Goal: Transaction & Acquisition: Purchase product/service

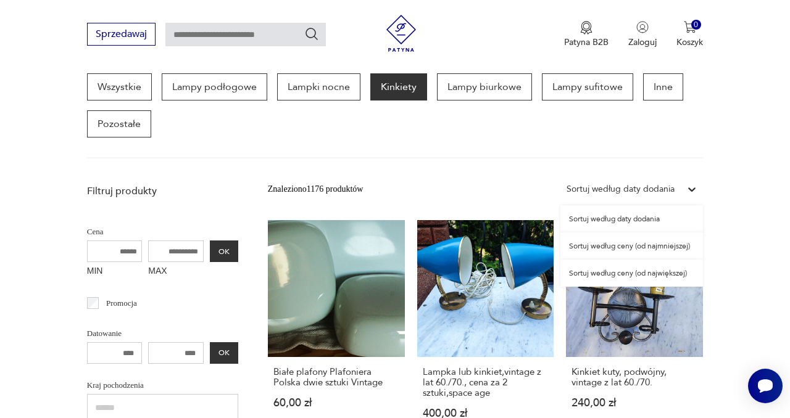
click at [638, 188] on div "Sortuj według daty dodania" at bounding box center [620, 190] width 108 height 14
click at [669, 245] on div "Sortuj według ceny (od najmniejszej)" at bounding box center [631, 246] width 143 height 27
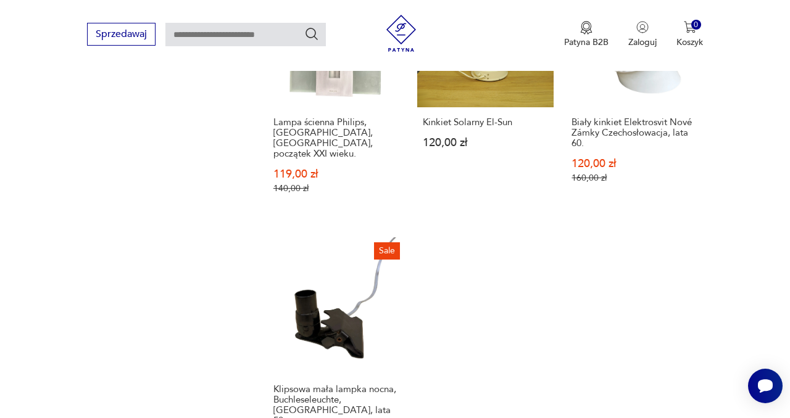
scroll to position [1717, 0]
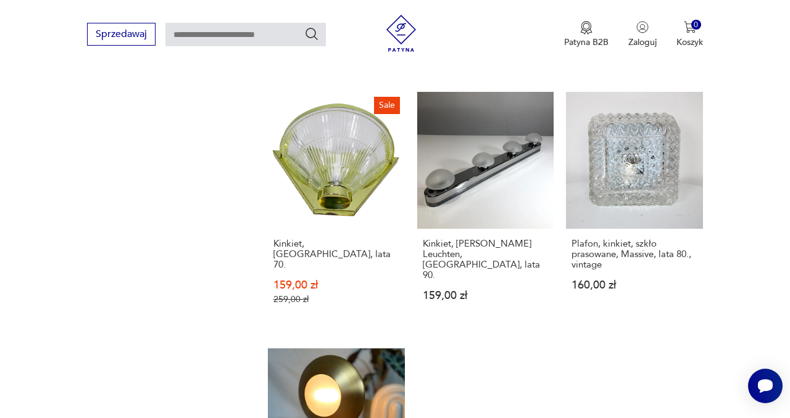
scroll to position [1671, 0]
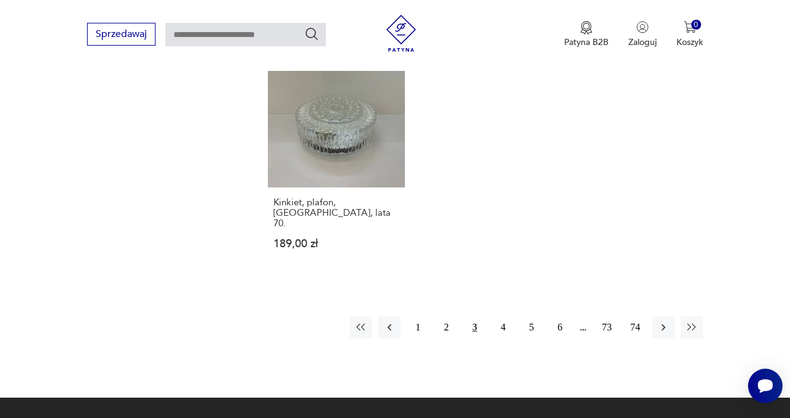
scroll to position [1822, 0]
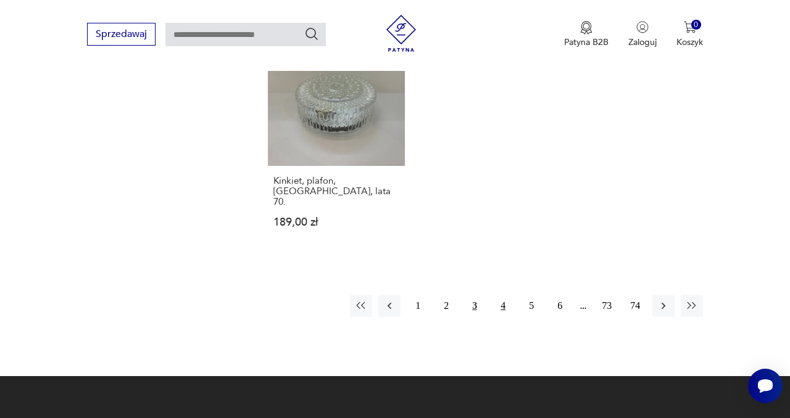
click at [503, 295] on button "4" at bounding box center [503, 306] width 22 height 22
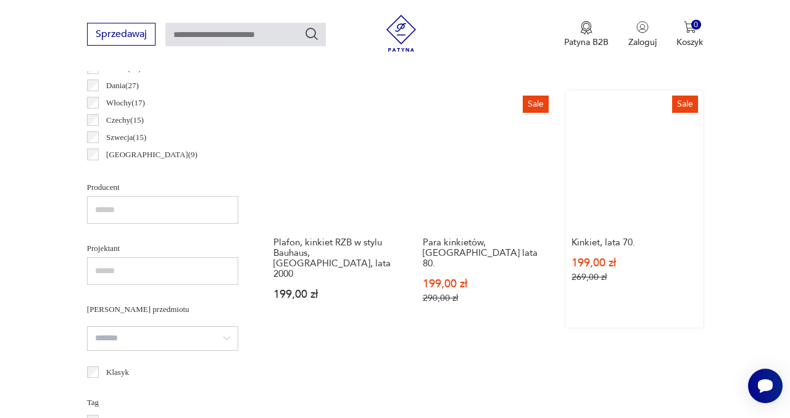
scroll to position [705, 0]
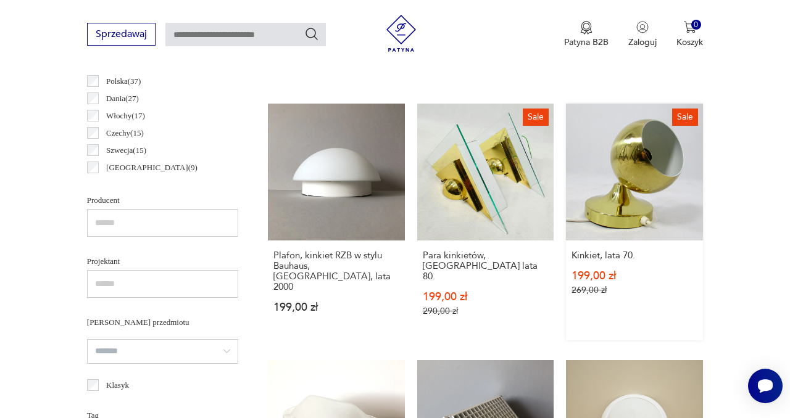
click at [639, 162] on link "Sale Kinkiet, lata 70. 199,00 zł 269,00 zł" at bounding box center [634, 222] width 137 height 237
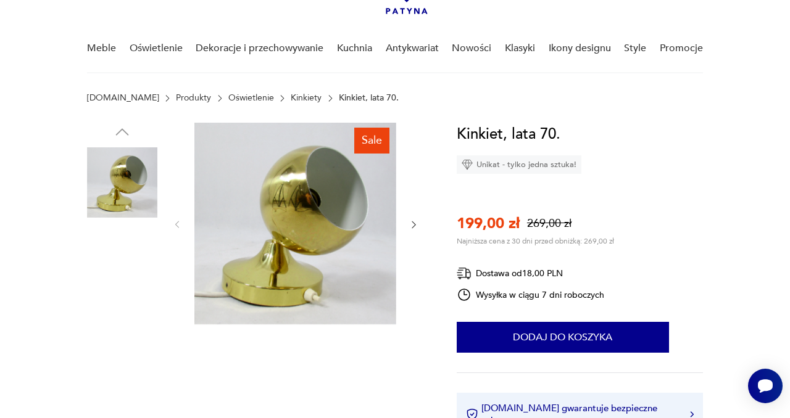
scroll to position [95, 0]
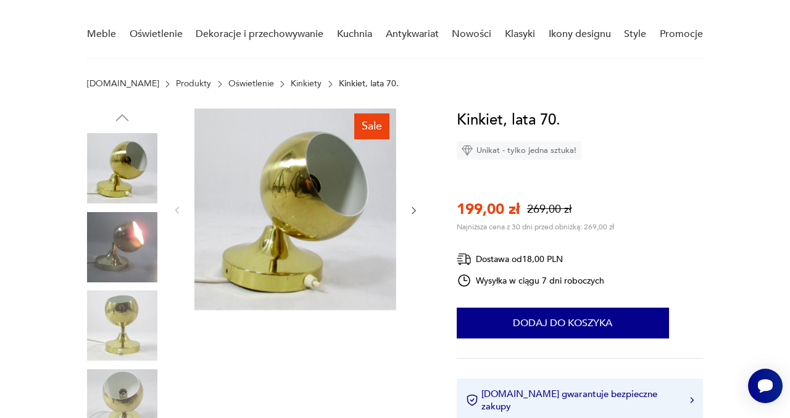
click at [135, 252] on img at bounding box center [122, 247] width 70 height 70
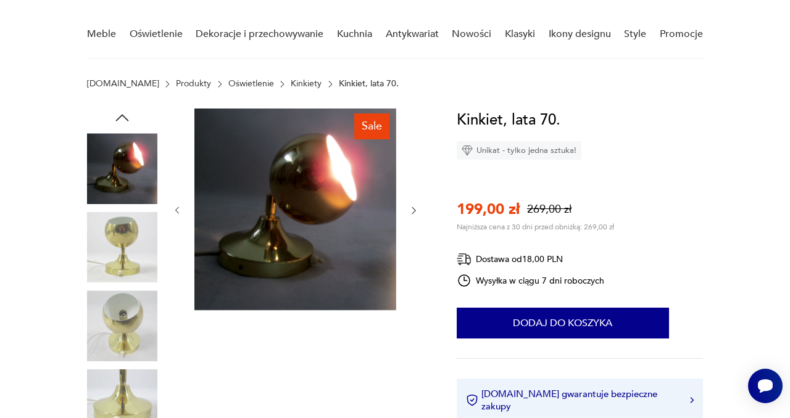
click at [131, 294] on img at bounding box center [122, 326] width 70 height 70
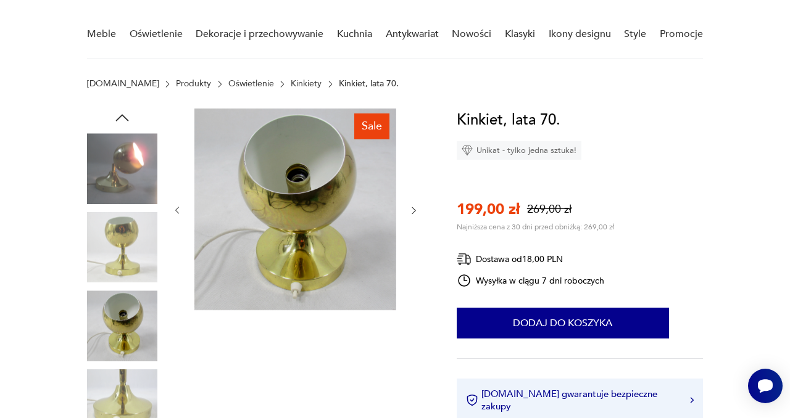
click at [126, 254] on img at bounding box center [122, 247] width 70 height 70
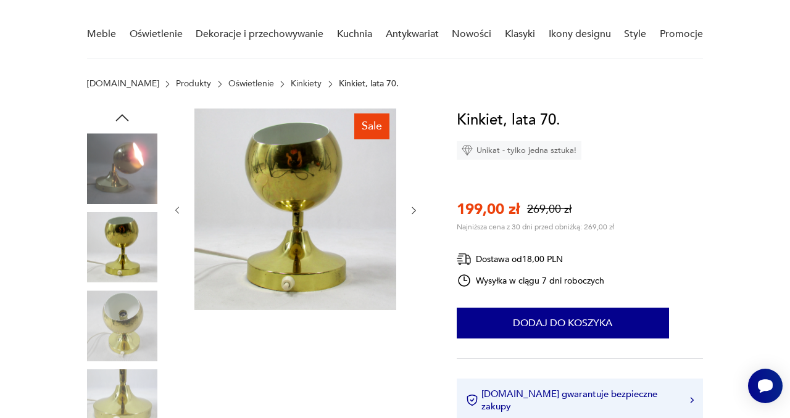
click at [136, 400] on img at bounding box center [122, 405] width 70 height 70
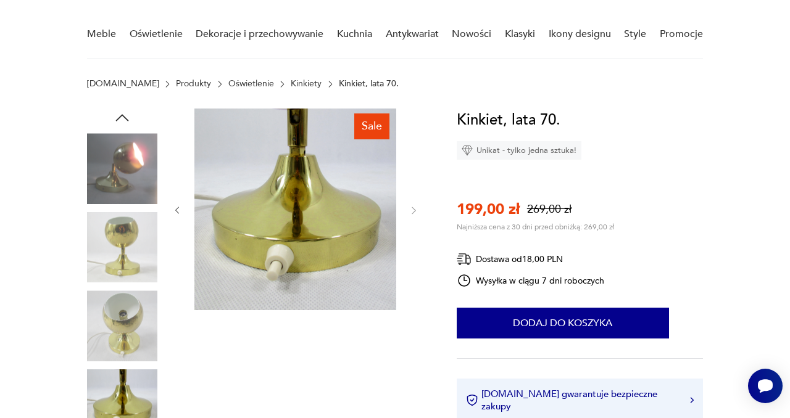
click at [126, 242] on img at bounding box center [122, 247] width 70 height 70
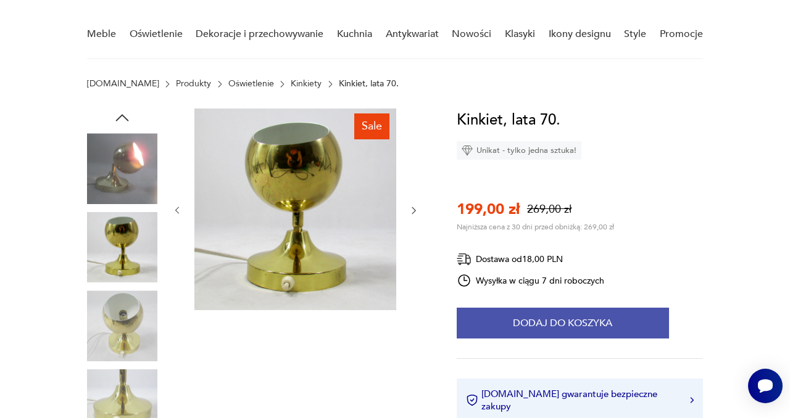
click at [568, 325] on button "Dodaj do koszyka" at bounding box center [563, 323] width 212 height 31
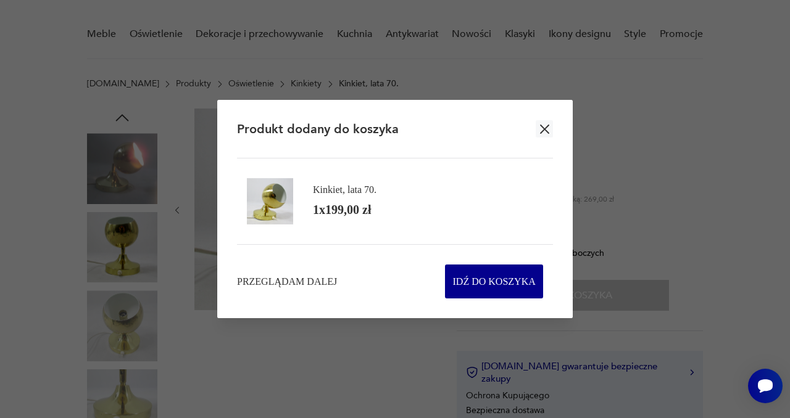
click at [542, 125] on icon "button" at bounding box center [544, 129] width 15 height 15
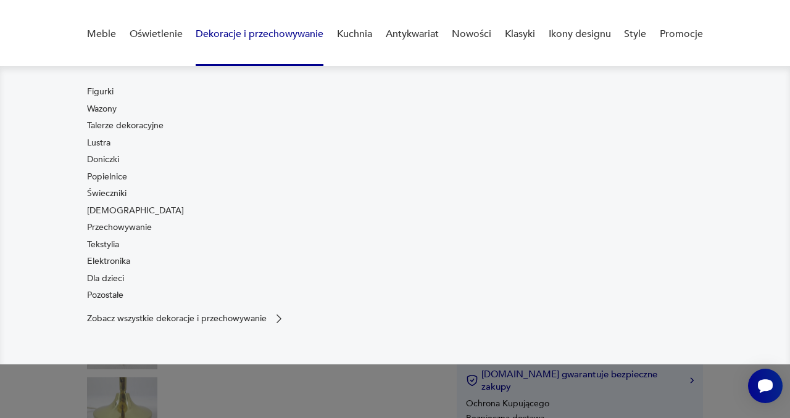
scroll to position [35, 0]
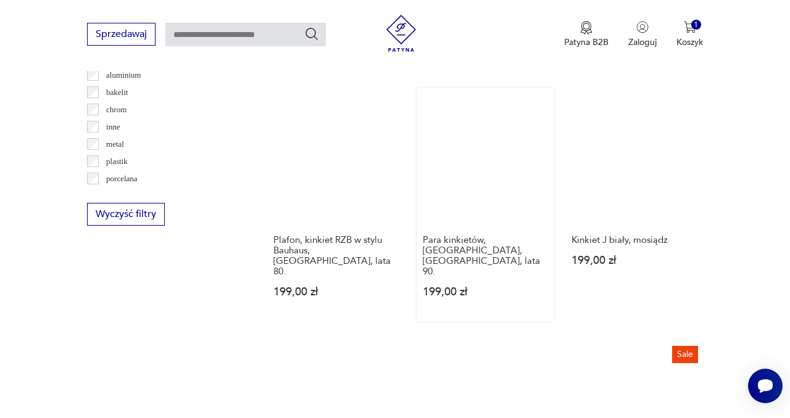
scroll to position [1218, 0]
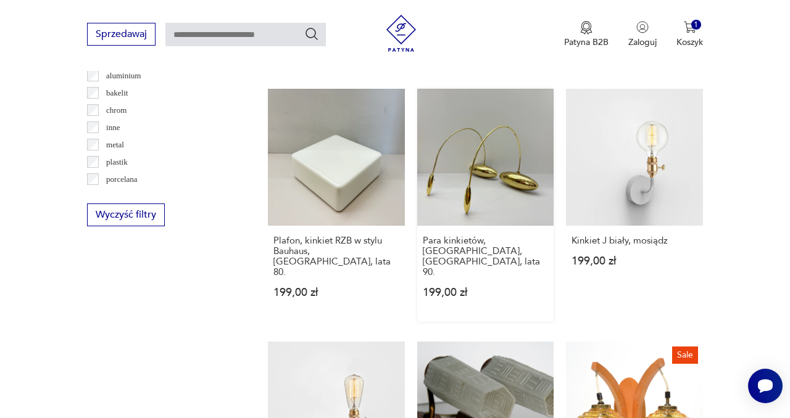
click at [520, 178] on link "Para kinkietów, [GEOGRAPHIC_DATA], [GEOGRAPHIC_DATA], lata 90. 199,00 zł" at bounding box center [485, 205] width 137 height 233
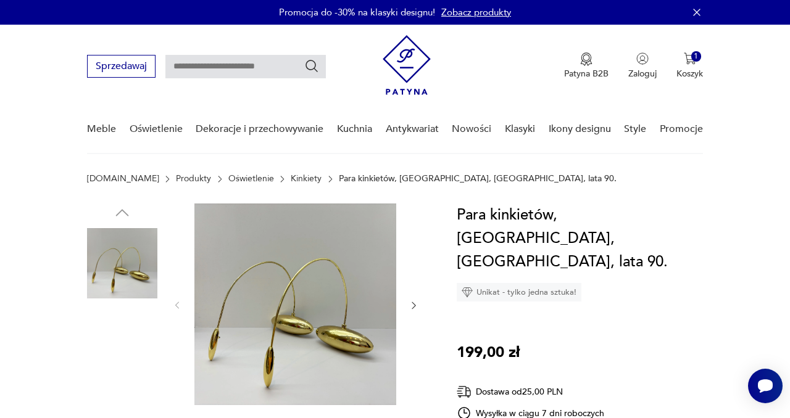
scroll to position [140, 0]
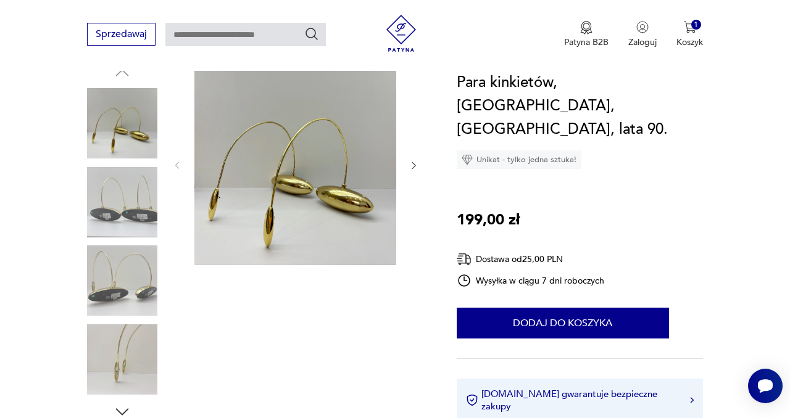
click at [136, 367] on img at bounding box center [122, 359] width 70 height 70
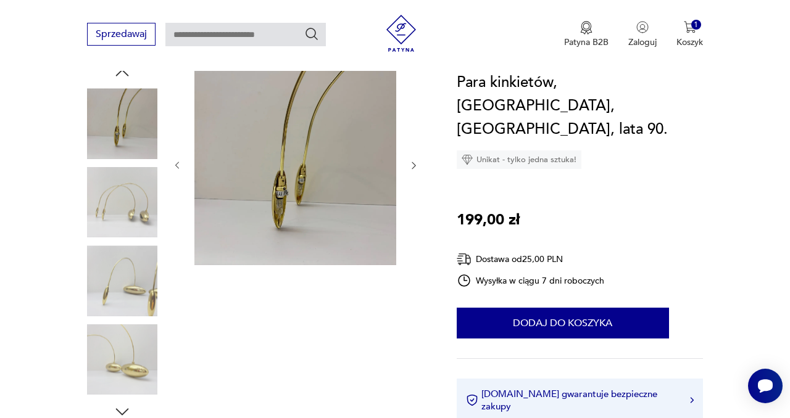
click at [131, 370] on img at bounding box center [122, 359] width 70 height 70
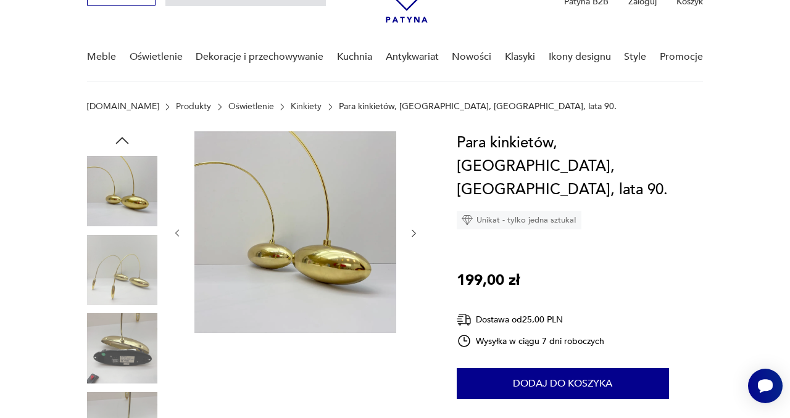
scroll to position [55, 0]
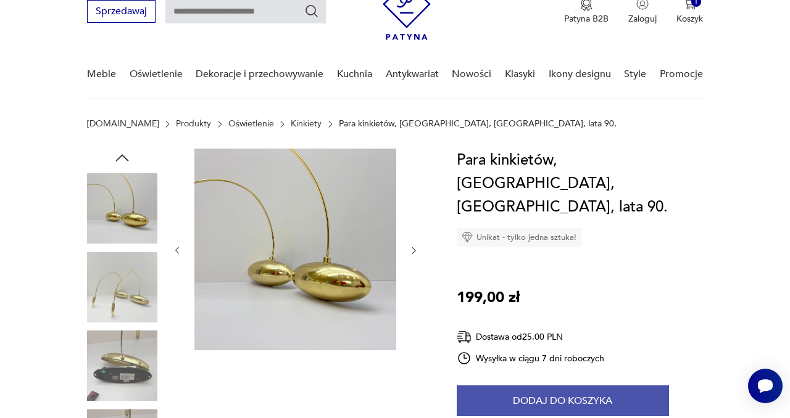
click at [560, 386] on button "Dodaj do koszyka" at bounding box center [563, 401] width 212 height 31
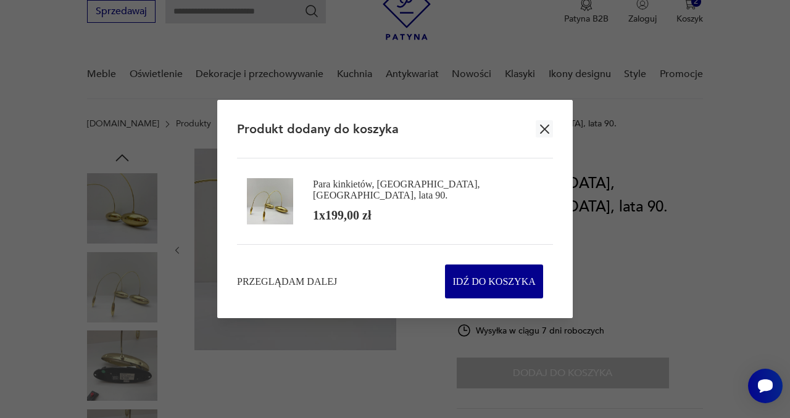
click at [542, 128] on icon "button" at bounding box center [544, 129] width 9 height 9
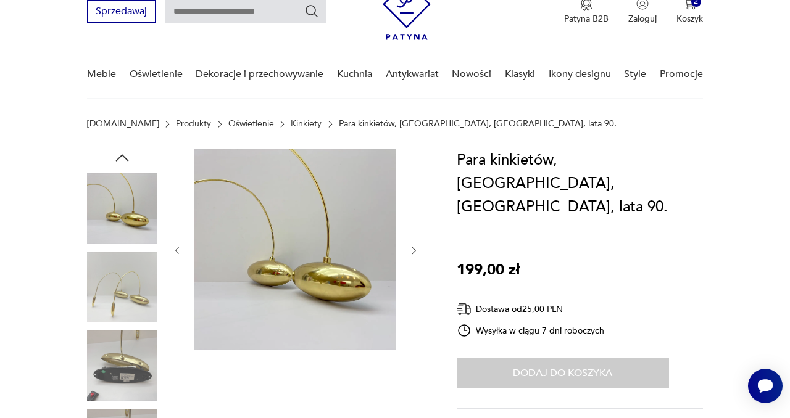
click at [128, 301] on img at bounding box center [122, 287] width 70 height 70
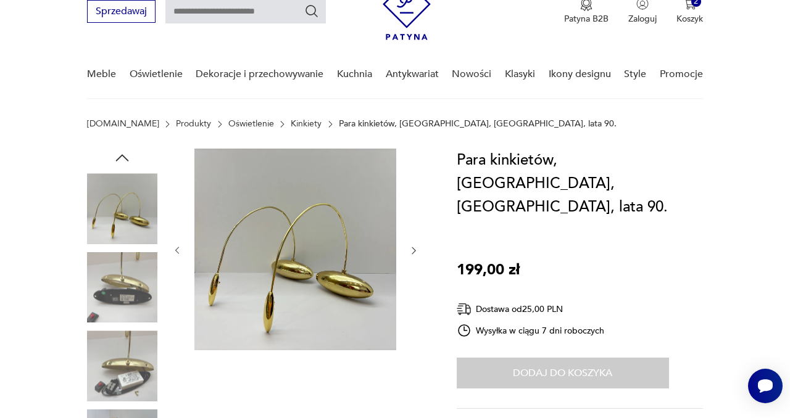
click at [124, 366] on img at bounding box center [122, 366] width 70 height 70
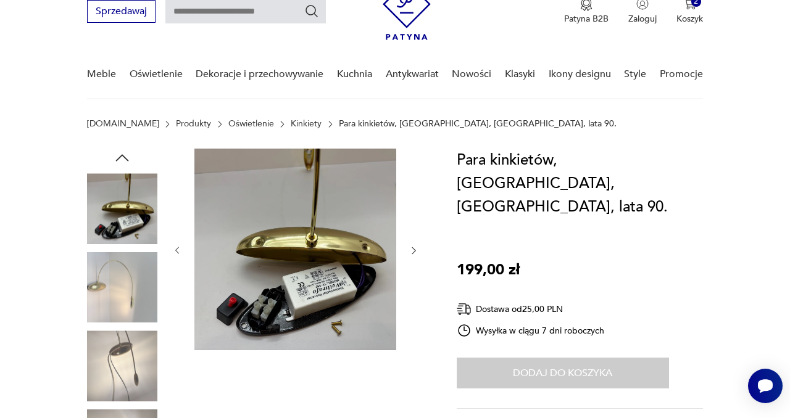
click at [107, 269] on img at bounding box center [122, 287] width 70 height 70
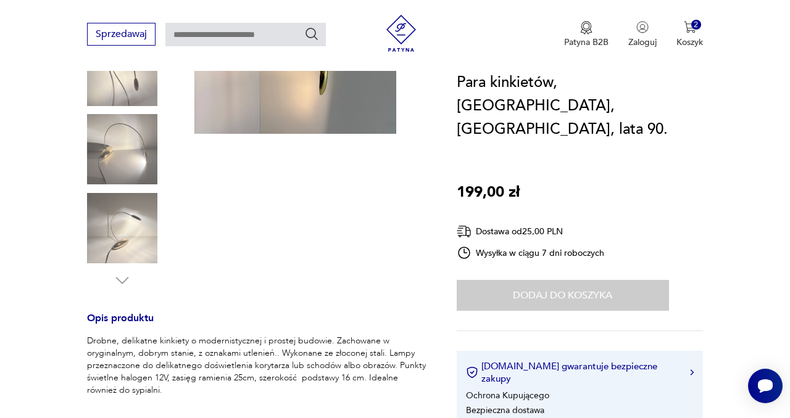
scroll to position [289, 0]
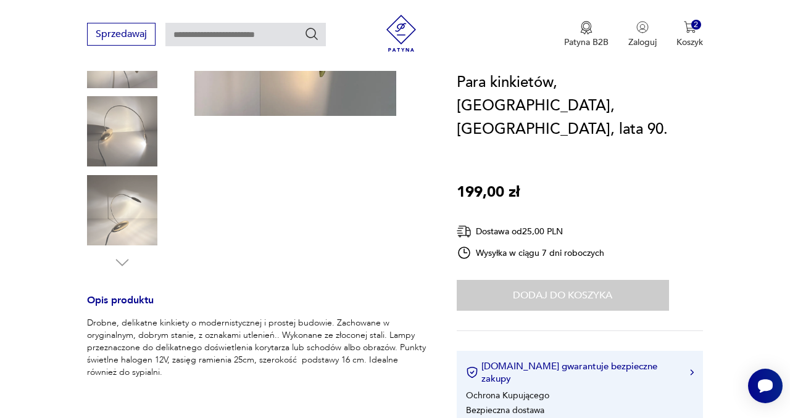
click at [119, 235] on img at bounding box center [122, 210] width 70 height 70
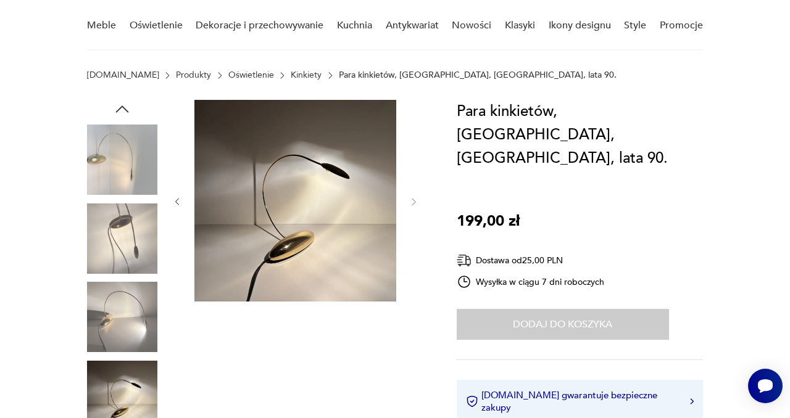
scroll to position [107, 0]
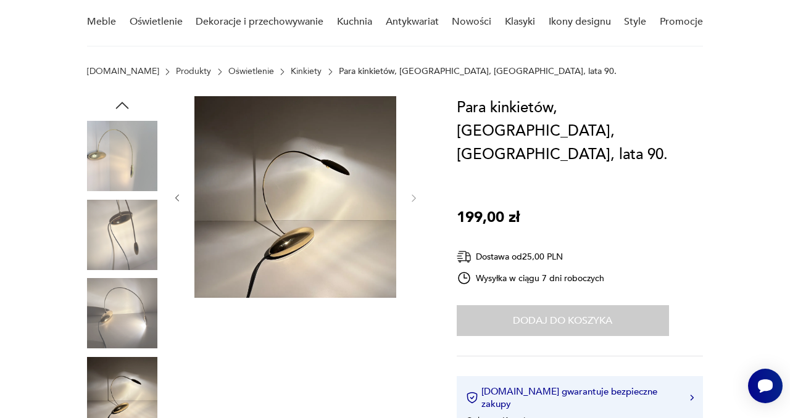
click at [144, 311] on img at bounding box center [122, 313] width 70 height 70
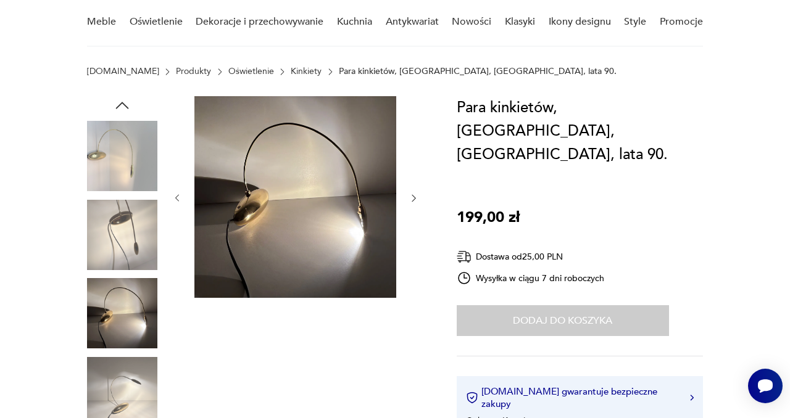
click at [127, 239] on img at bounding box center [122, 235] width 70 height 70
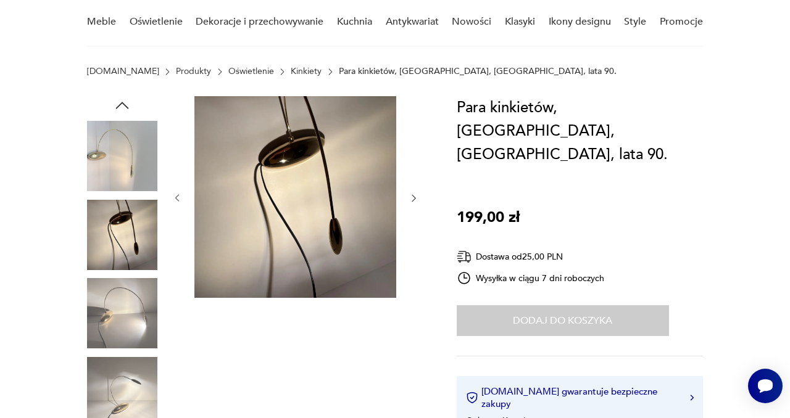
click at [97, 152] on img at bounding box center [122, 156] width 70 height 70
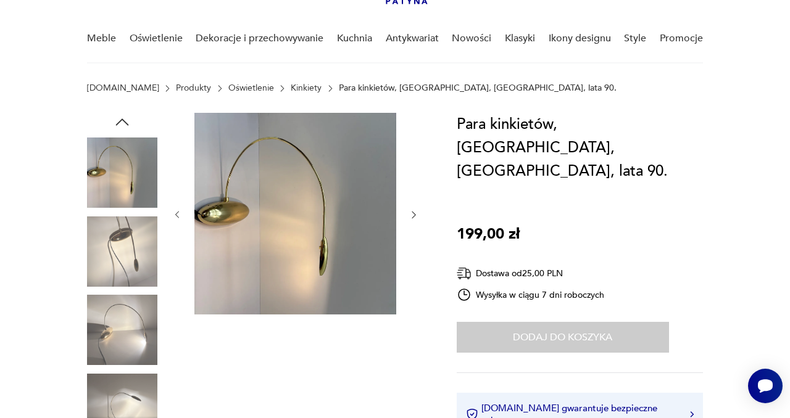
scroll to position [89, 0]
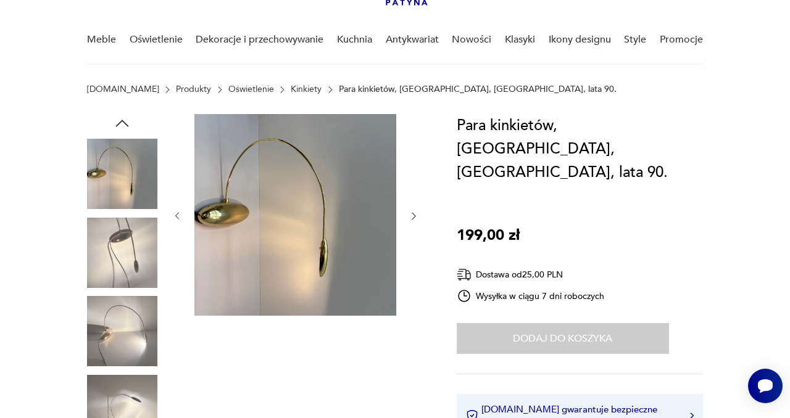
click at [125, 184] on img at bounding box center [122, 174] width 70 height 70
click at [124, 244] on img at bounding box center [122, 253] width 70 height 70
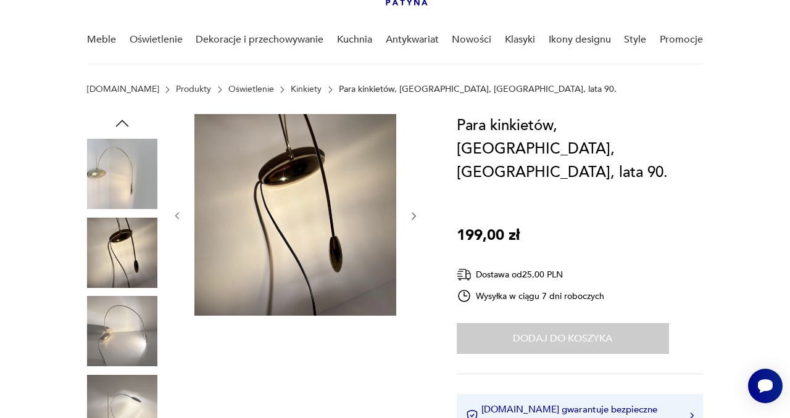
click at [125, 325] on img at bounding box center [122, 331] width 70 height 70
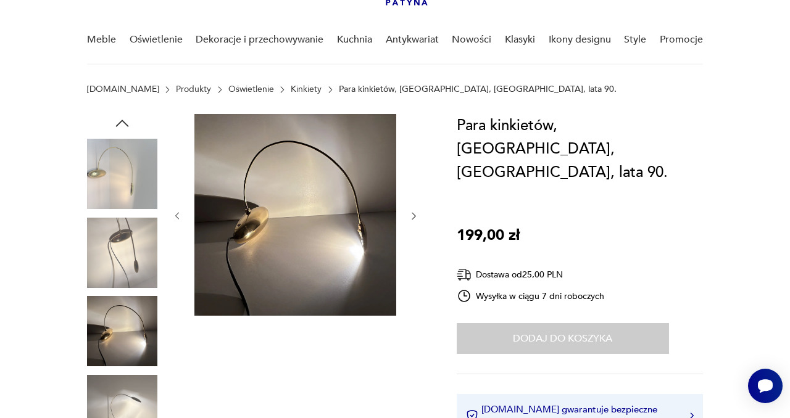
click at [106, 179] on img at bounding box center [122, 174] width 70 height 70
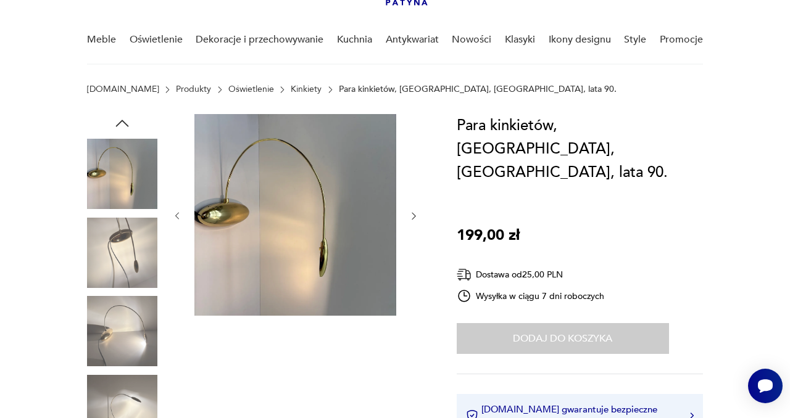
click at [102, 344] on img at bounding box center [122, 331] width 70 height 70
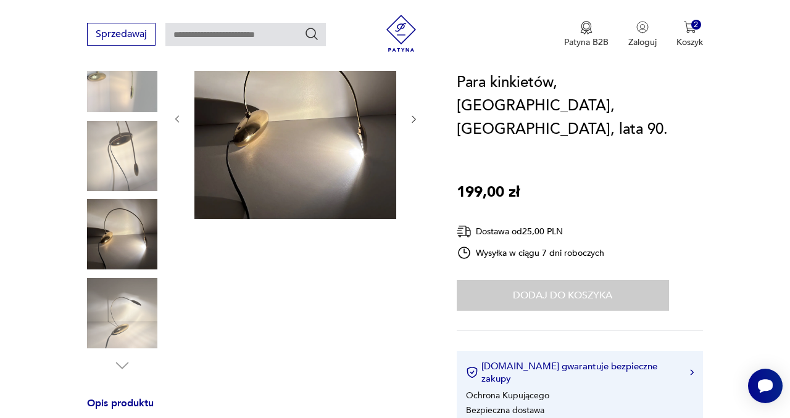
scroll to position [187, 0]
click at [97, 304] on img at bounding box center [122, 313] width 70 height 70
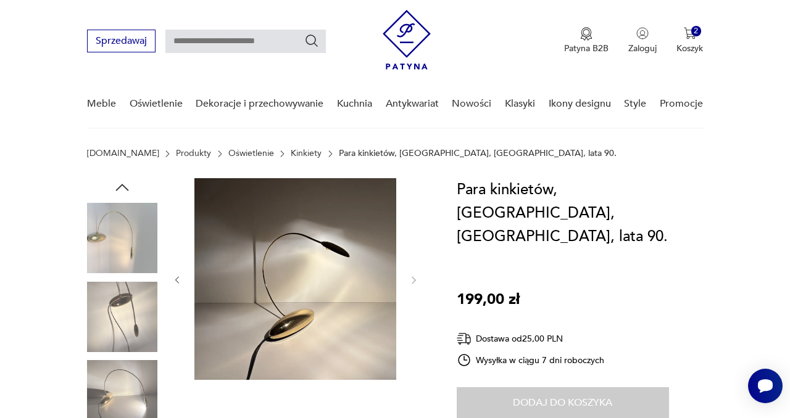
scroll to position [0, 0]
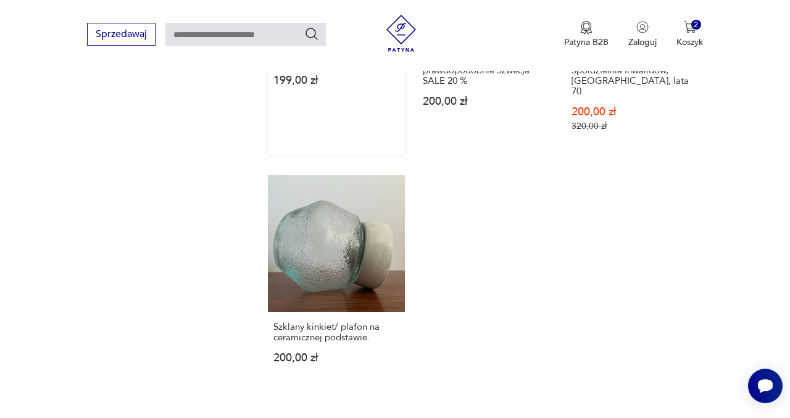
scroll to position [1656, 0]
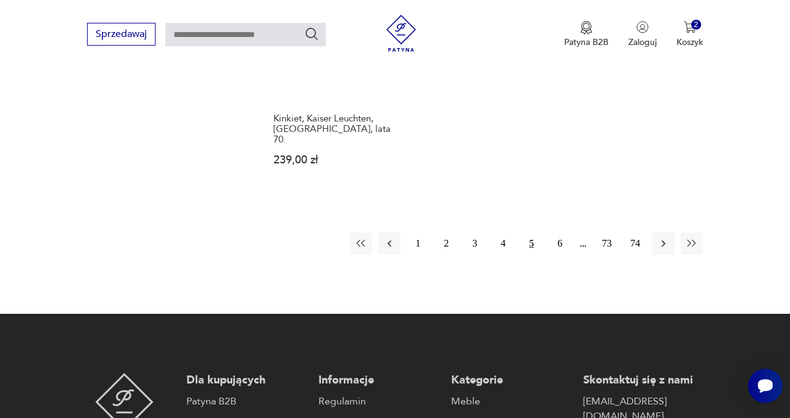
scroll to position [1890, 0]
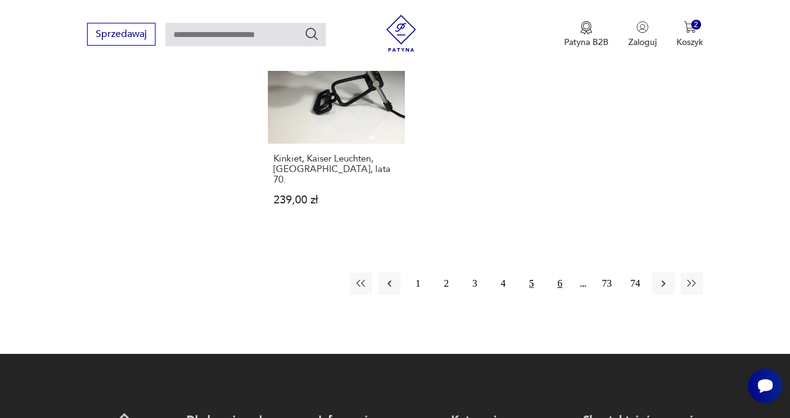
click at [560, 273] on button "6" at bounding box center [559, 284] width 22 height 22
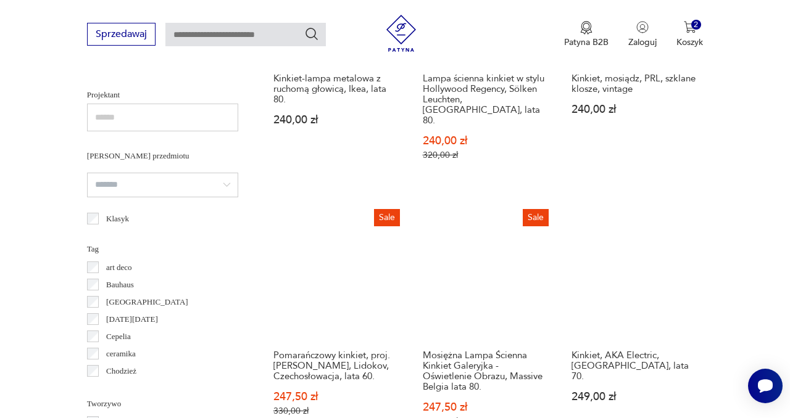
scroll to position [913, 0]
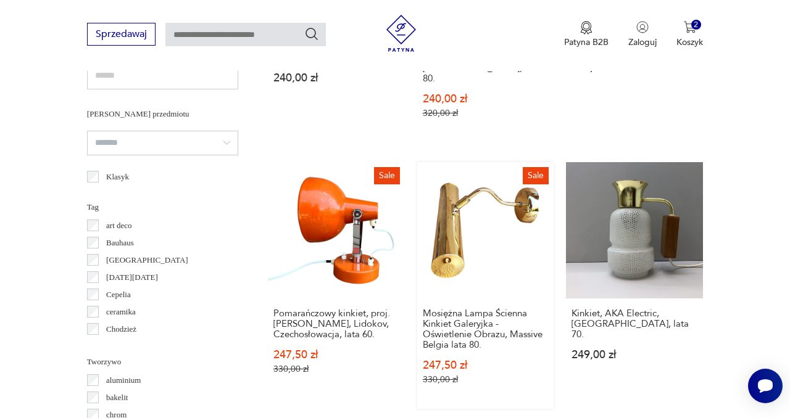
click at [477, 197] on link "Sale Mosiężna Lampa Ścienna Kinkiet Galeryjka - Oświetlenie Obrazu, Massive Bel…" at bounding box center [485, 285] width 137 height 247
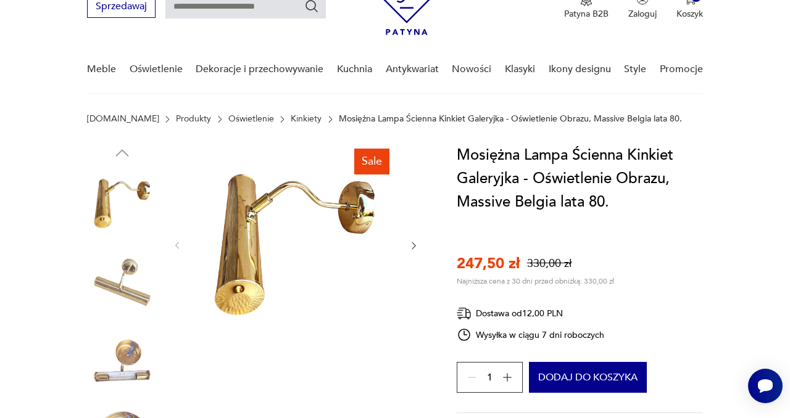
scroll to position [94, 0]
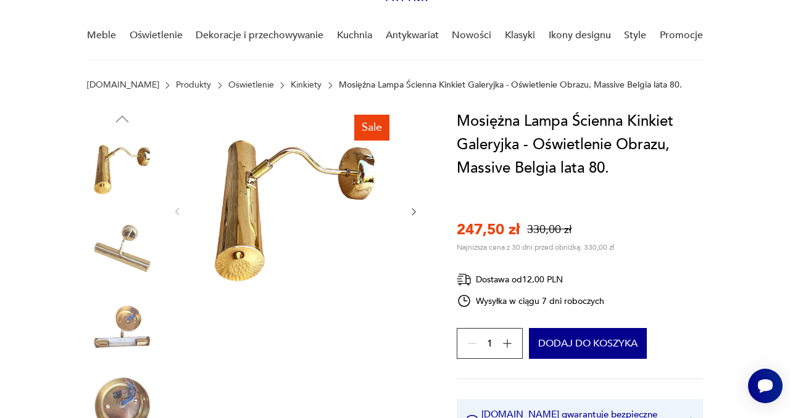
click at [141, 266] on img at bounding box center [122, 248] width 70 height 70
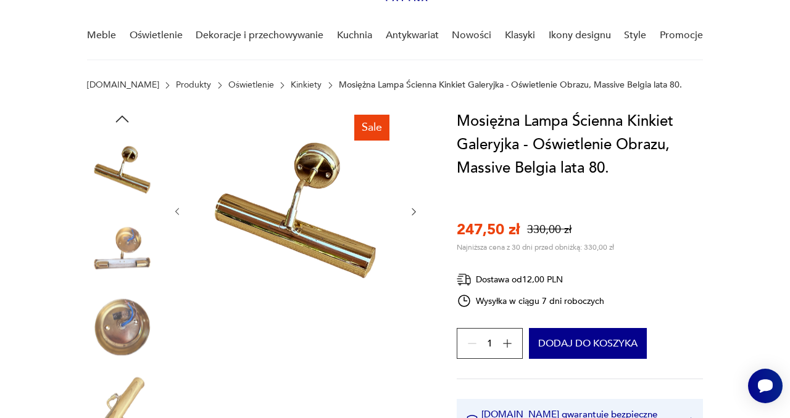
click at [141, 270] on img at bounding box center [122, 248] width 70 height 70
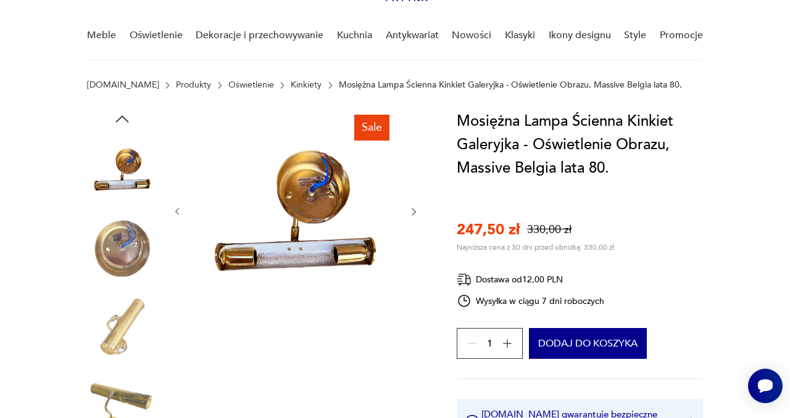
click at [131, 258] on img at bounding box center [122, 248] width 70 height 70
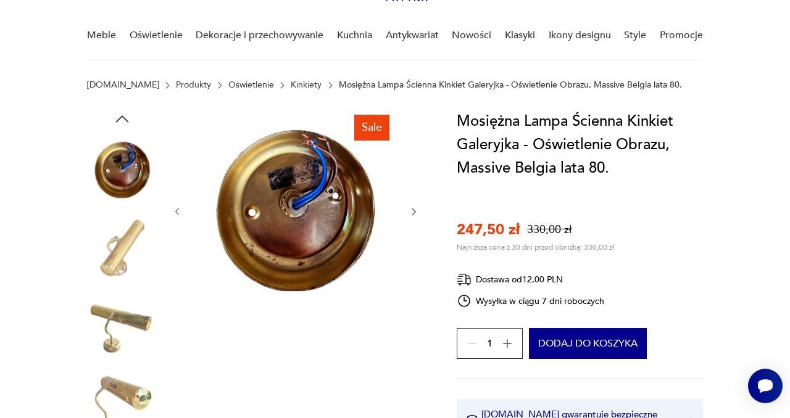
click at [121, 245] on img at bounding box center [122, 248] width 70 height 70
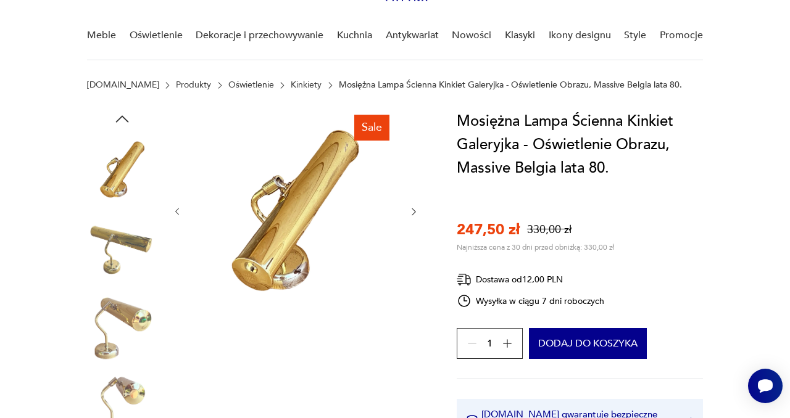
click at [126, 312] on img at bounding box center [122, 327] width 70 height 70
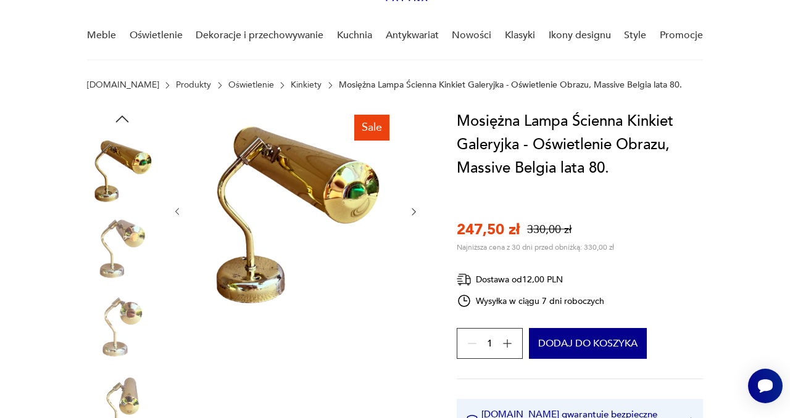
click at [134, 331] on img at bounding box center [122, 327] width 70 height 70
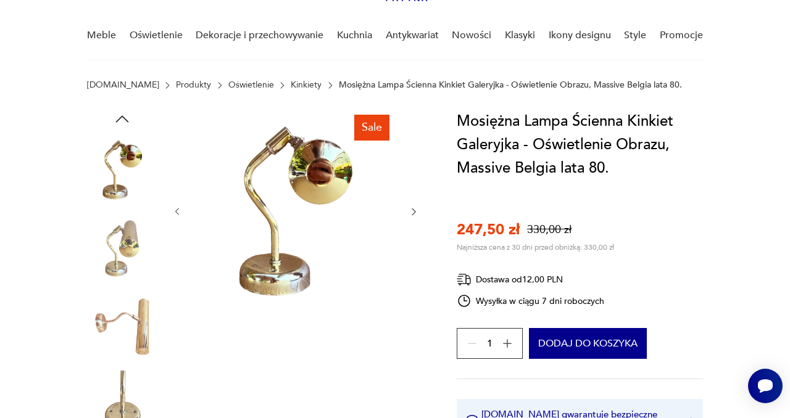
click at [126, 401] on img at bounding box center [122, 406] width 70 height 70
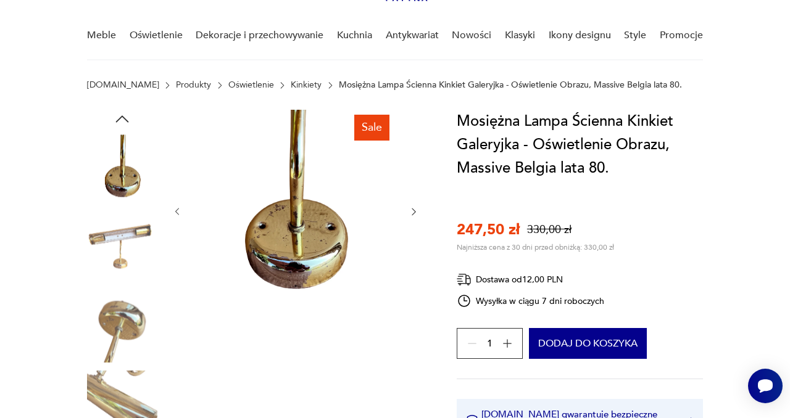
click at [135, 331] on img at bounding box center [122, 327] width 70 height 70
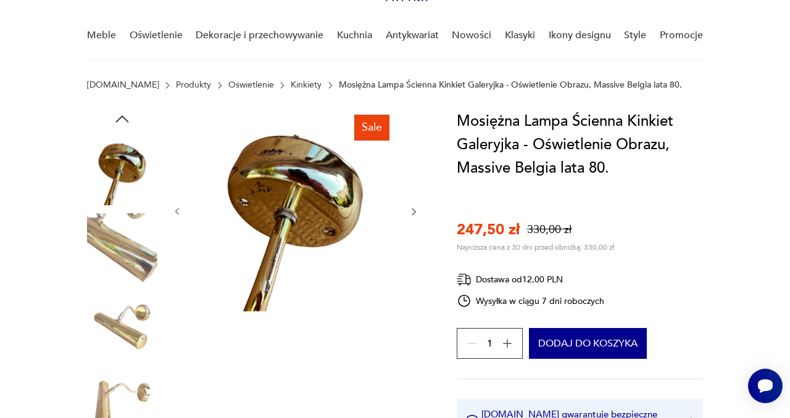
click at [128, 344] on img at bounding box center [122, 327] width 70 height 70
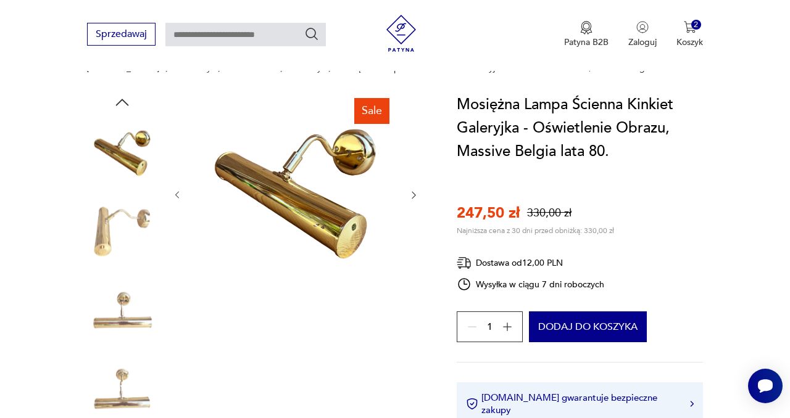
scroll to position [111, 0]
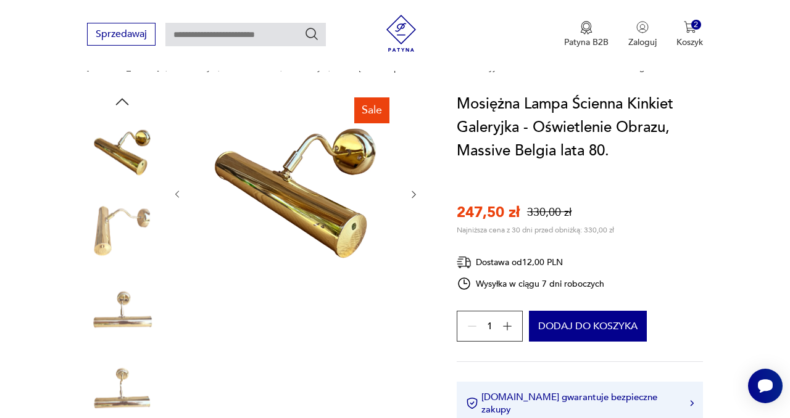
click at [134, 234] on img at bounding box center [122, 231] width 70 height 70
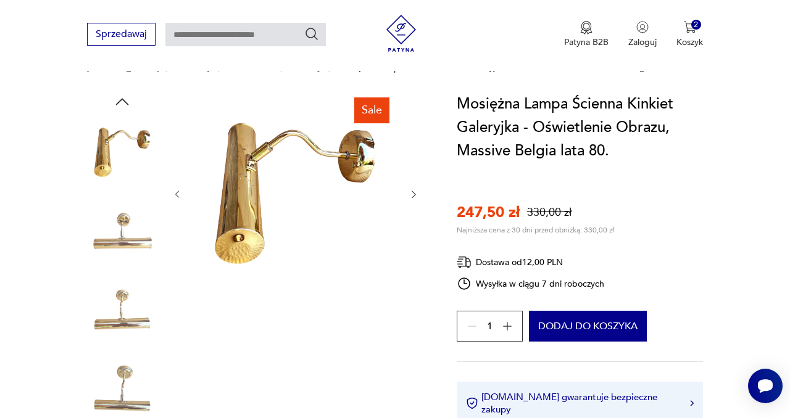
click at [139, 327] on img at bounding box center [122, 310] width 70 height 70
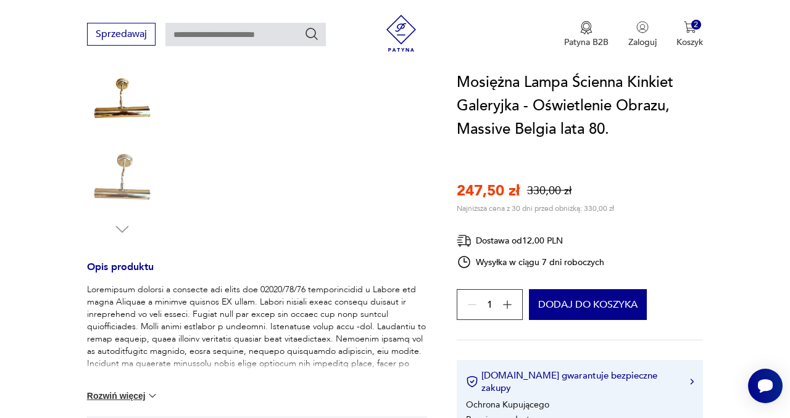
scroll to position [316, 0]
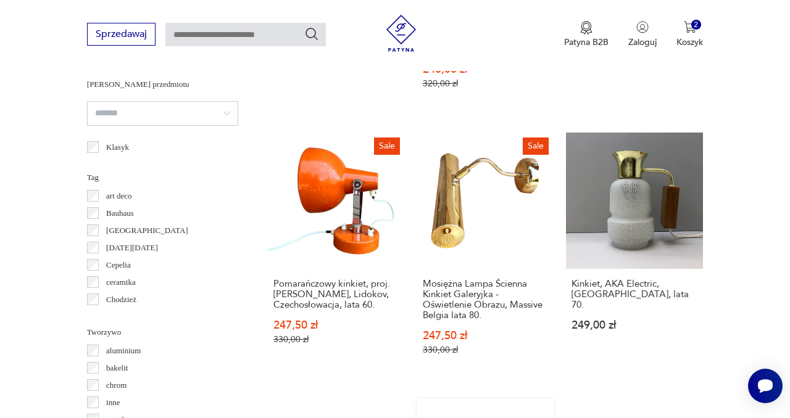
scroll to position [945, 0]
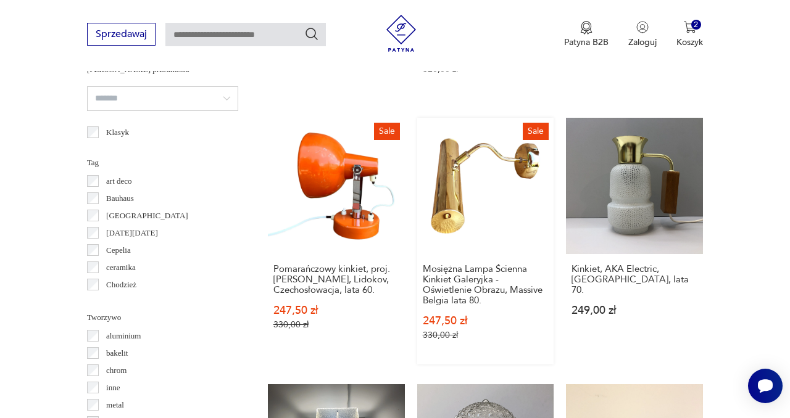
click at [496, 183] on link "Sale Mosiężna Lampa Ścienna Kinkiet Galeryjka - Oświetlenie Obrazu, Massive Bel…" at bounding box center [485, 241] width 137 height 247
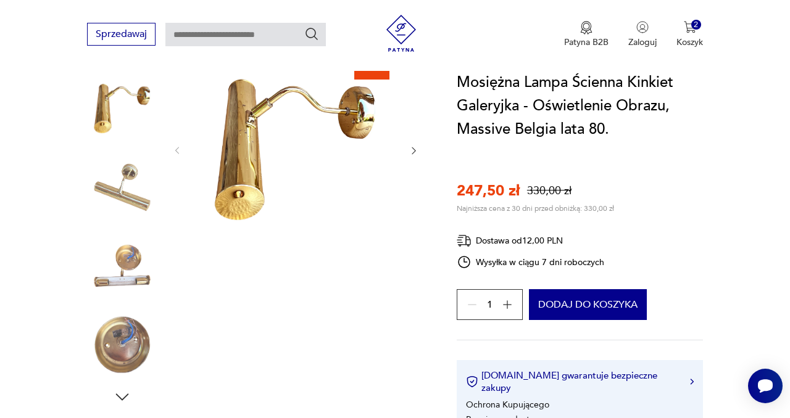
scroll to position [157, 0]
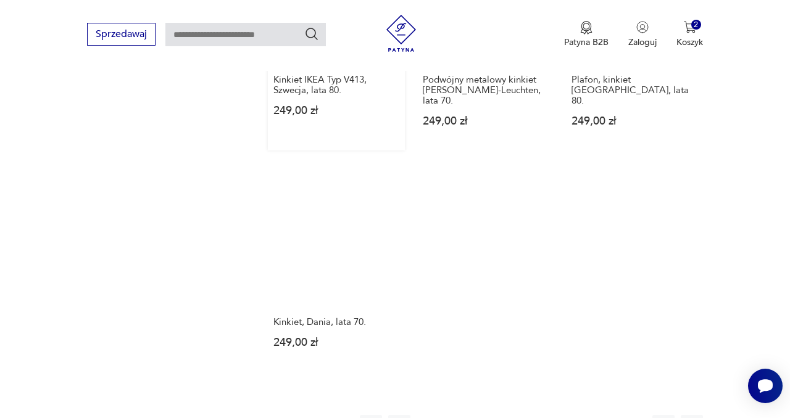
scroll to position [1731, 0]
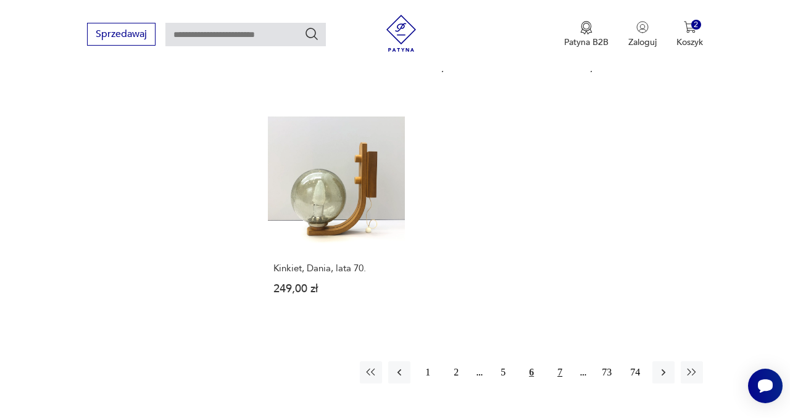
click at [558, 362] on button "7" at bounding box center [559, 373] width 22 height 22
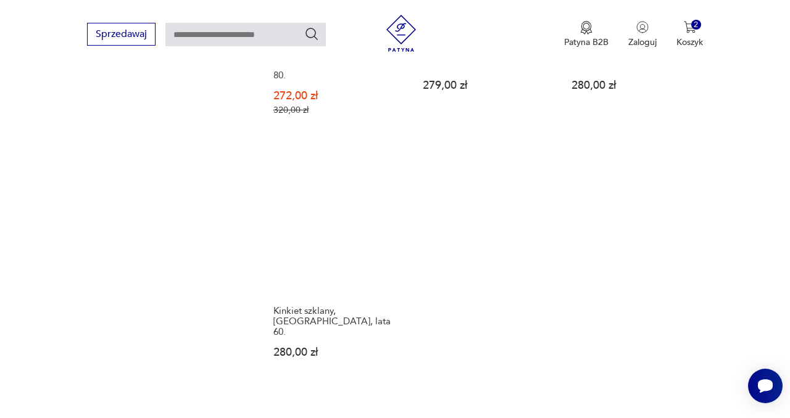
scroll to position [1759, 0]
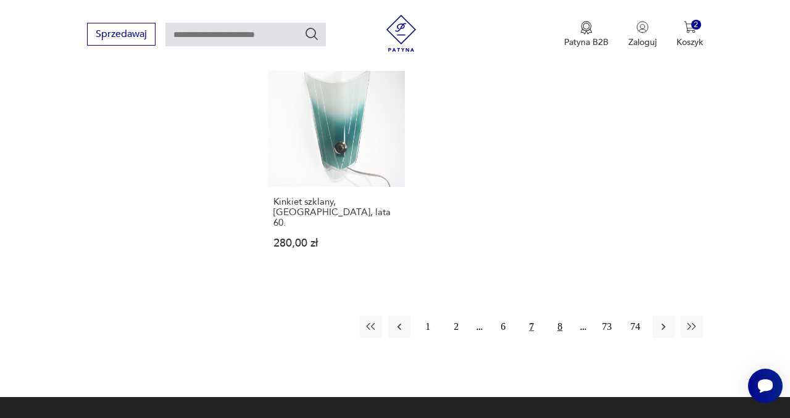
click at [562, 316] on button "8" at bounding box center [559, 327] width 22 height 22
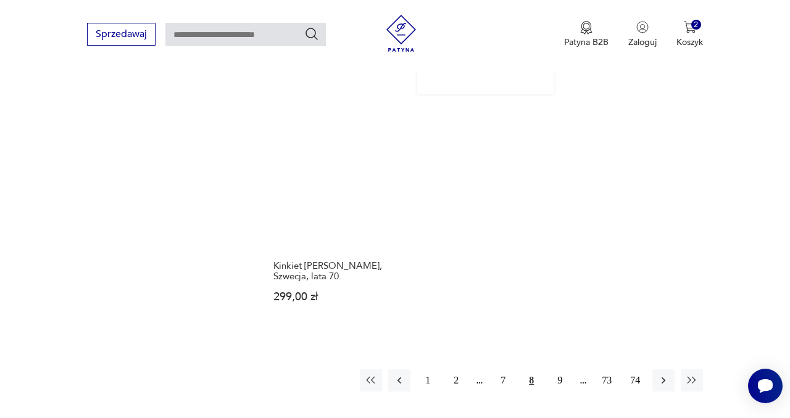
scroll to position [1732, 0]
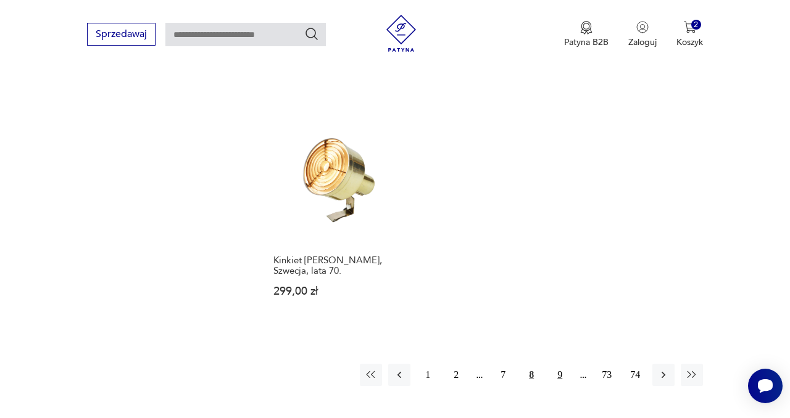
click at [560, 364] on button "9" at bounding box center [559, 375] width 22 height 22
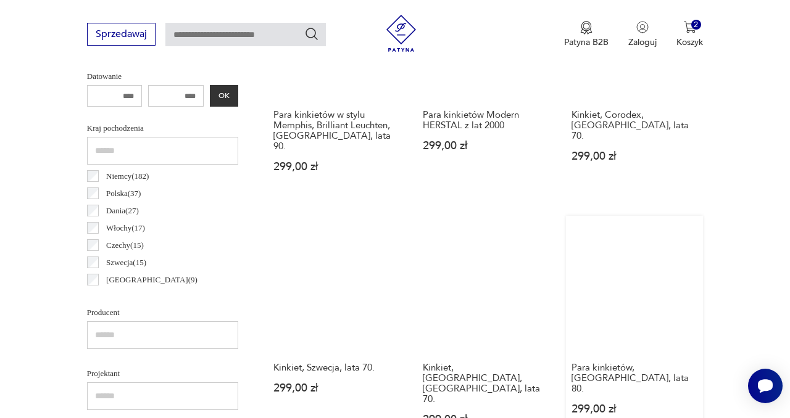
scroll to position [593, 0]
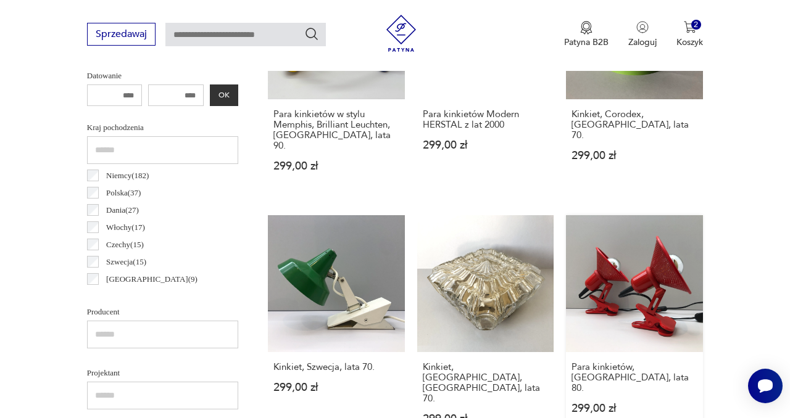
click at [630, 308] on link "Para kinkietów, [GEOGRAPHIC_DATA], lata 80. 299,00 zł" at bounding box center [634, 331] width 137 height 233
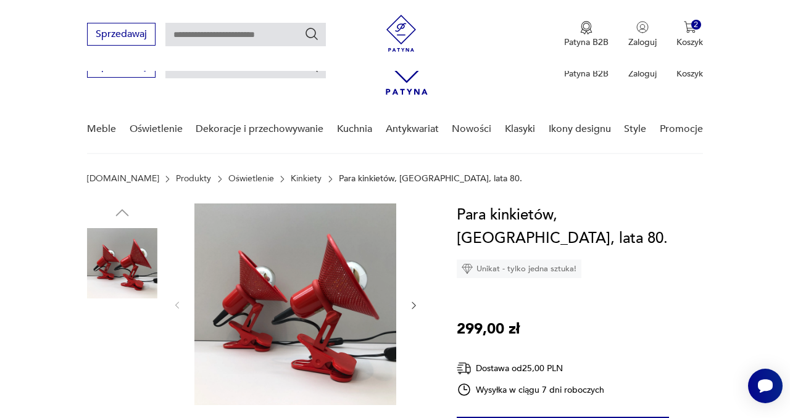
scroll to position [118, 0]
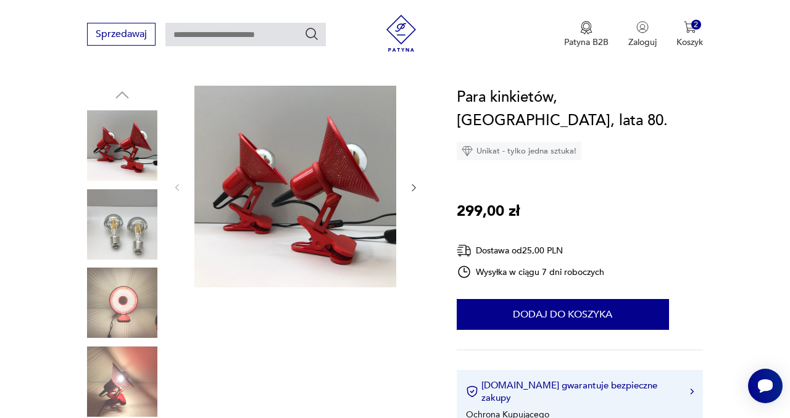
click at [122, 315] on img at bounding box center [122, 303] width 70 height 70
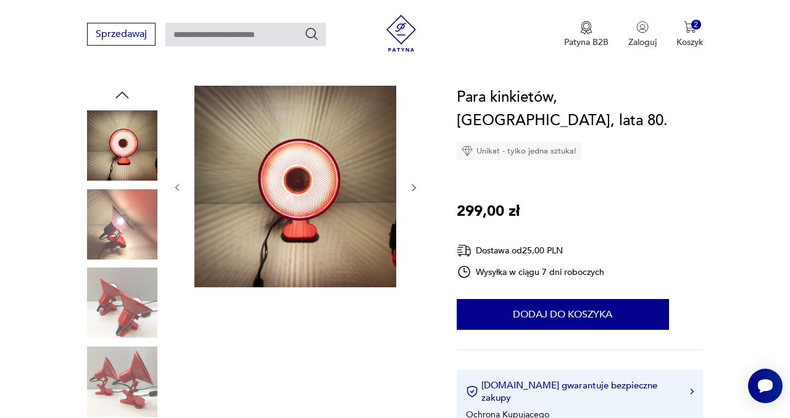
click at [137, 310] on img at bounding box center [122, 303] width 70 height 70
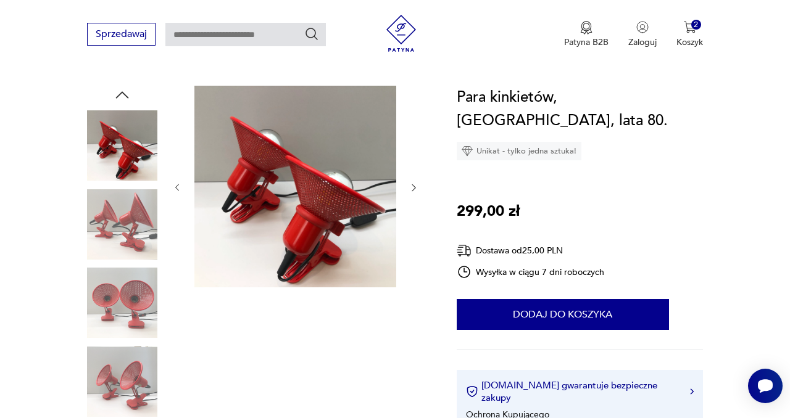
click at [144, 382] on img at bounding box center [122, 382] width 70 height 70
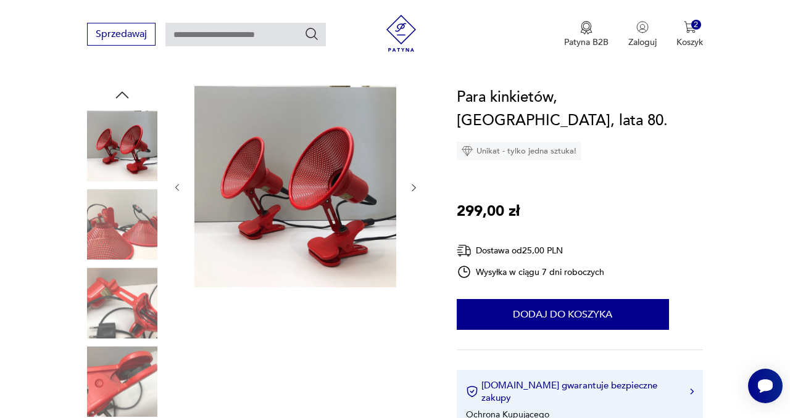
click at [148, 398] on img at bounding box center [122, 382] width 70 height 70
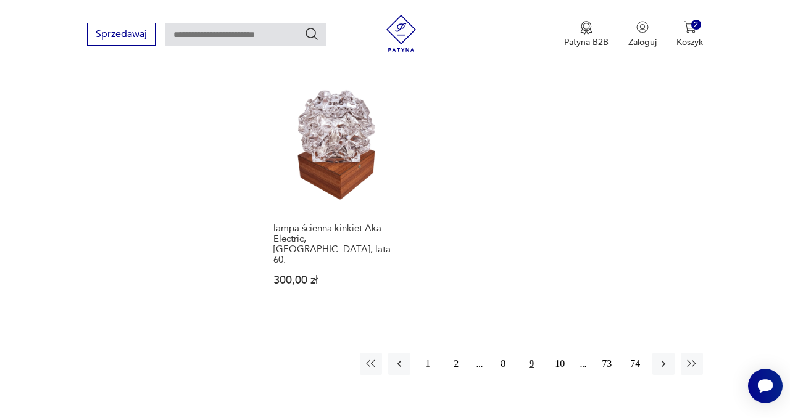
scroll to position [1806, 0]
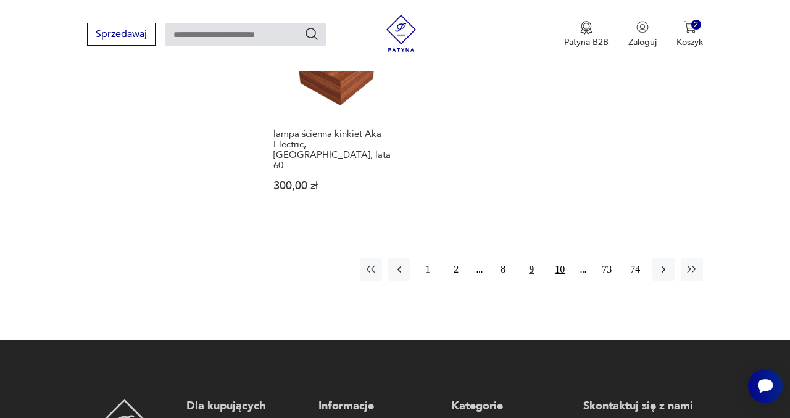
click at [564, 258] on button "10" at bounding box center [559, 269] width 22 height 22
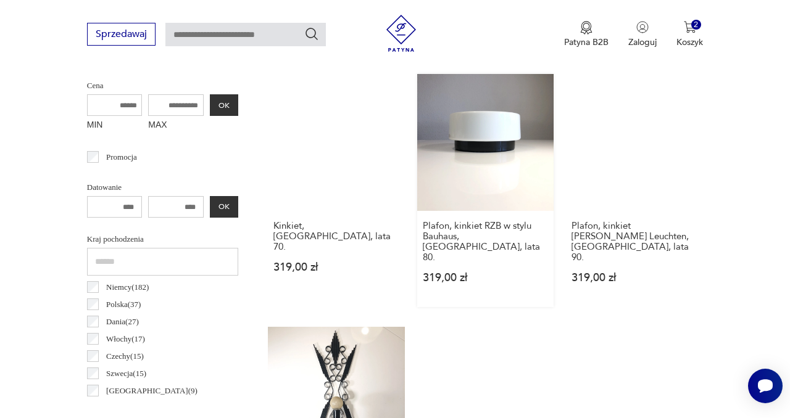
scroll to position [468, 0]
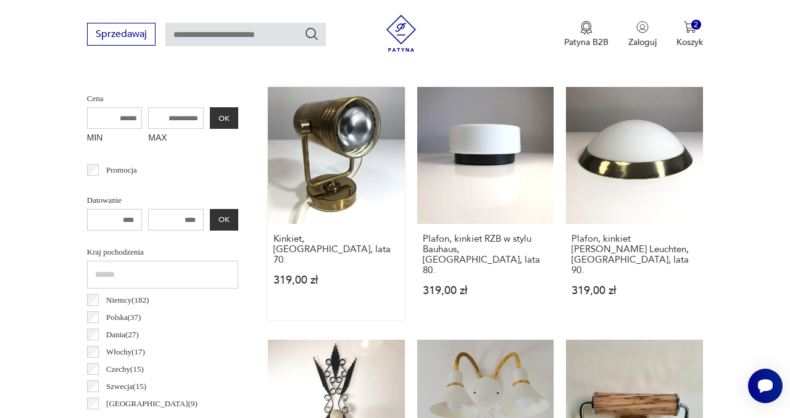
click at [352, 164] on link "Kinkiet, [GEOGRAPHIC_DATA], lata 70. 319,00 zł" at bounding box center [336, 203] width 137 height 233
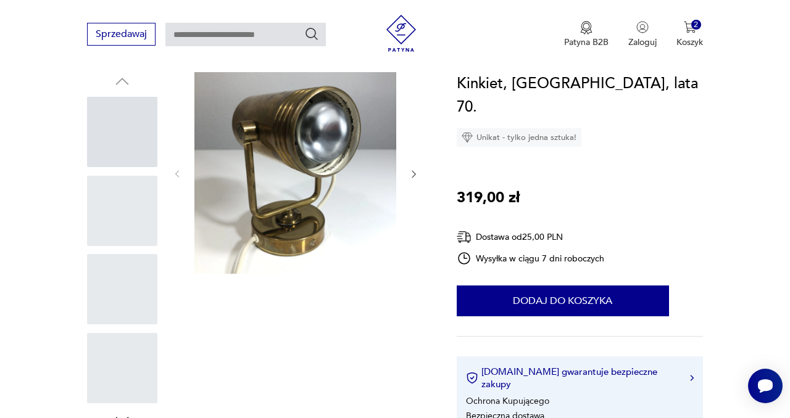
scroll to position [130, 0]
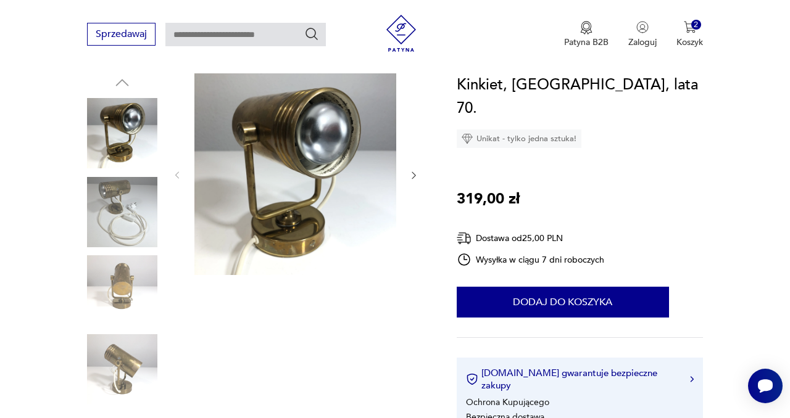
click at [123, 200] on img at bounding box center [122, 212] width 70 height 70
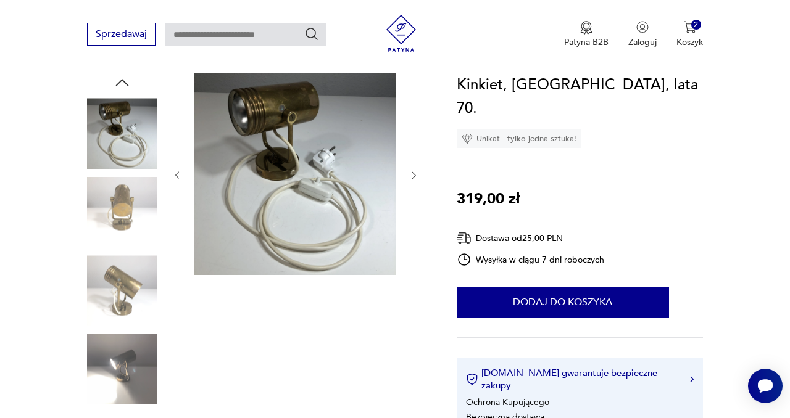
click at [134, 207] on img at bounding box center [122, 212] width 70 height 70
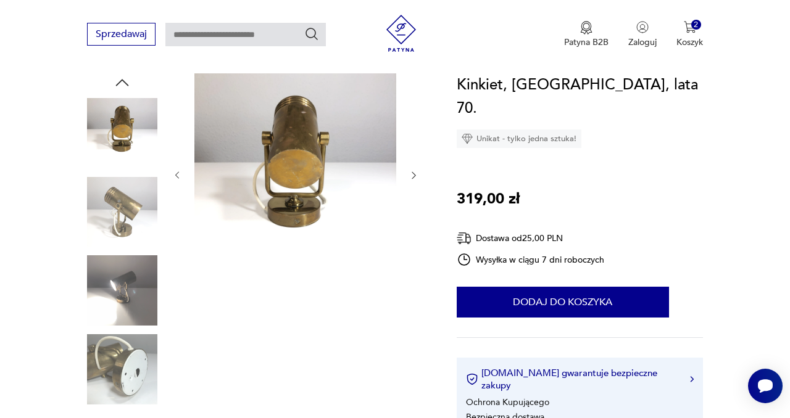
click at [136, 256] on img at bounding box center [122, 290] width 70 height 70
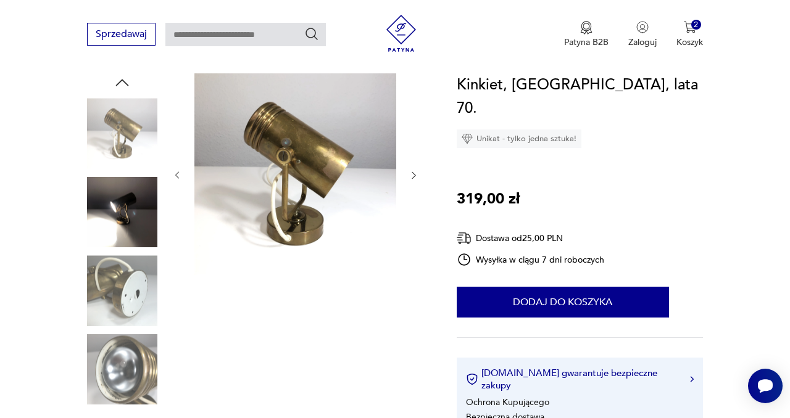
click at [134, 305] on img at bounding box center [122, 290] width 70 height 70
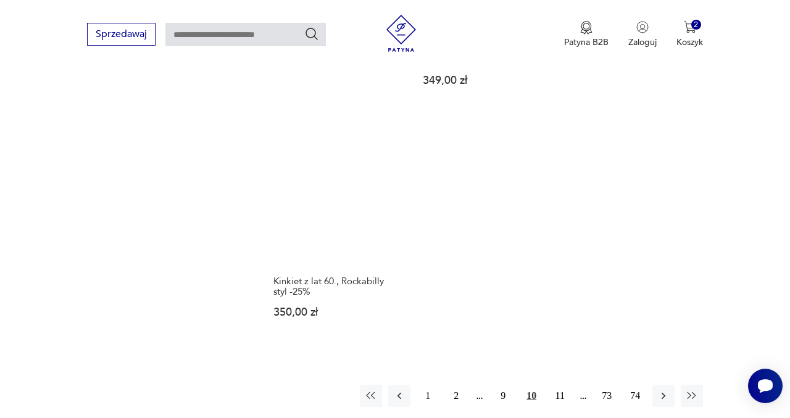
scroll to position [1733, 0]
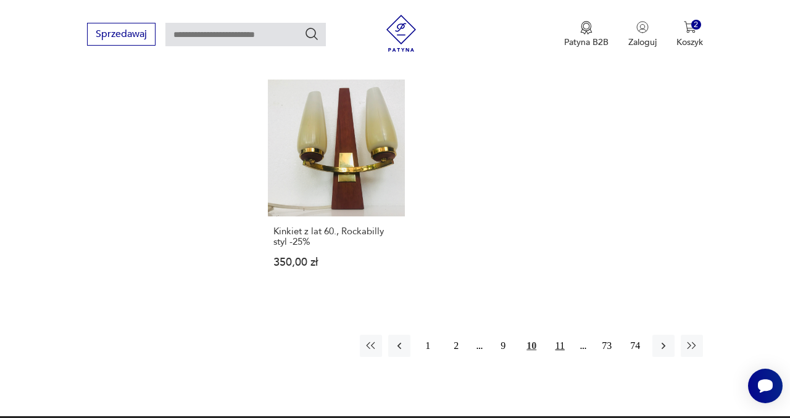
click at [558, 335] on button "11" at bounding box center [559, 346] width 22 height 22
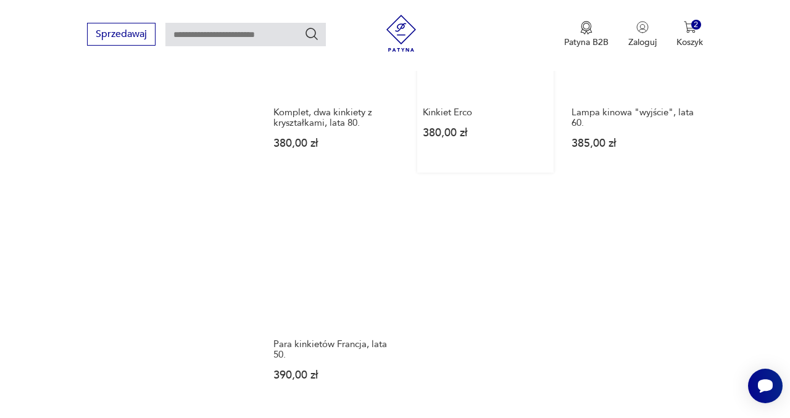
scroll to position [1649, 0]
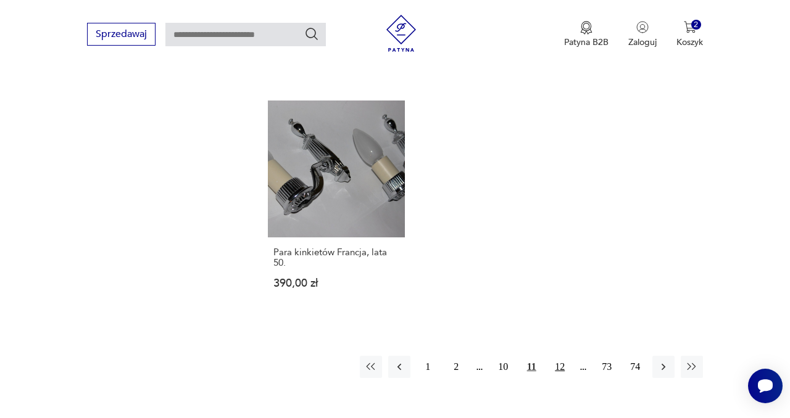
click at [561, 356] on button "12" at bounding box center [559, 367] width 22 height 22
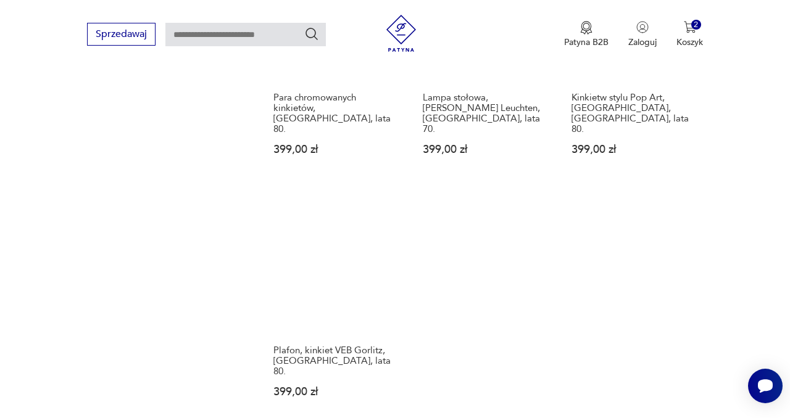
scroll to position [1639, 0]
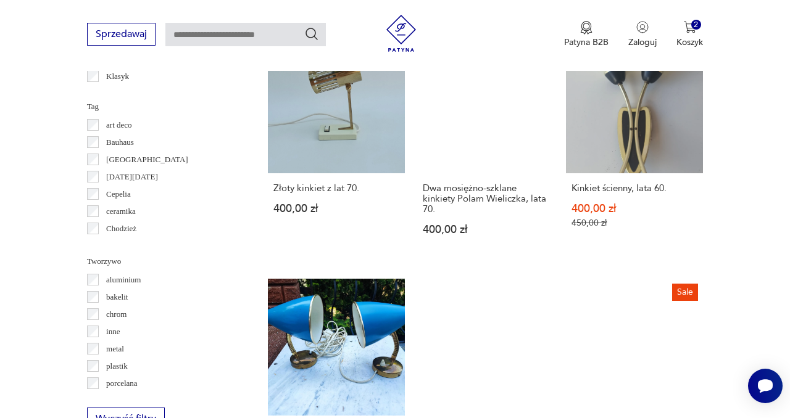
scroll to position [1114, 0]
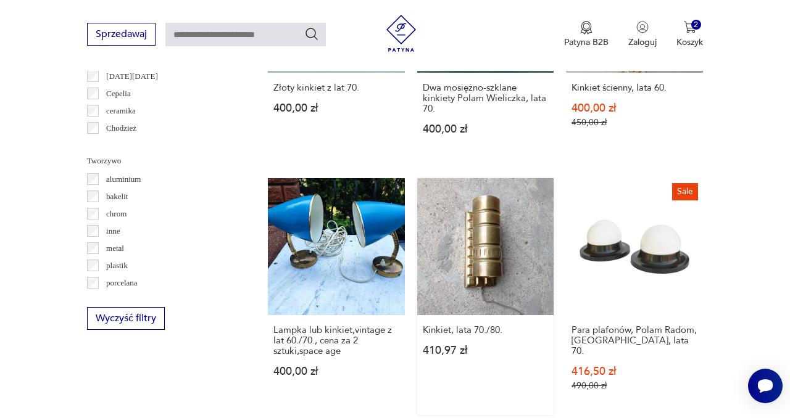
click at [508, 241] on link "Kinkiet, lata 70./80. 410,97 zł" at bounding box center [485, 296] width 137 height 237
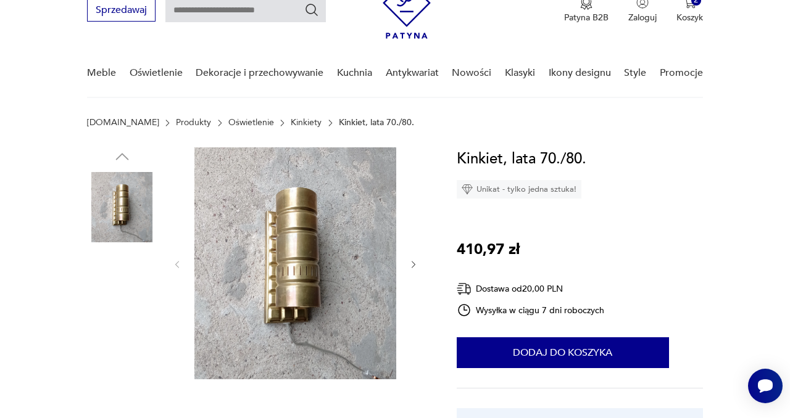
scroll to position [96, 0]
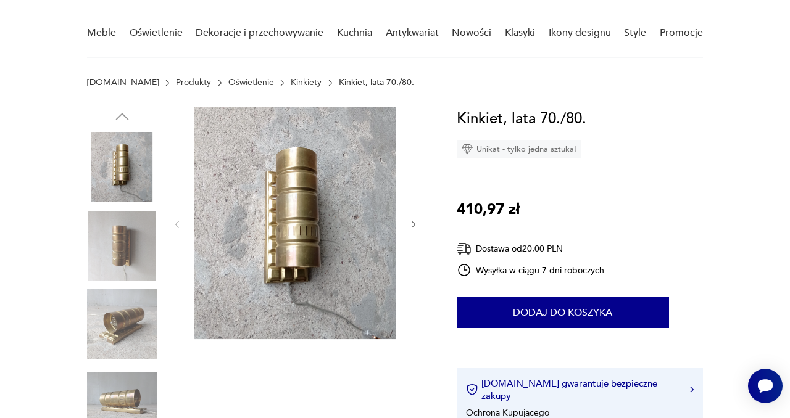
click at [127, 255] on img at bounding box center [122, 246] width 70 height 70
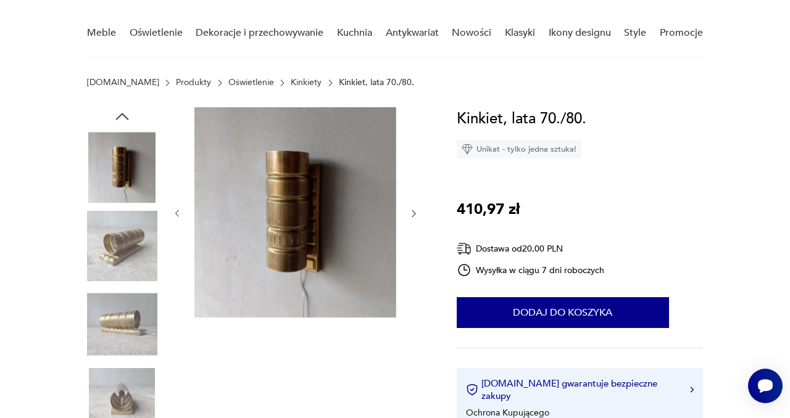
click at [136, 336] on img at bounding box center [122, 324] width 70 height 70
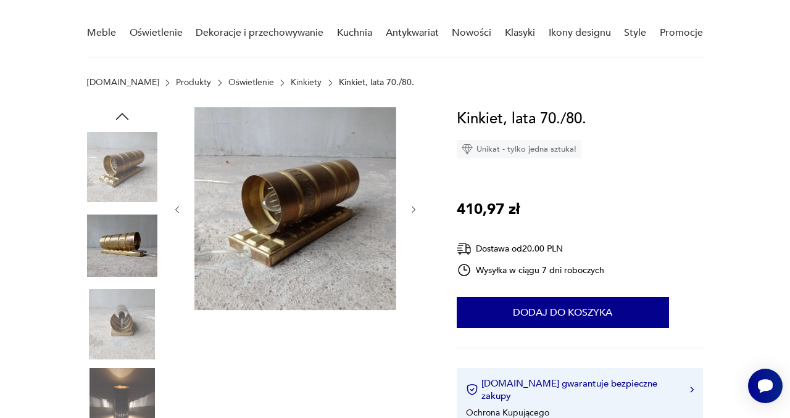
click at [134, 402] on img at bounding box center [122, 403] width 70 height 70
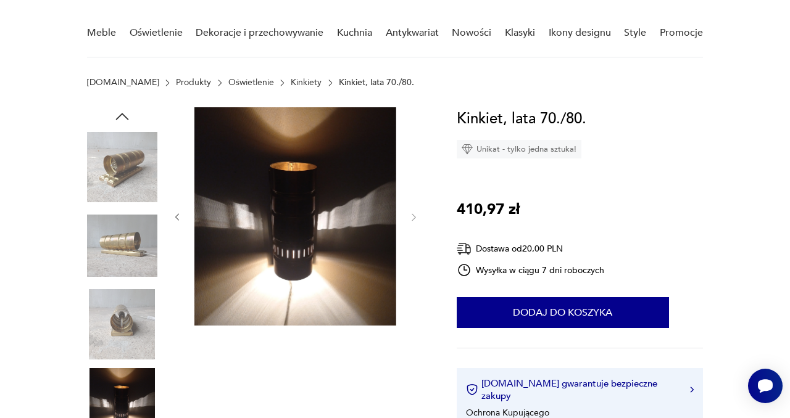
click at [128, 333] on img at bounding box center [122, 324] width 70 height 70
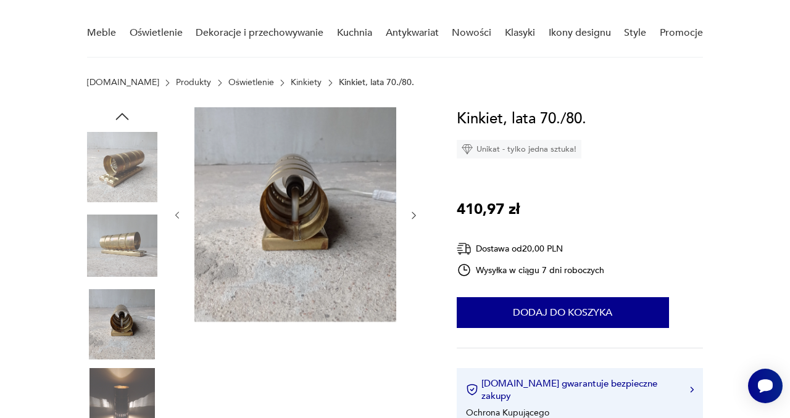
click at [128, 381] on img at bounding box center [122, 403] width 70 height 70
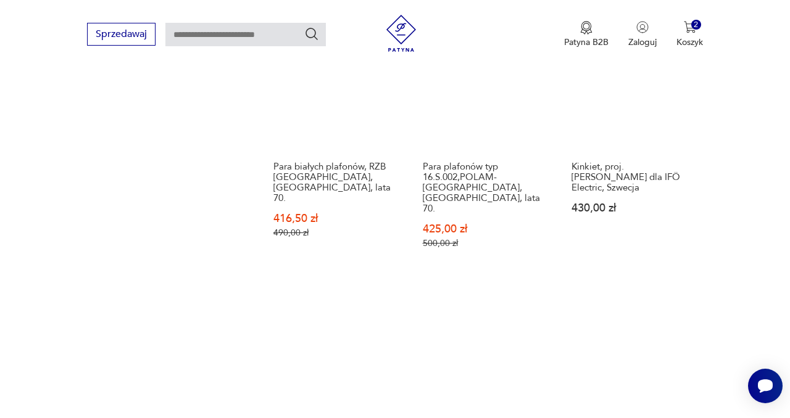
scroll to position [1678, 0]
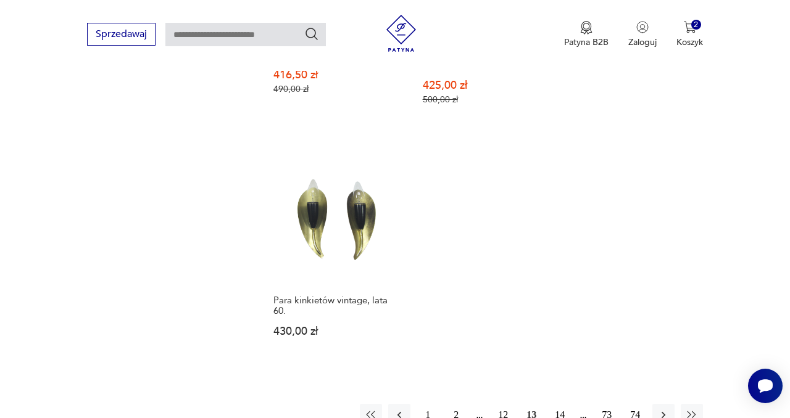
click at [562, 404] on button "14" at bounding box center [559, 415] width 22 height 22
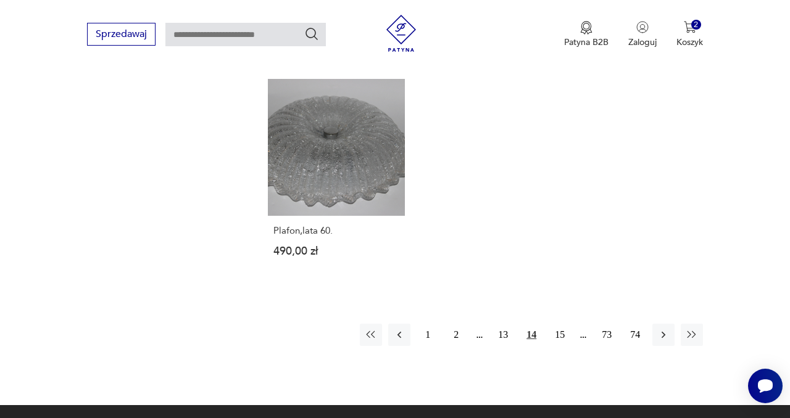
scroll to position [1682, 0]
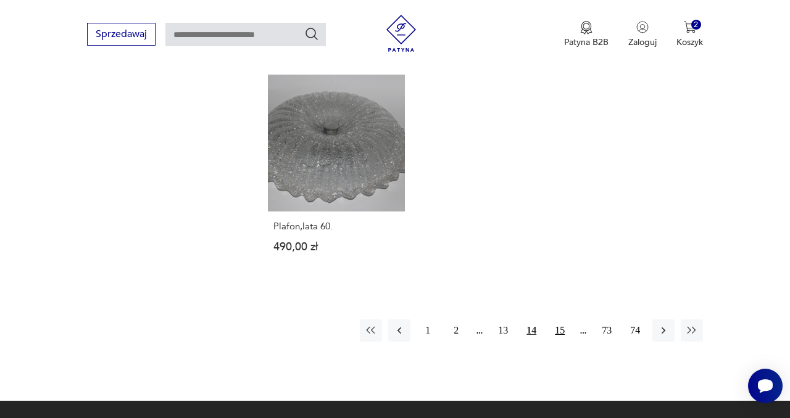
click at [560, 320] on button "15" at bounding box center [559, 331] width 22 height 22
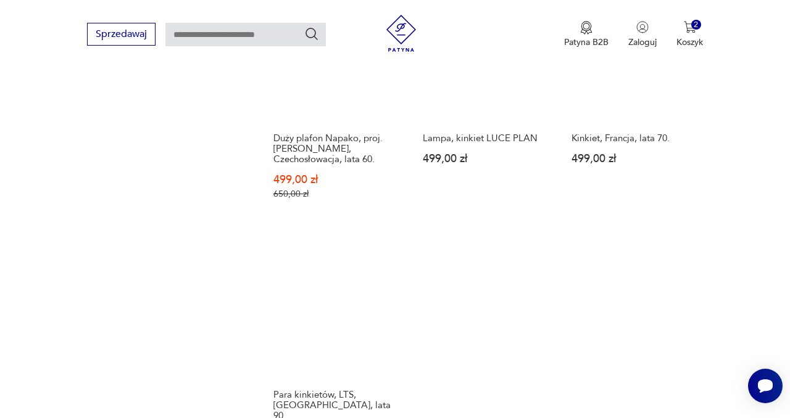
scroll to position [1662, 0]
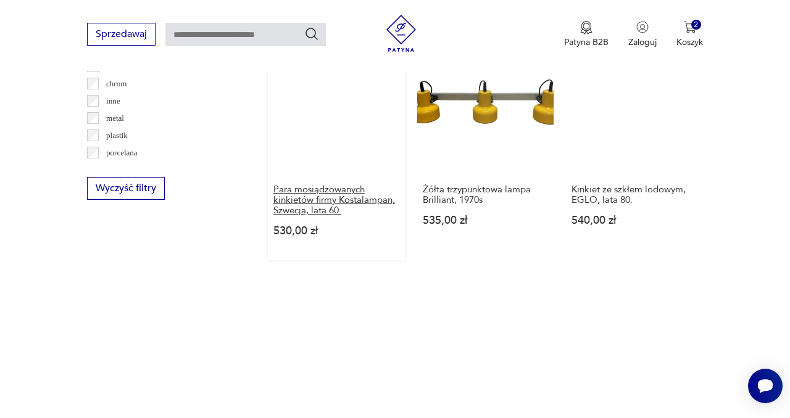
scroll to position [1231, 0]
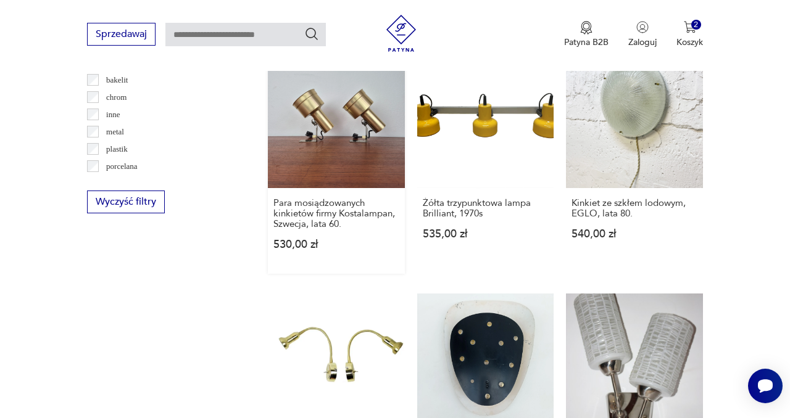
click at [339, 130] on link "Para mosiądzowanych kinkietów firmy Kostalampan, Szwecja, lata 60. 530,00 zł" at bounding box center [336, 162] width 137 height 223
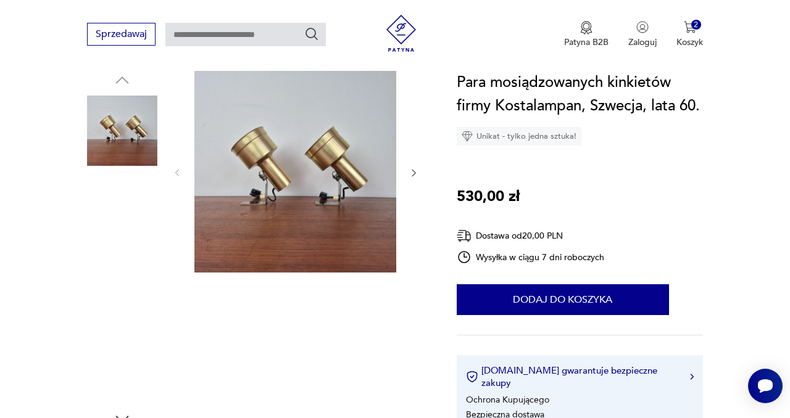
scroll to position [136, 0]
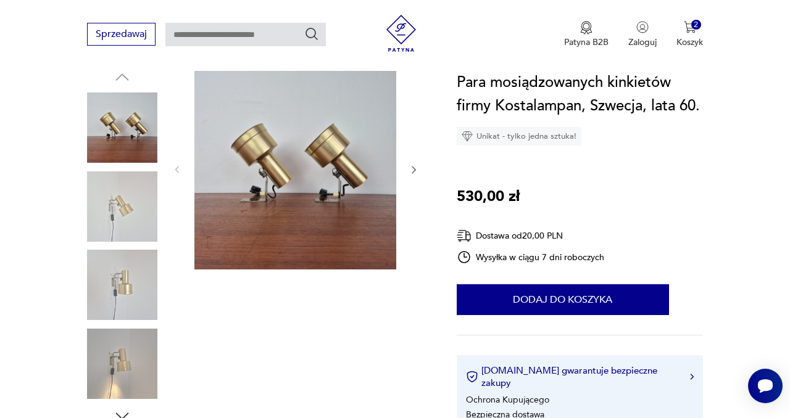
click at [140, 222] on img at bounding box center [122, 207] width 70 height 70
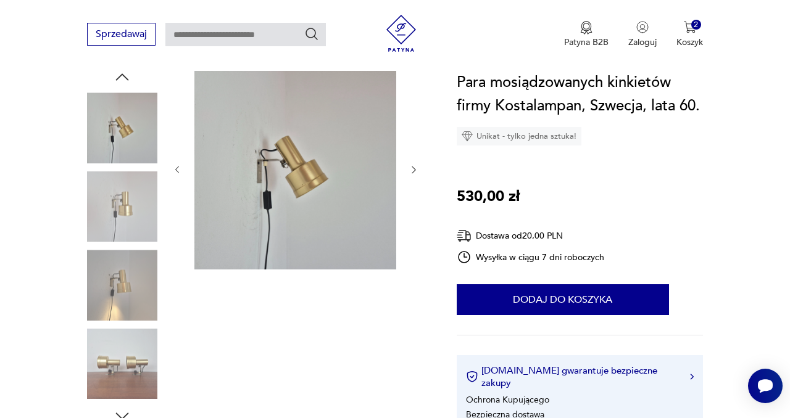
click at [142, 285] on img at bounding box center [122, 285] width 70 height 70
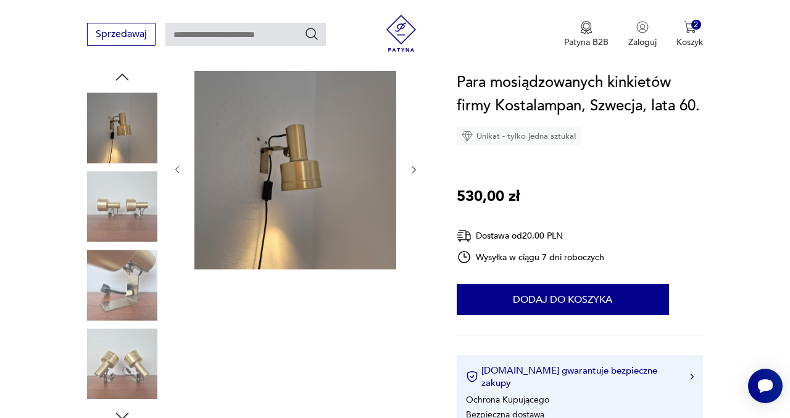
click at [136, 369] on img at bounding box center [122, 364] width 70 height 70
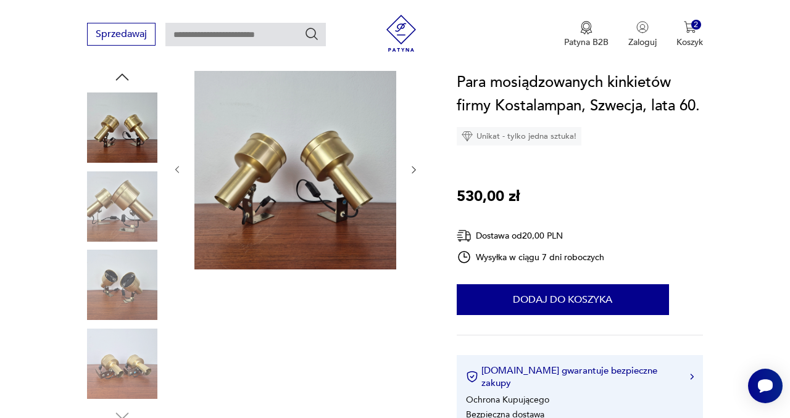
click at [141, 296] on img at bounding box center [122, 285] width 70 height 70
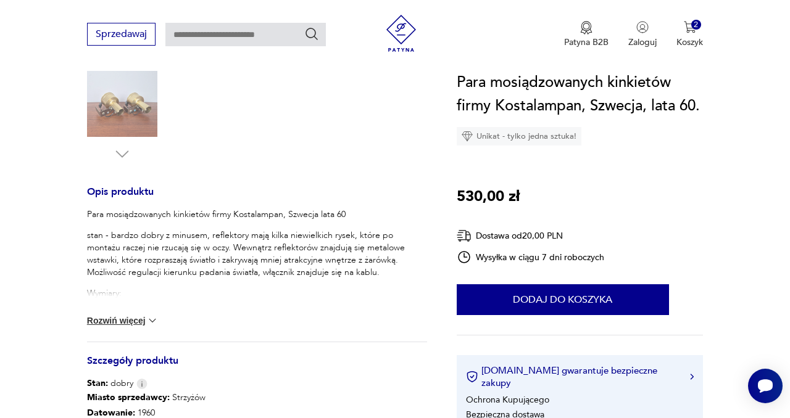
scroll to position [386, 0]
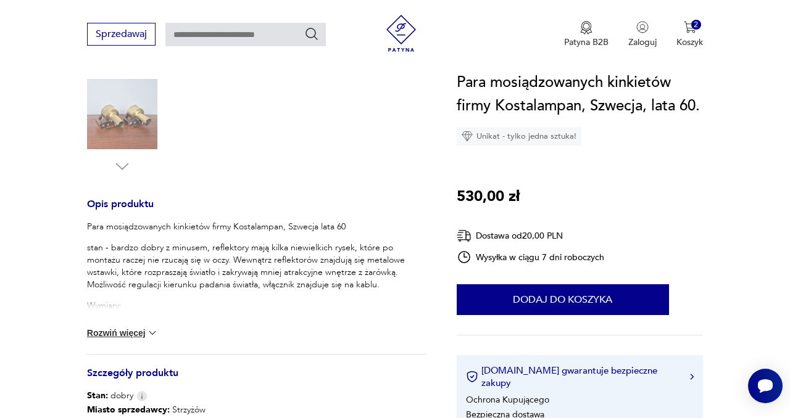
click at [152, 331] on img at bounding box center [152, 333] width 12 height 12
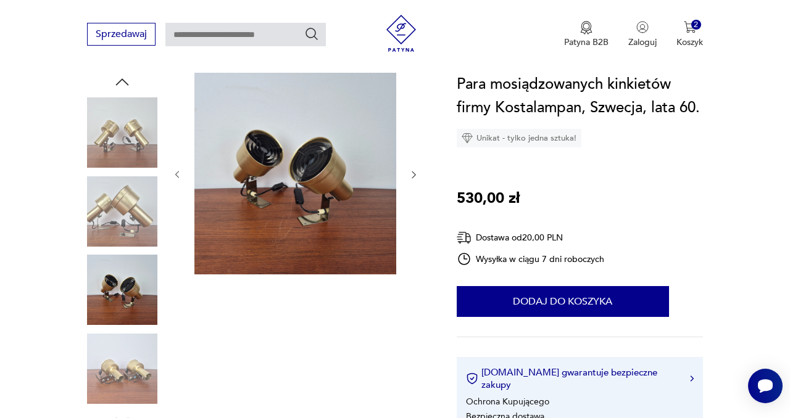
scroll to position [124, 0]
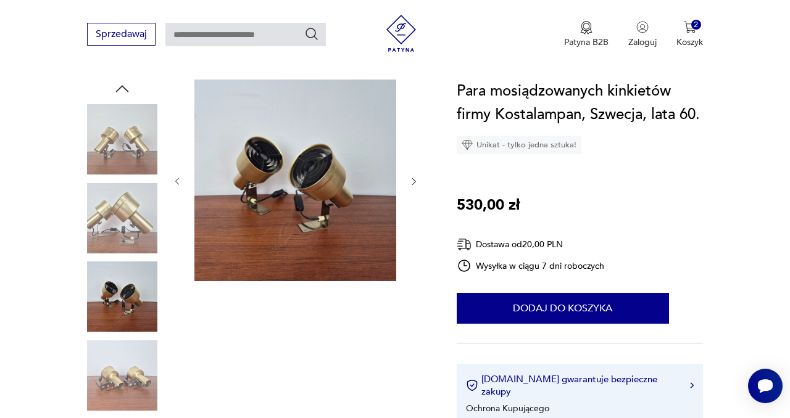
click at [125, 224] on img at bounding box center [122, 218] width 70 height 70
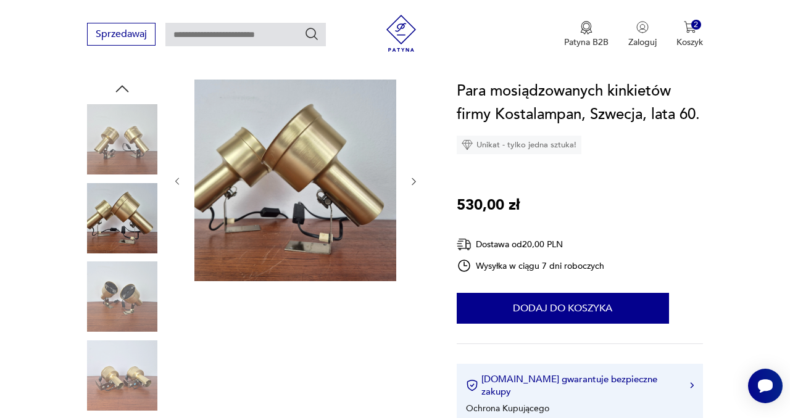
click at [132, 149] on img at bounding box center [122, 139] width 70 height 70
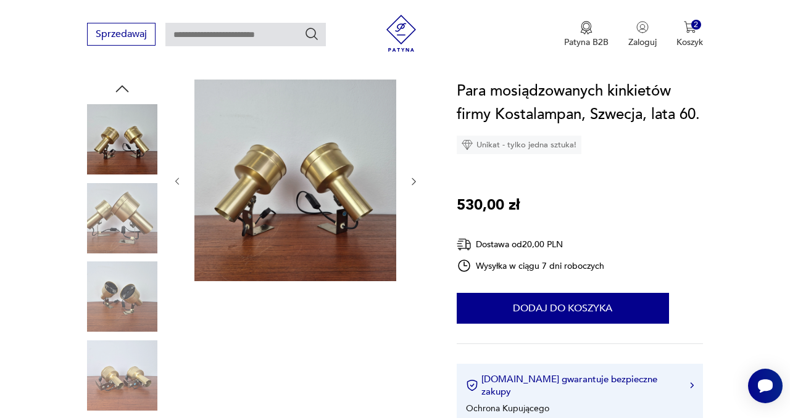
click at [134, 379] on img at bounding box center [122, 376] width 70 height 70
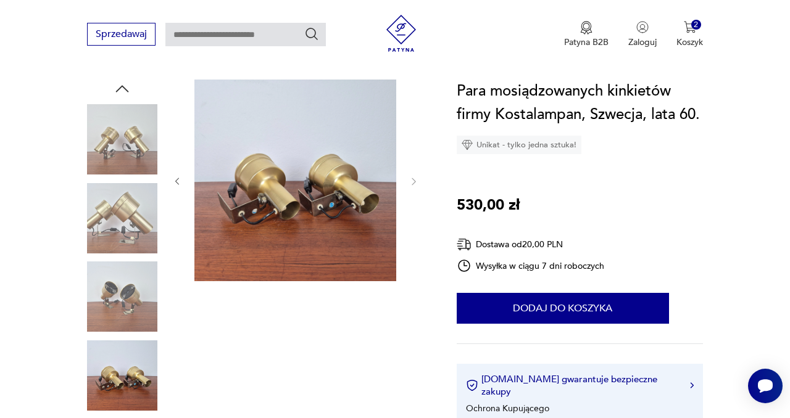
click at [117, 157] on img at bounding box center [122, 139] width 70 height 70
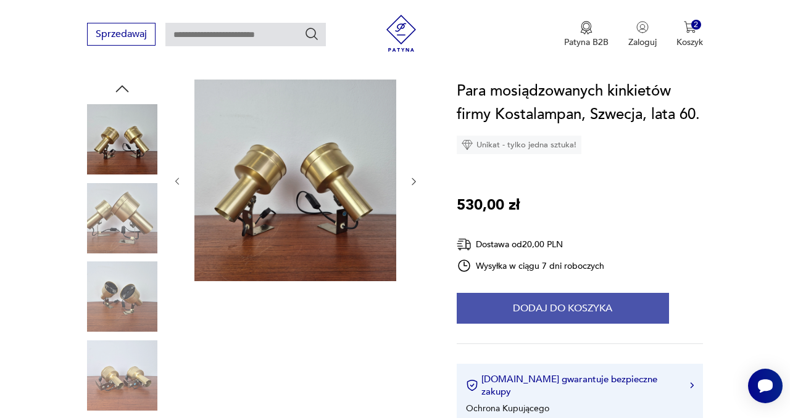
click at [541, 313] on button "Dodaj do koszyka" at bounding box center [563, 308] width 212 height 31
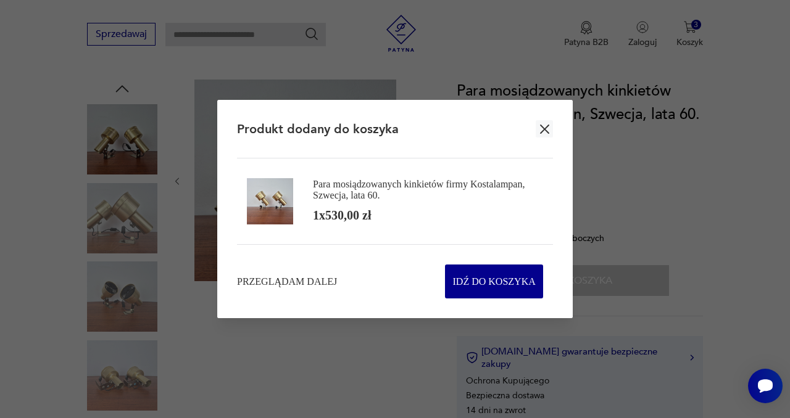
click at [541, 126] on icon "button" at bounding box center [544, 129] width 9 height 9
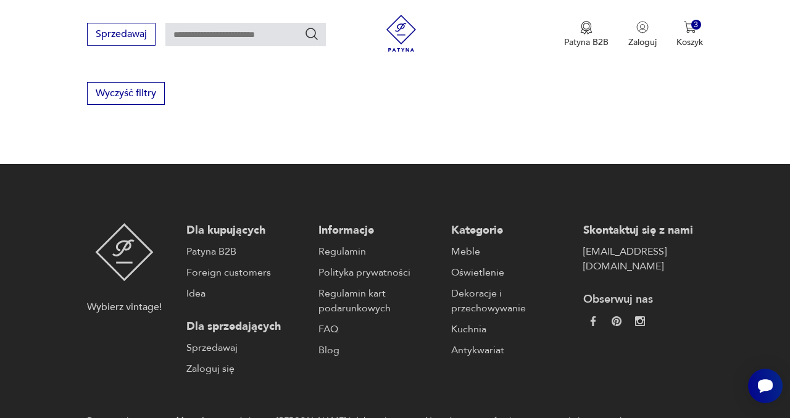
scroll to position [1339, 0]
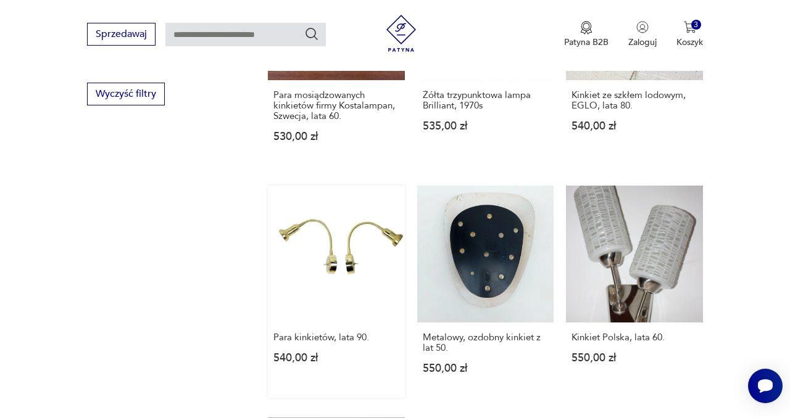
click at [344, 232] on link "Para kinkietów, lata 90. 540,00 zł" at bounding box center [336, 292] width 137 height 212
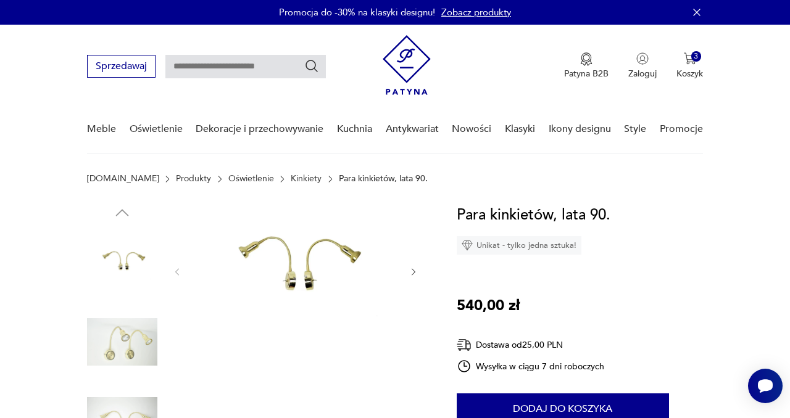
scroll to position [96, 0]
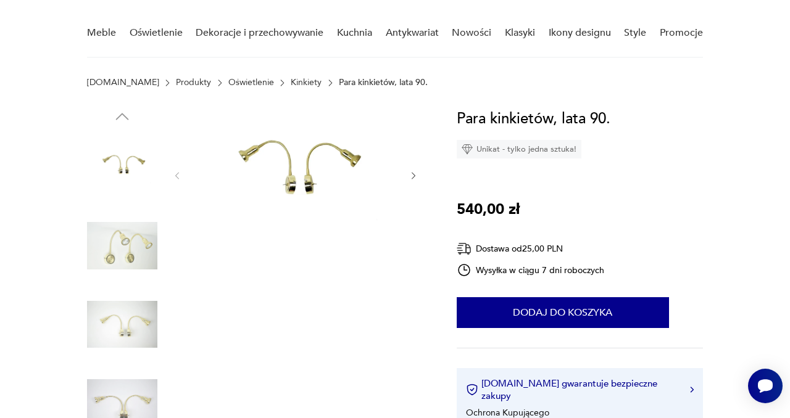
click at [133, 247] on img at bounding box center [122, 246] width 70 height 70
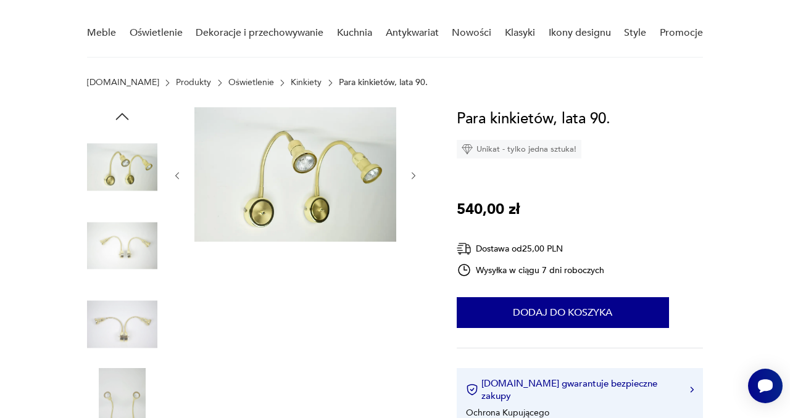
click at [127, 345] on img at bounding box center [122, 324] width 70 height 70
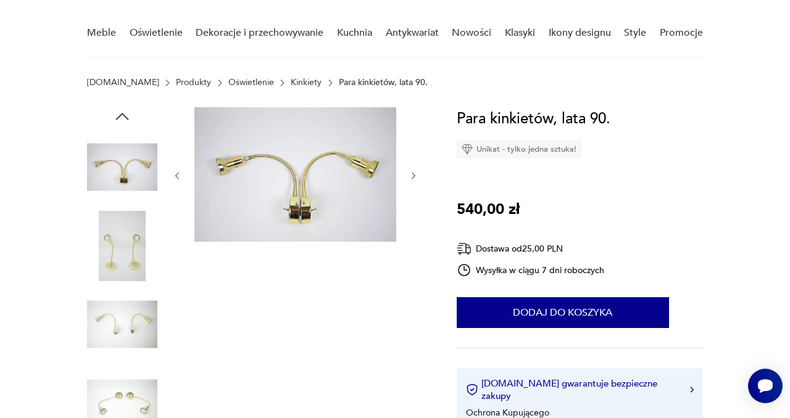
click at [147, 403] on img at bounding box center [122, 403] width 70 height 70
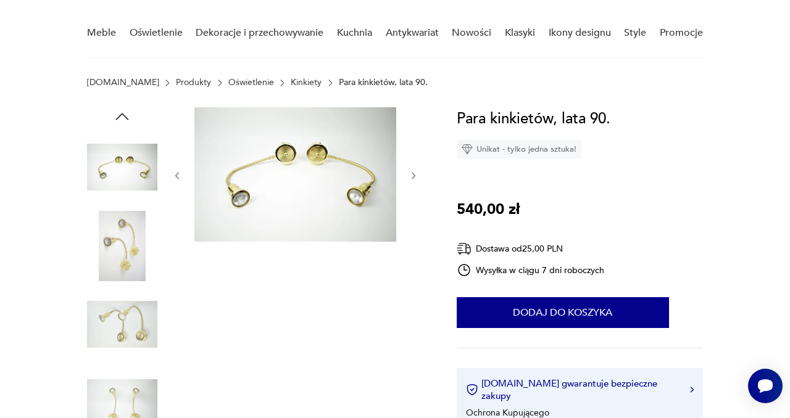
click at [133, 330] on img at bounding box center [122, 324] width 70 height 70
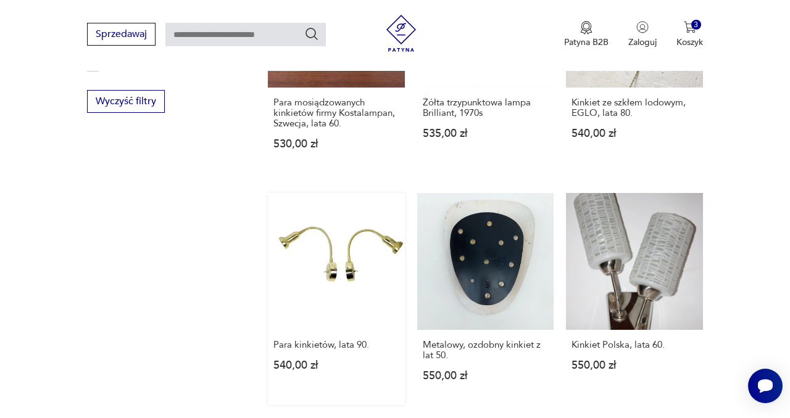
scroll to position [1645, 0]
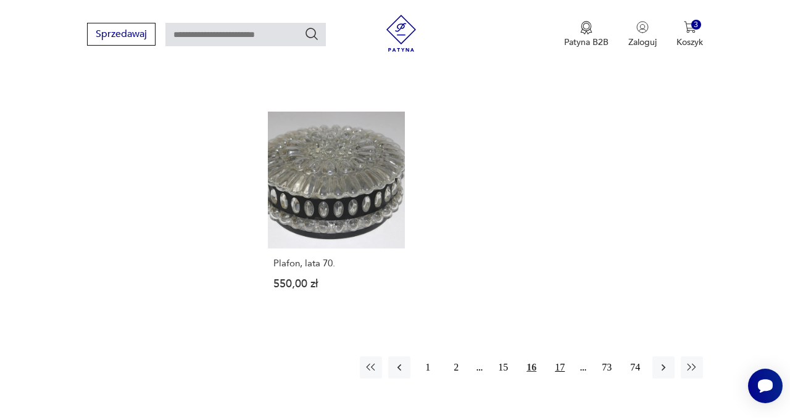
click at [562, 357] on button "17" at bounding box center [559, 368] width 22 height 22
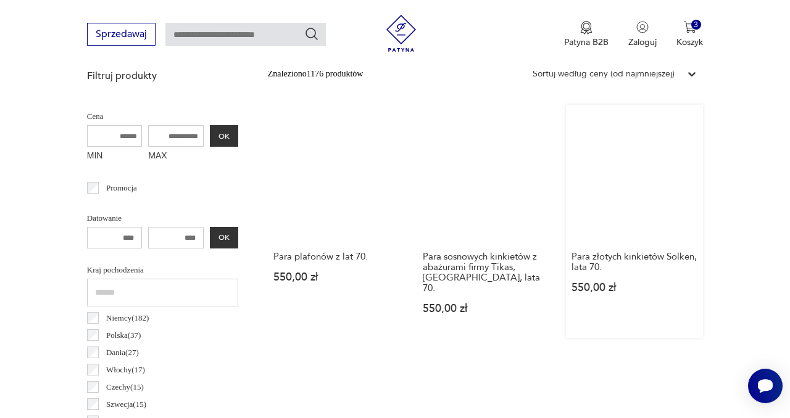
scroll to position [324, 0]
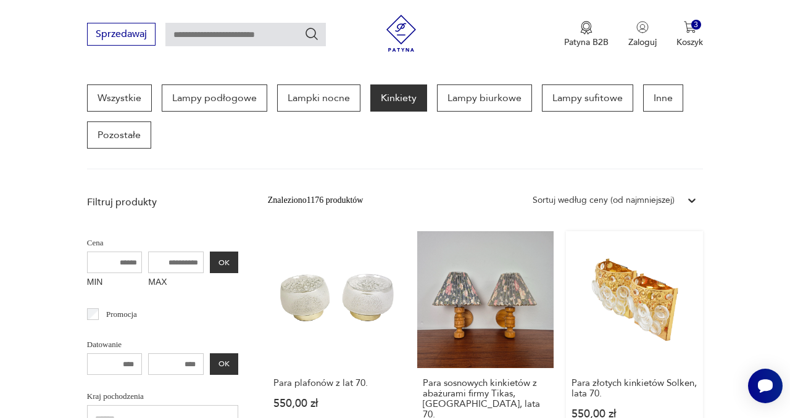
click at [624, 306] on link "Para złotych kinkietów Solken, lata 70. 550,00 zł" at bounding box center [634, 347] width 137 height 233
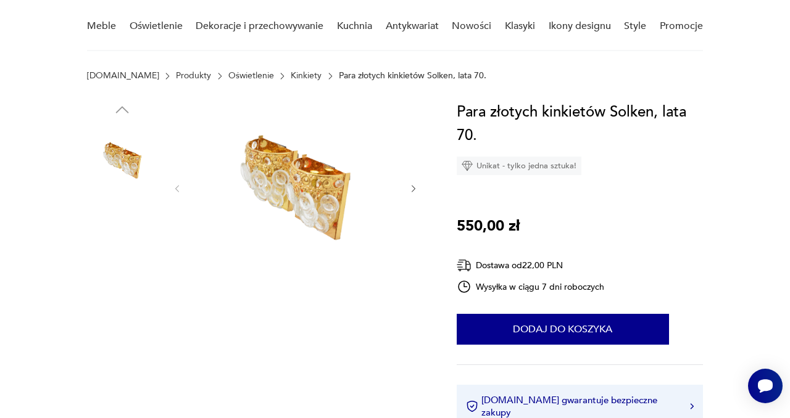
scroll to position [109, 0]
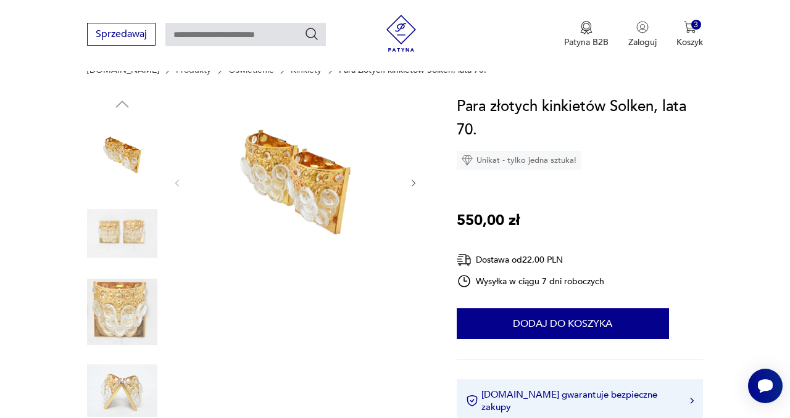
click at [139, 233] on img at bounding box center [122, 234] width 70 height 70
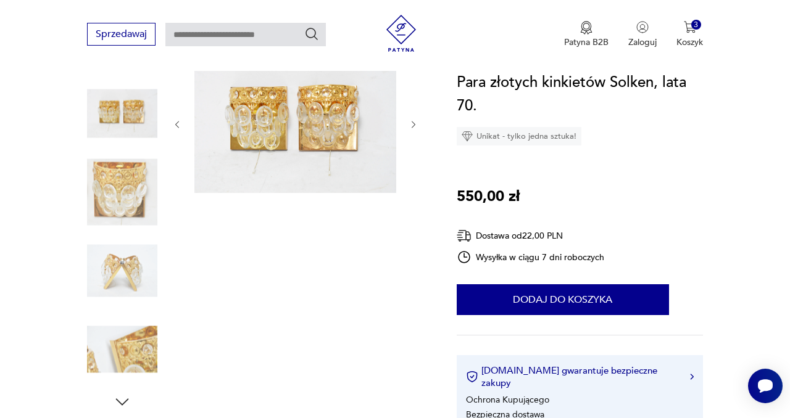
scroll to position [152, 0]
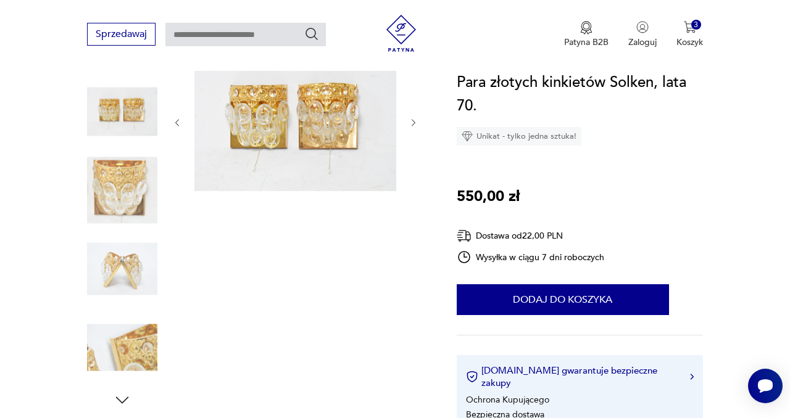
click at [143, 277] on img at bounding box center [122, 269] width 70 height 70
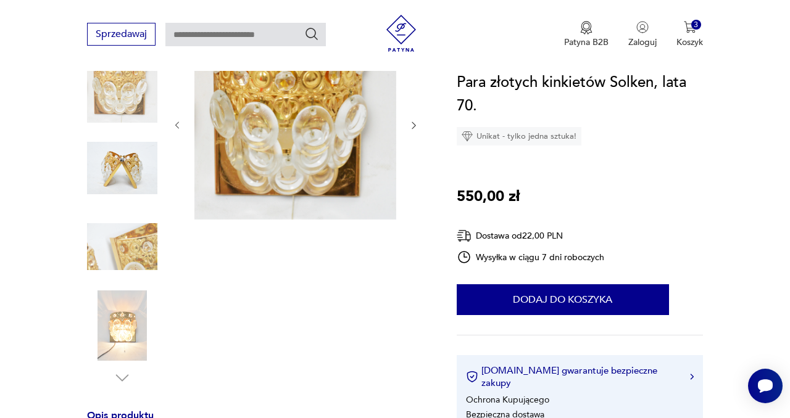
scroll to position [196, 0]
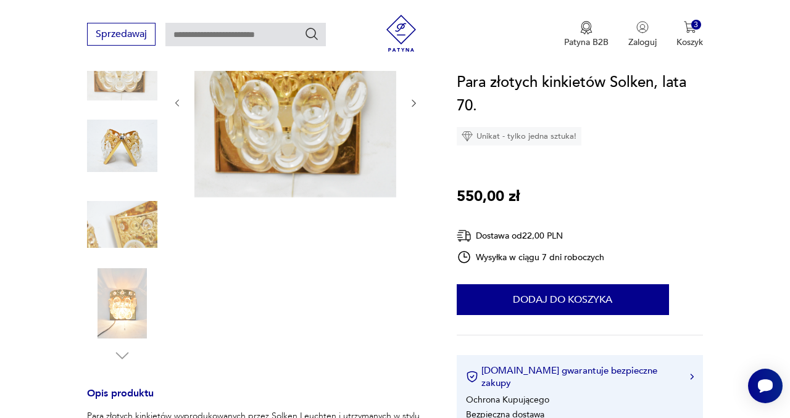
click at [128, 304] on img at bounding box center [122, 303] width 70 height 70
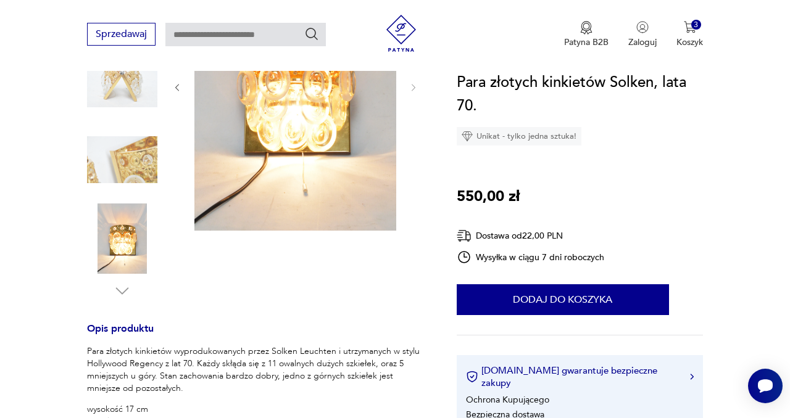
scroll to position [263, 0]
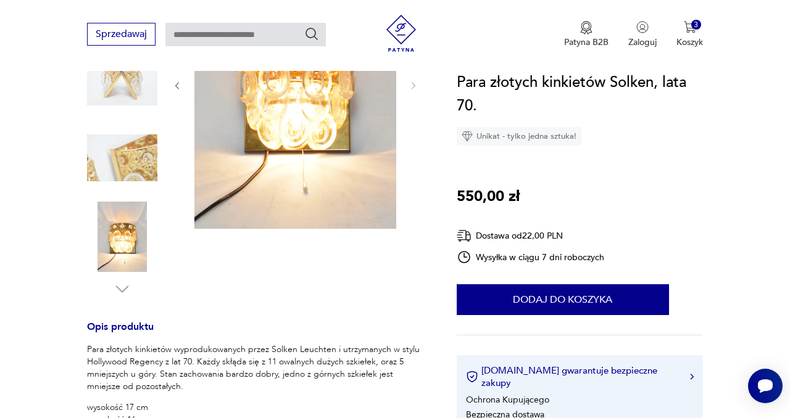
click at [126, 157] on img at bounding box center [122, 158] width 70 height 70
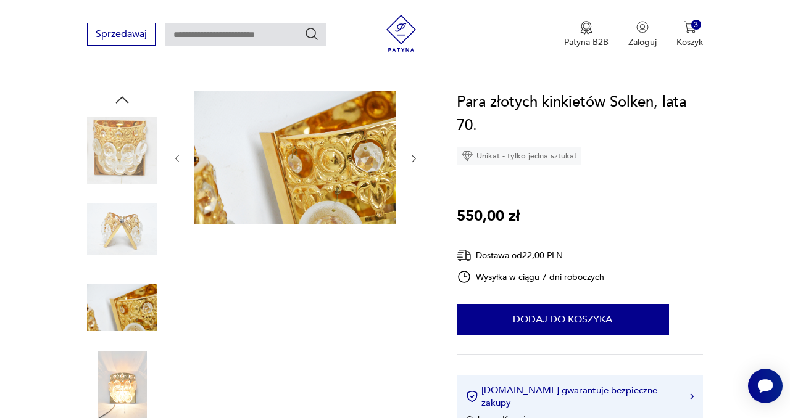
scroll to position [114, 0]
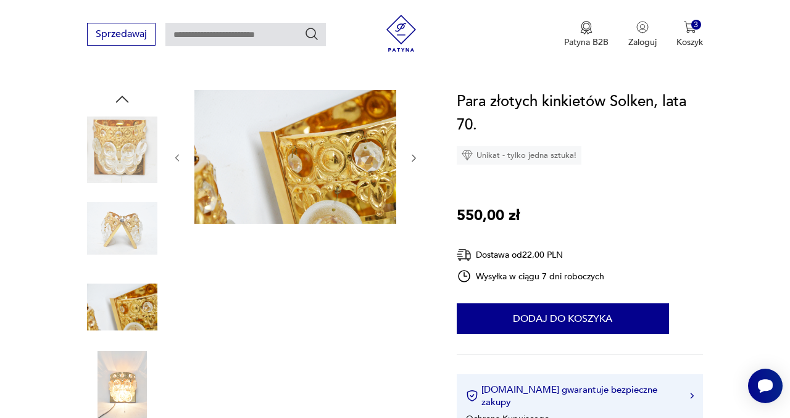
click at [122, 231] on img at bounding box center [122, 229] width 70 height 70
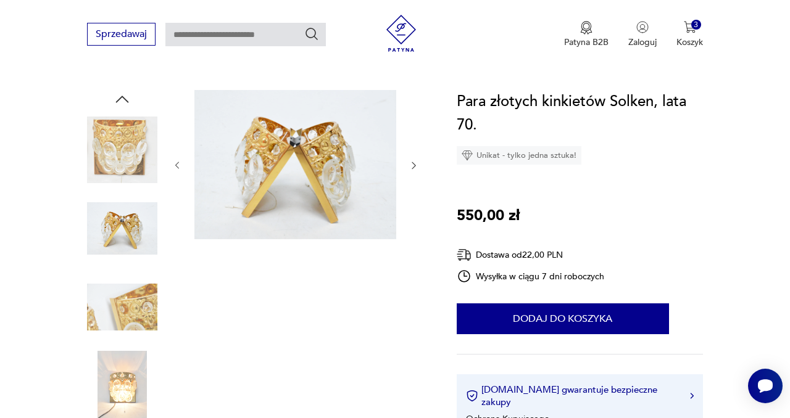
click at [123, 287] on img at bounding box center [122, 307] width 70 height 70
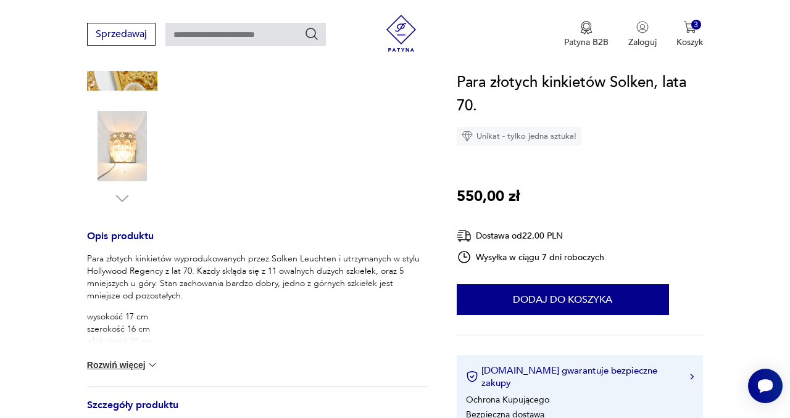
scroll to position [347, 0]
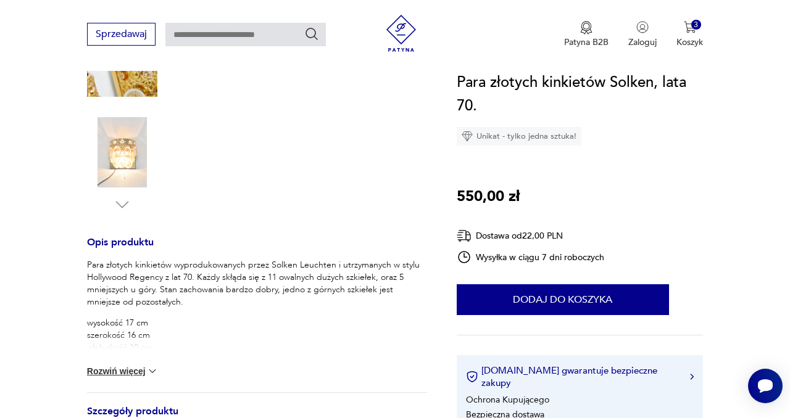
click at [114, 174] on img at bounding box center [122, 152] width 70 height 70
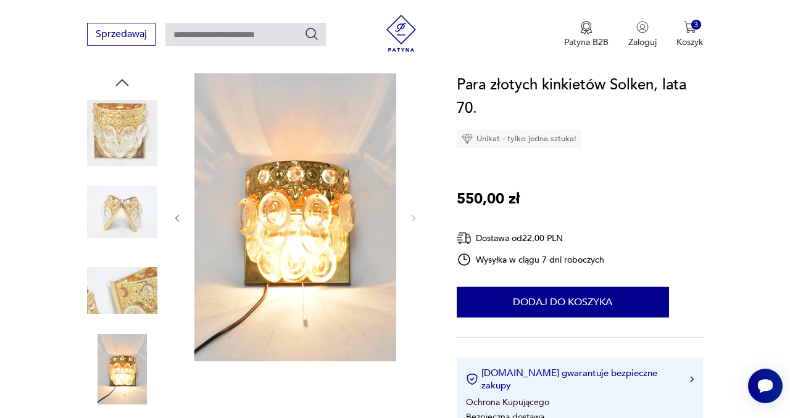
scroll to position [121, 0]
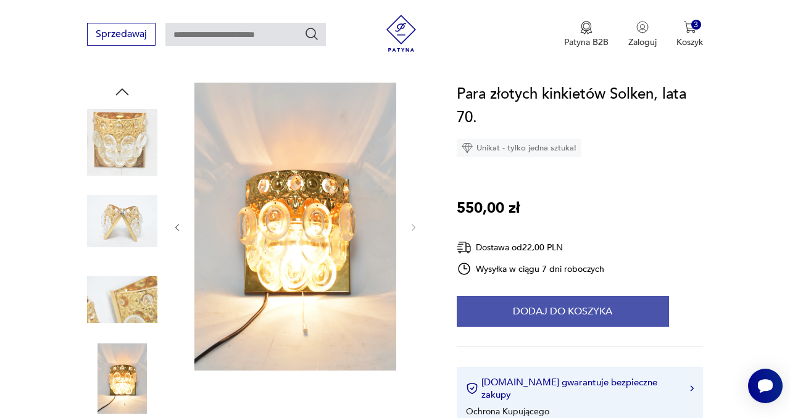
click at [538, 315] on button "Dodaj do koszyka" at bounding box center [563, 311] width 212 height 31
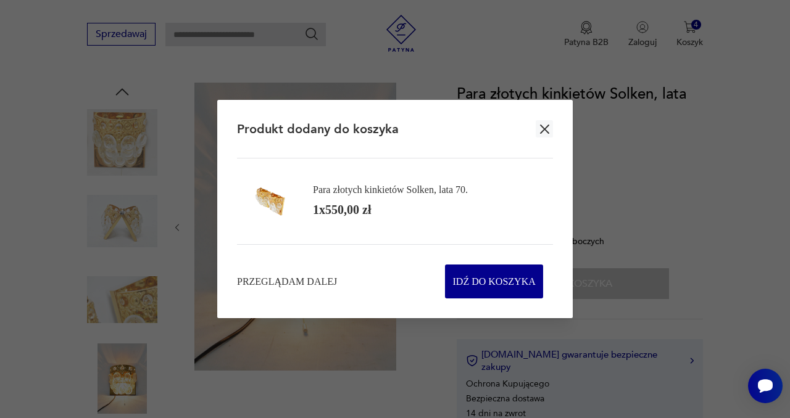
click at [545, 126] on icon "button" at bounding box center [544, 129] width 15 height 15
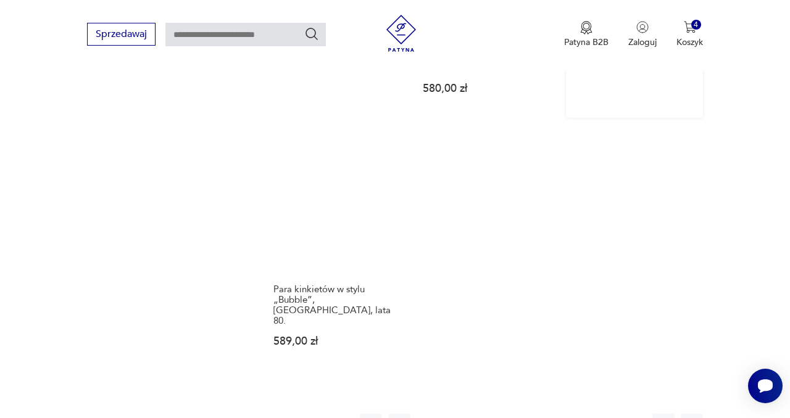
scroll to position [1679, 0]
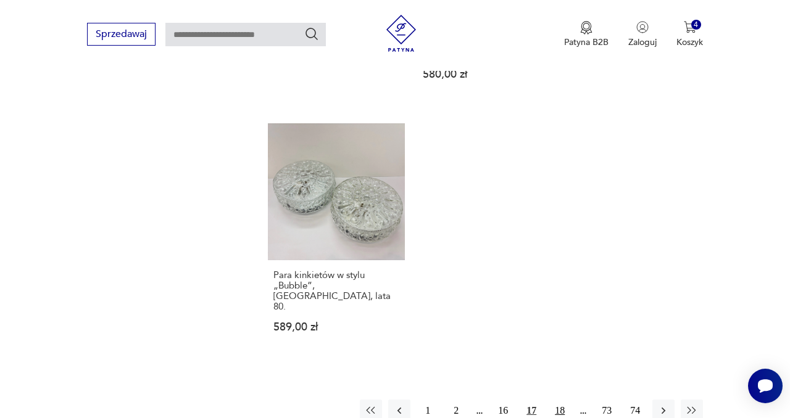
click at [561, 400] on button "18" at bounding box center [559, 411] width 22 height 22
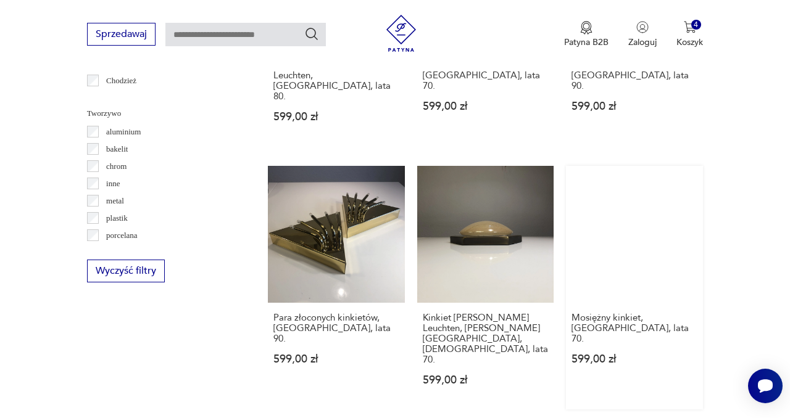
scroll to position [1160, 0]
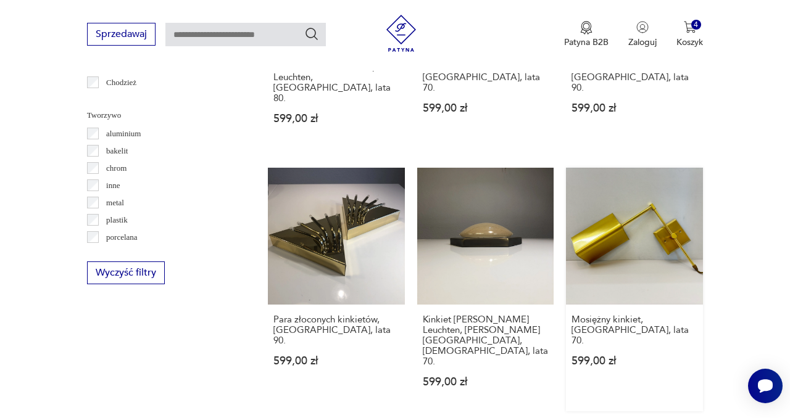
click at [643, 191] on link "Mosiężny kinkiet, [GEOGRAPHIC_DATA], lata 70. 599,00 zł" at bounding box center [634, 290] width 137 height 244
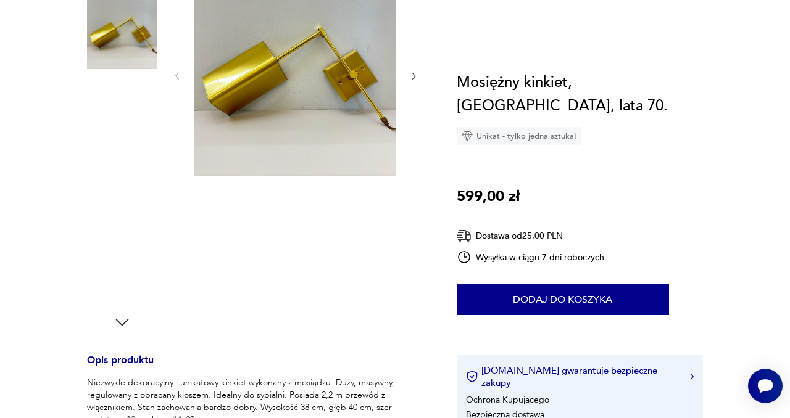
scroll to position [84, 0]
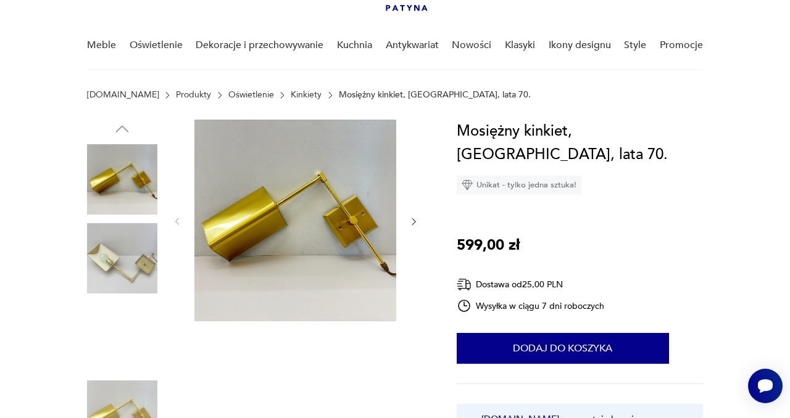
click at [126, 274] on img at bounding box center [122, 258] width 70 height 70
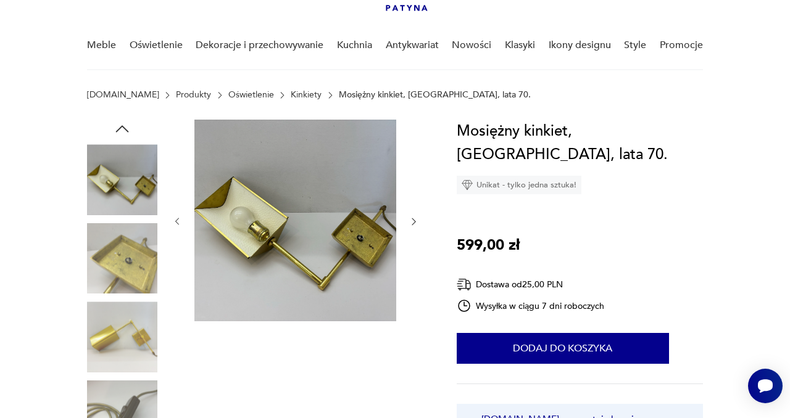
click at [136, 341] on img at bounding box center [122, 337] width 70 height 70
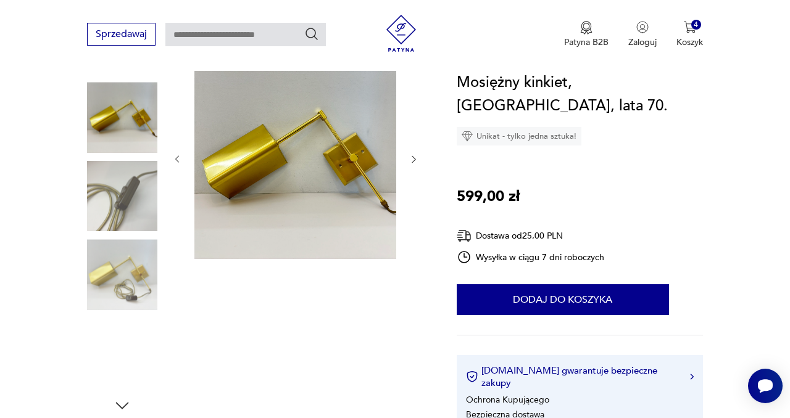
scroll to position [139, 0]
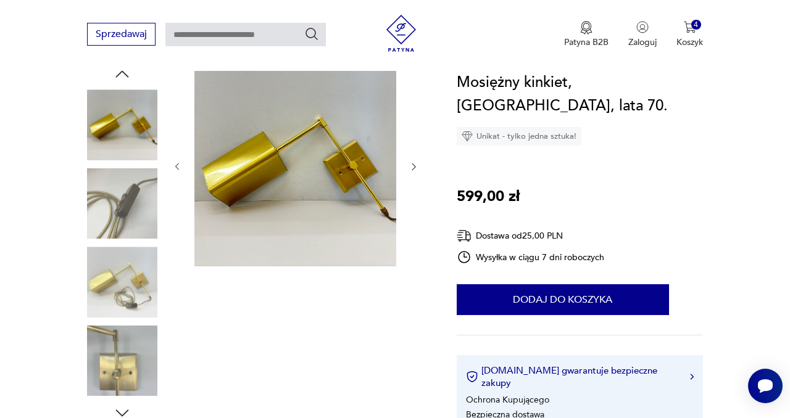
click at [120, 375] on img at bounding box center [122, 361] width 70 height 70
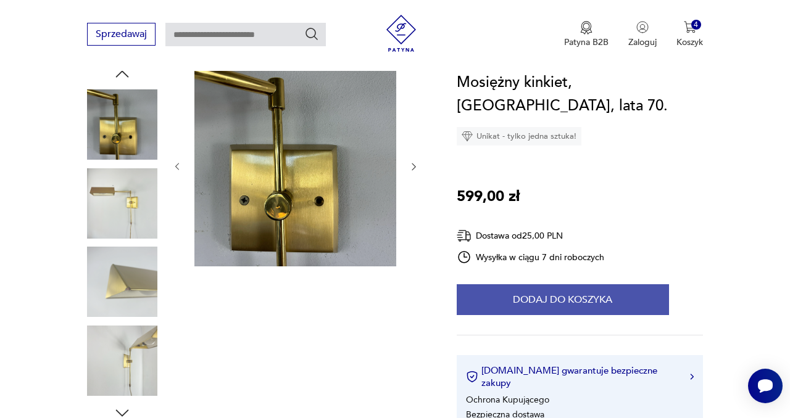
click at [545, 284] on button "Dodaj do koszyka" at bounding box center [563, 299] width 212 height 31
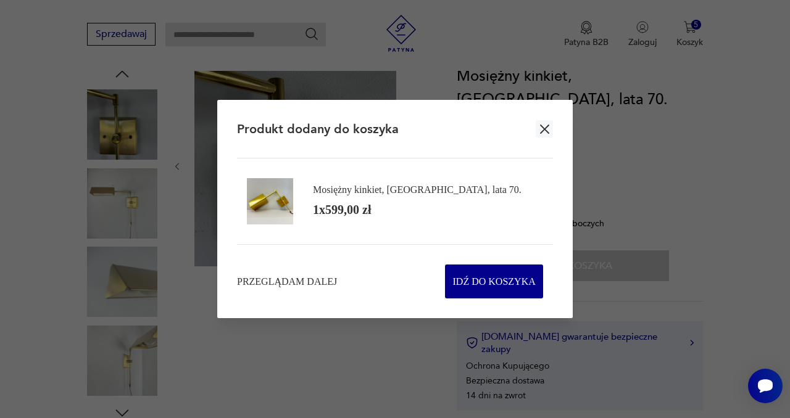
click at [544, 128] on icon "button" at bounding box center [544, 129] width 9 height 9
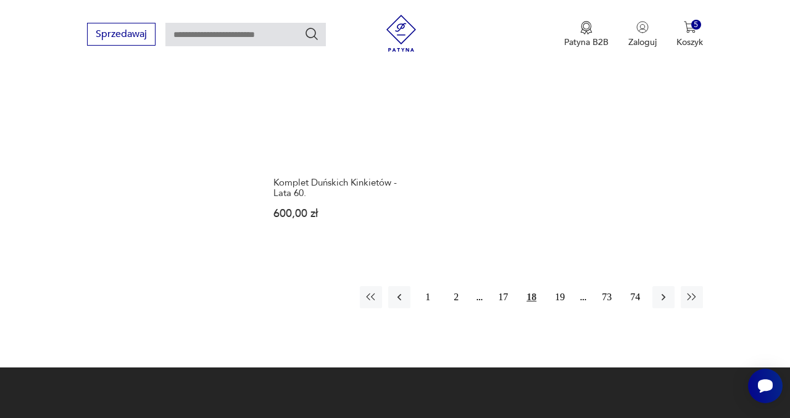
scroll to position [1800, 0]
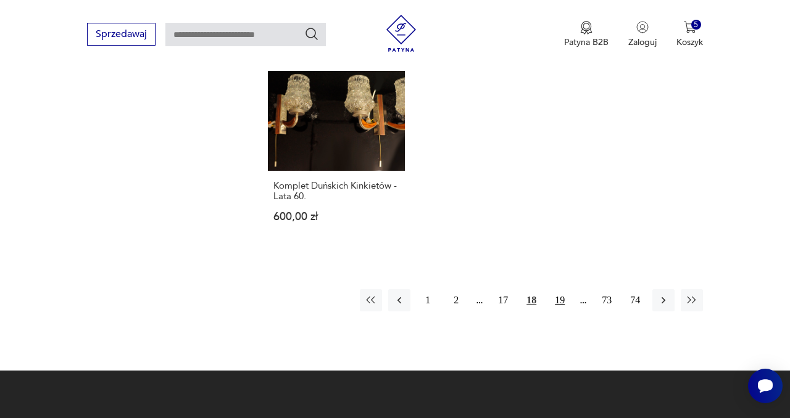
click at [560, 289] on button "19" at bounding box center [559, 300] width 22 height 22
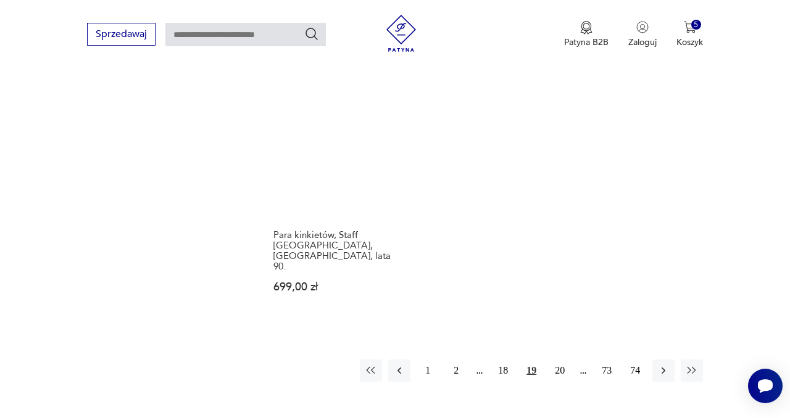
scroll to position [1824, 0]
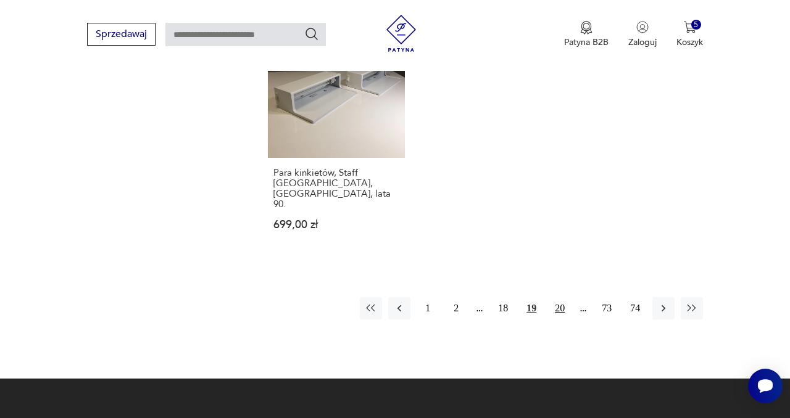
click at [560, 297] on button "20" at bounding box center [559, 308] width 22 height 22
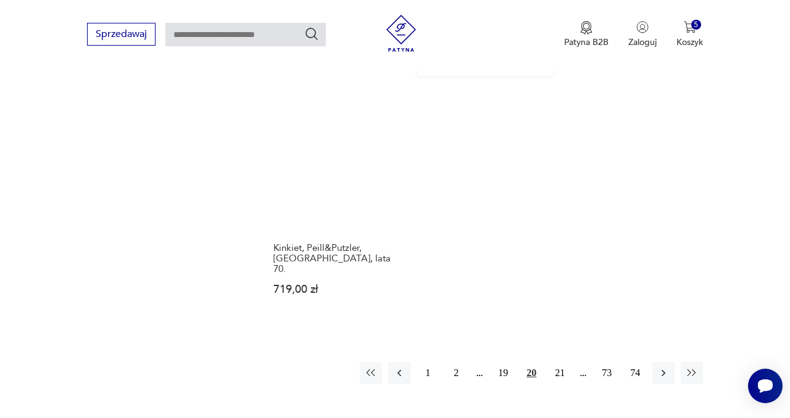
scroll to position [1738, 0]
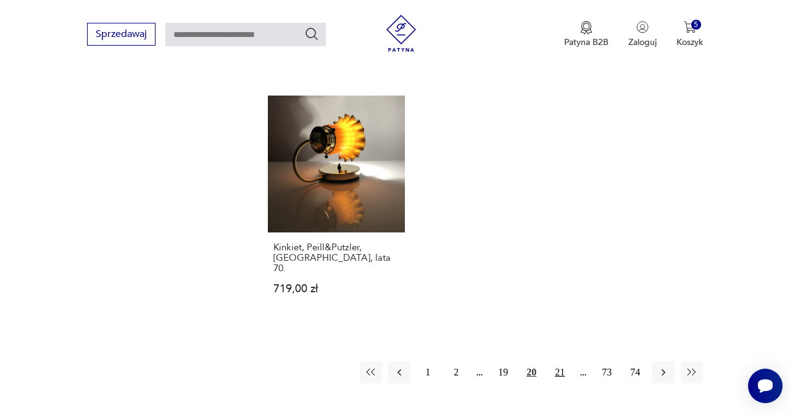
click at [561, 362] on button "21" at bounding box center [559, 373] width 22 height 22
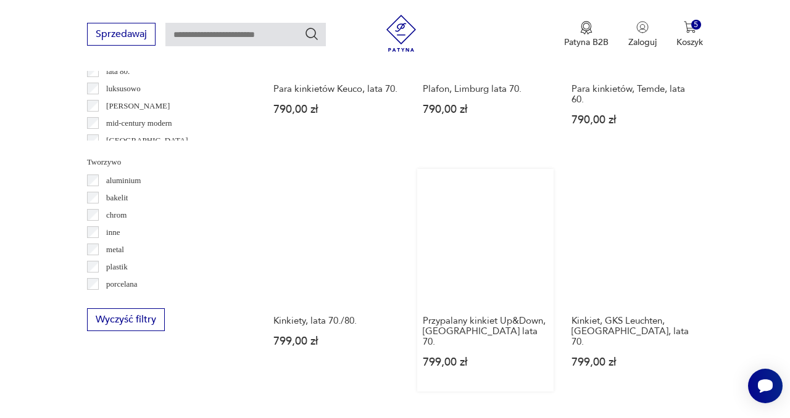
scroll to position [1114, 0]
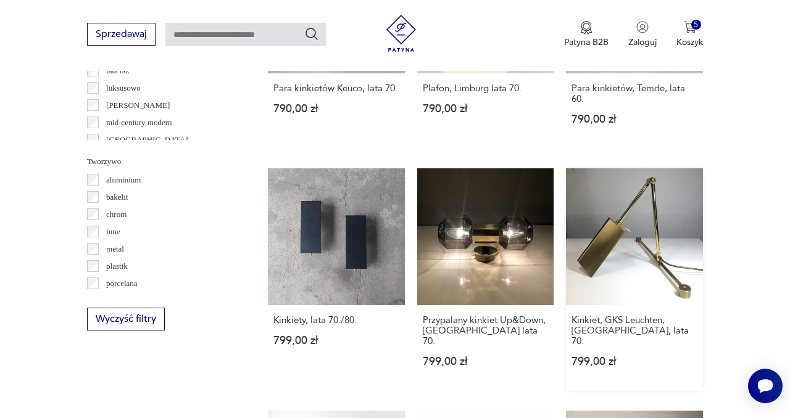
click at [633, 254] on link "Kinkiet, GKS Leuchten, [GEOGRAPHIC_DATA], lata 70. 799,00 zł" at bounding box center [634, 279] width 137 height 223
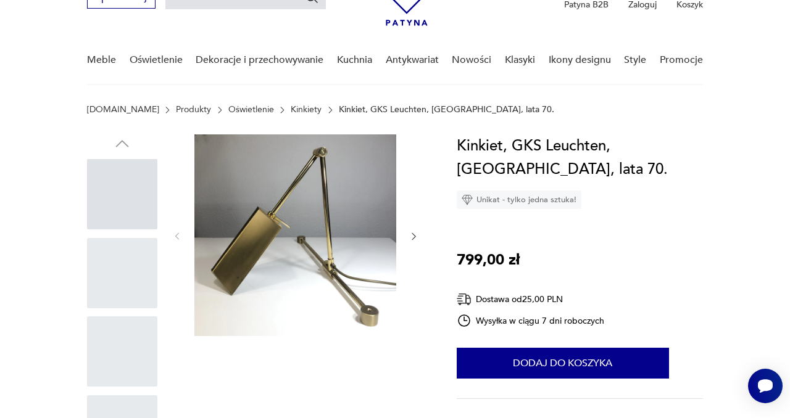
scroll to position [86, 0]
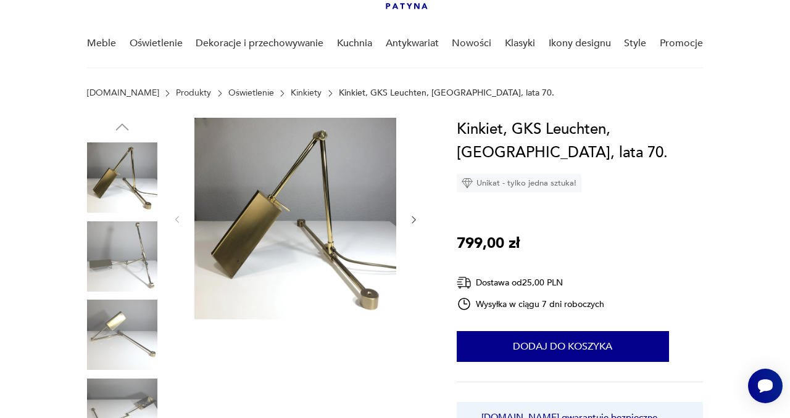
click at [143, 260] on img at bounding box center [122, 256] width 70 height 70
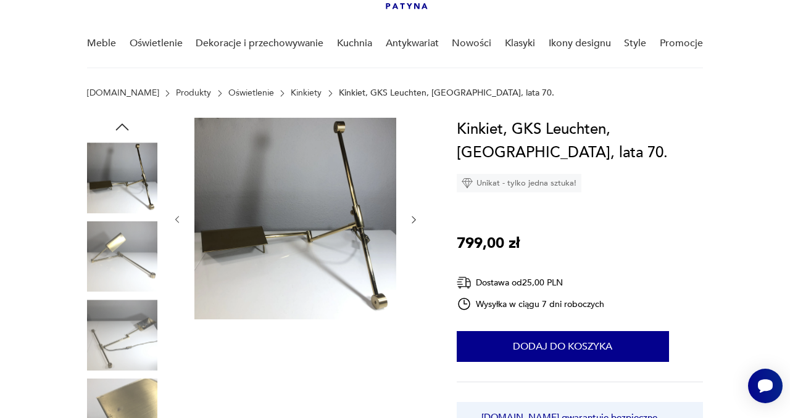
click at [124, 327] on img at bounding box center [122, 335] width 70 height 70
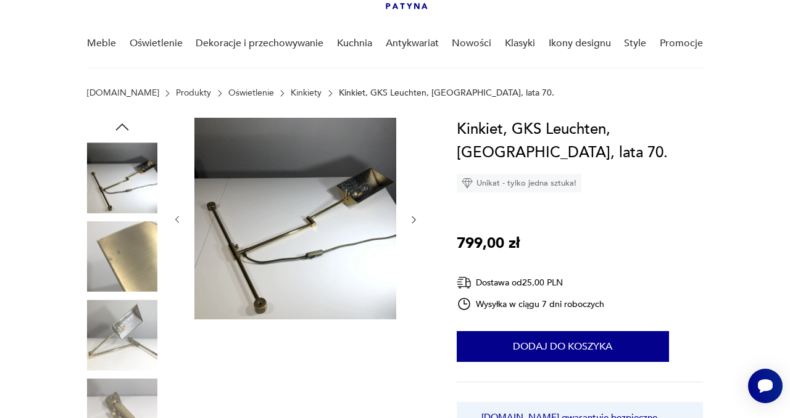
click at [133, 341] on img at bounding box center [122, 335] width 70 height 70
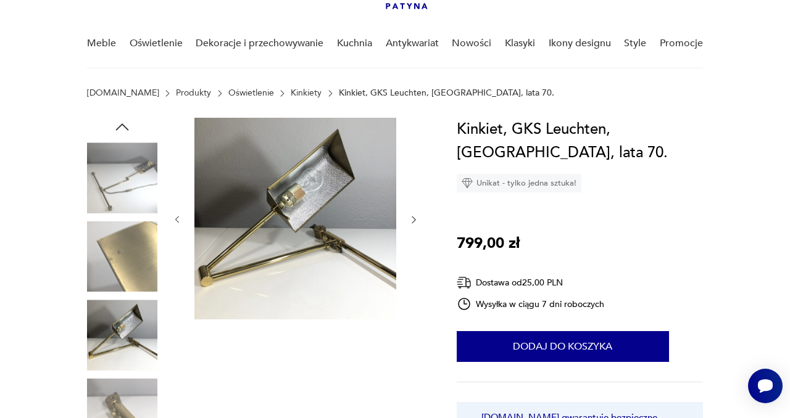
click at [135, 401] on img at bounding box center [122, 414] width 70 height 70
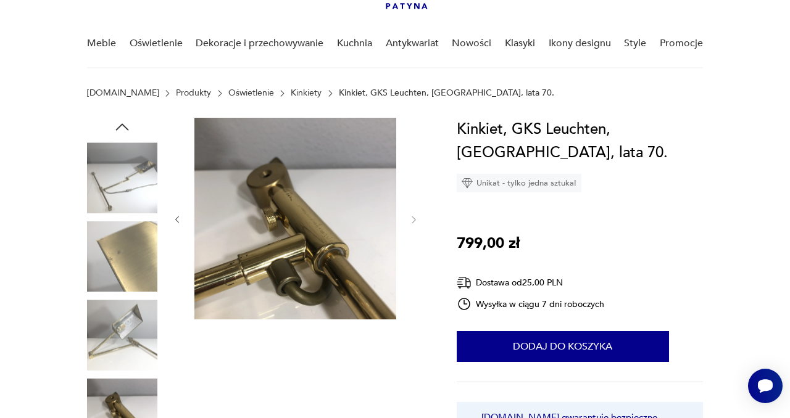
click at [134, 321] on img at bounding box center [122, 335] width 70 height 70
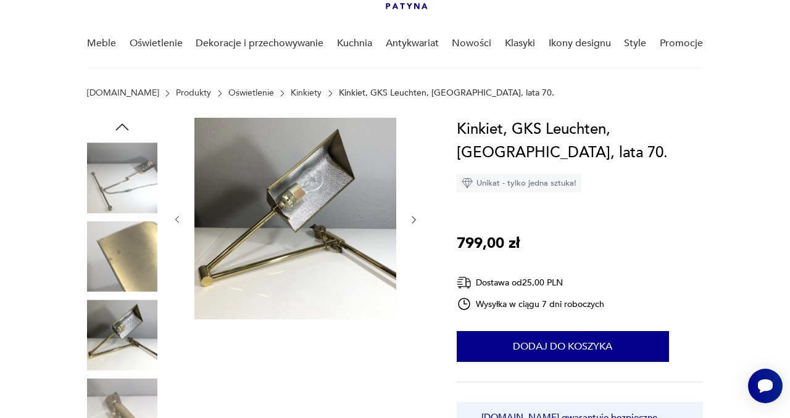
click at [130, 188] on img at bounding box center [122, 178] width 70 height 70
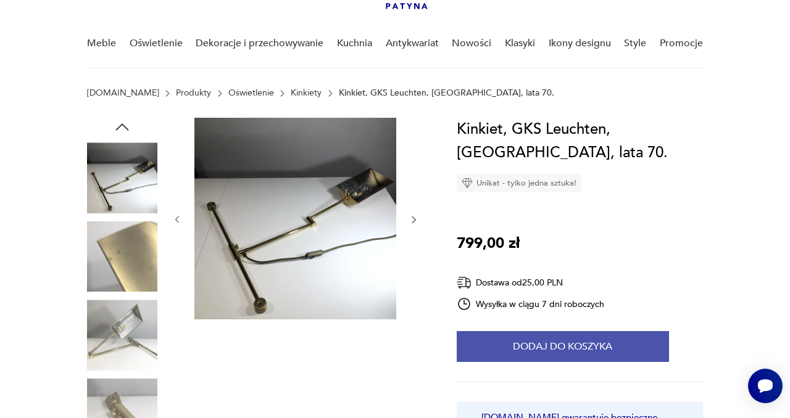
click at [528, 350] on button "Dodaj do koszyka" at bounding box center [563, 346] width 212 height 31
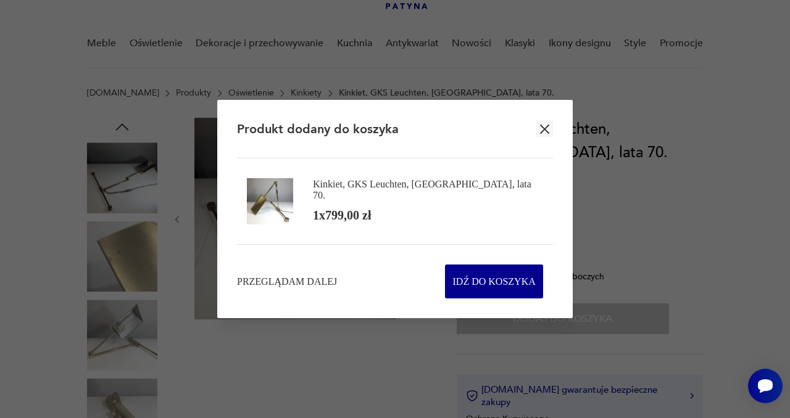
click at [545, 129] on icon "button" at bounding box center [544, 129] width 9 height 9
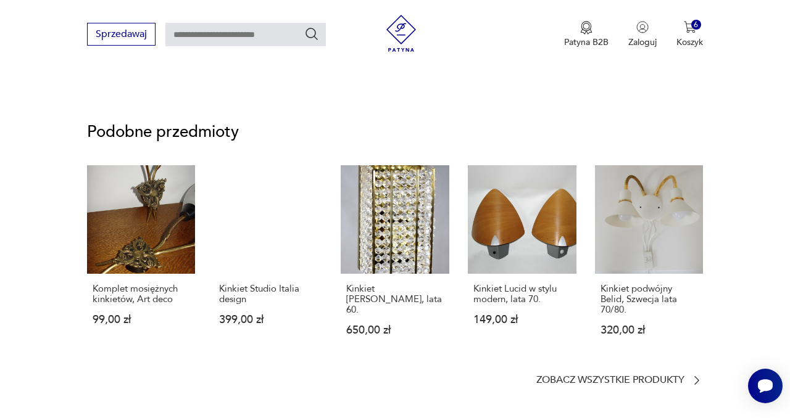
scroll to position [809, 0]
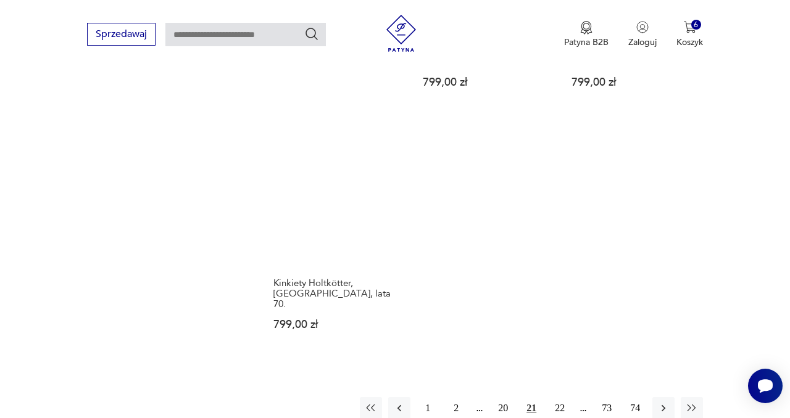
scroll to position [1876, 0]
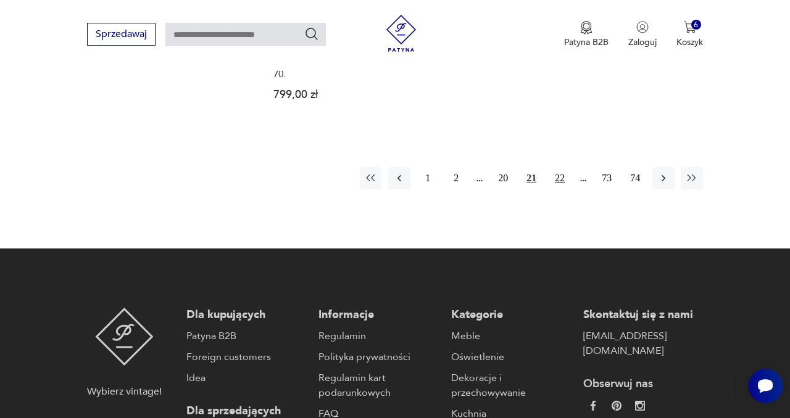
click at [559, 167] on button "22" at bounding box center [559, 178] width 22 height 22
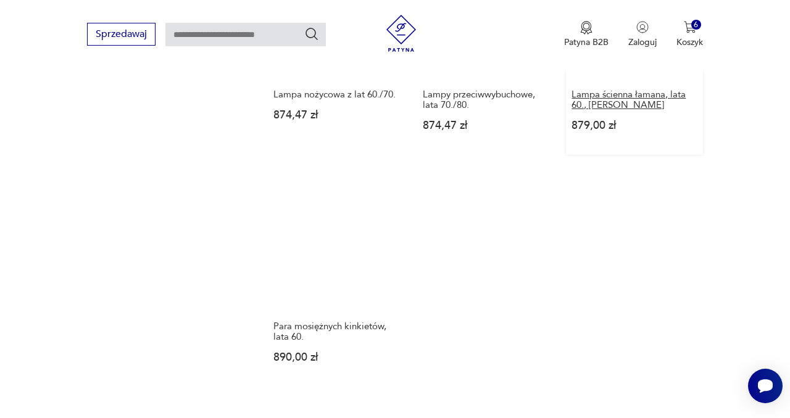
scroll to position [1722, 0]
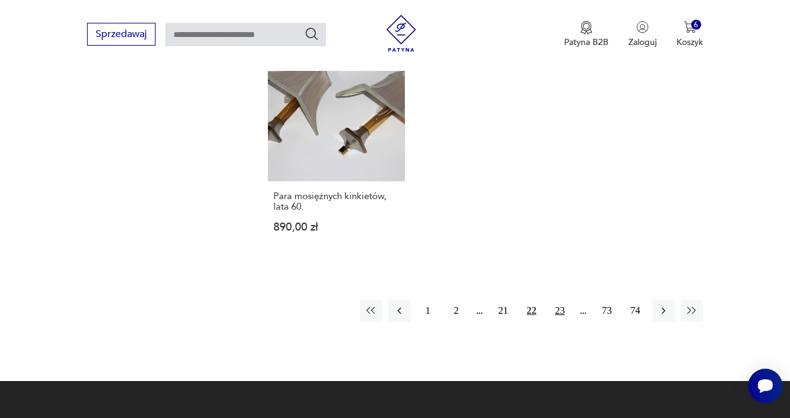
click at [558, 300] on button "23" at bounding box center [559, 311] width 22 height 22
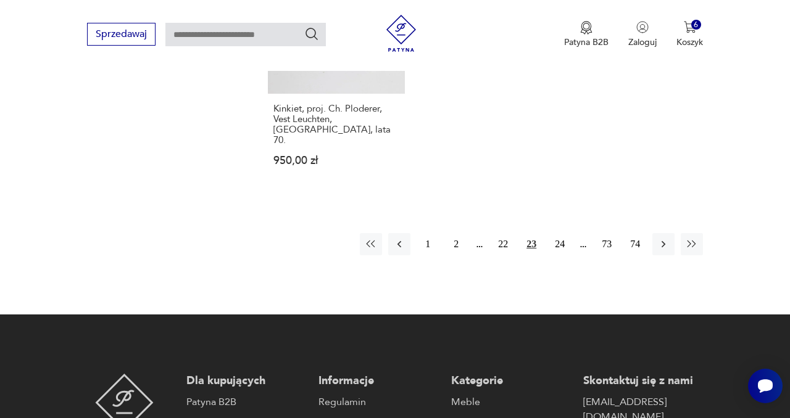
scroll to position [1835, 0]
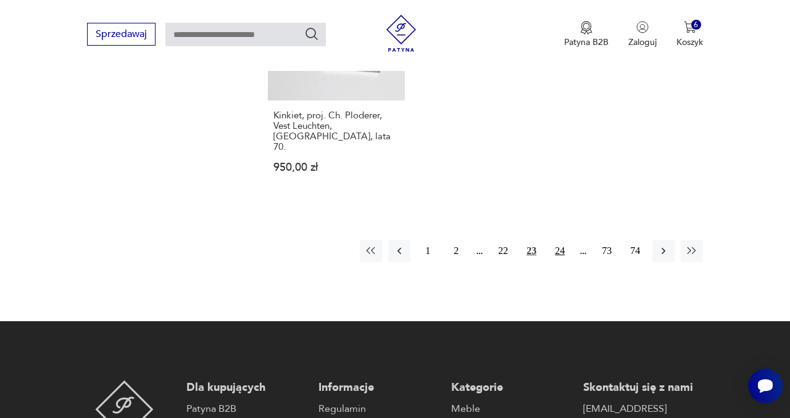
click at [562, 240] on button "24" at bounding box center [559, 251] width 22 height 22
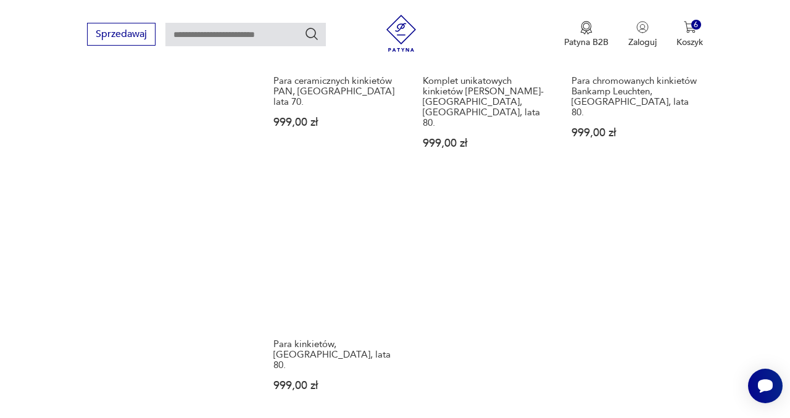
scroll to position [1632, 0]
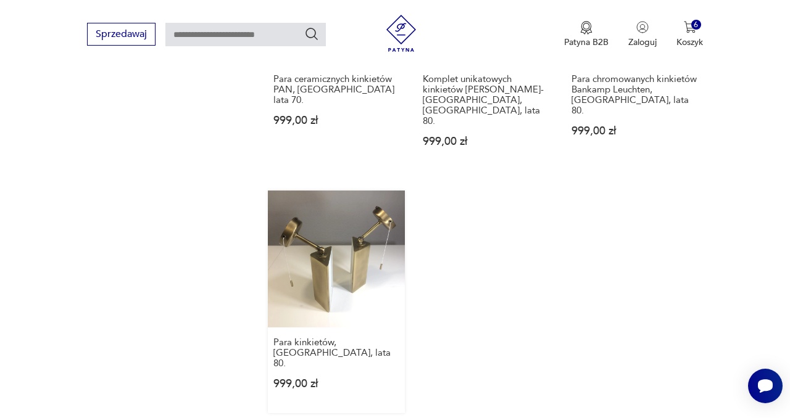
click at [331, 220] on link "Para kinkietów, [GEOGRAPHIC_DATA], lata 80. 999,00 zł" at bounding box center [336, 302] width 137 height 223
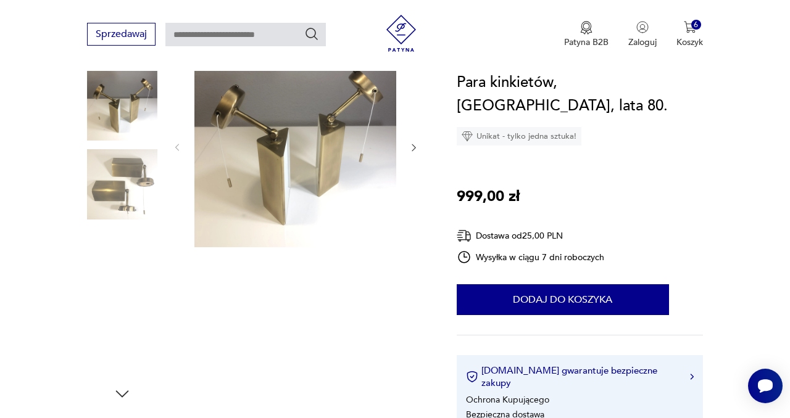
scroll to position [134, 0]
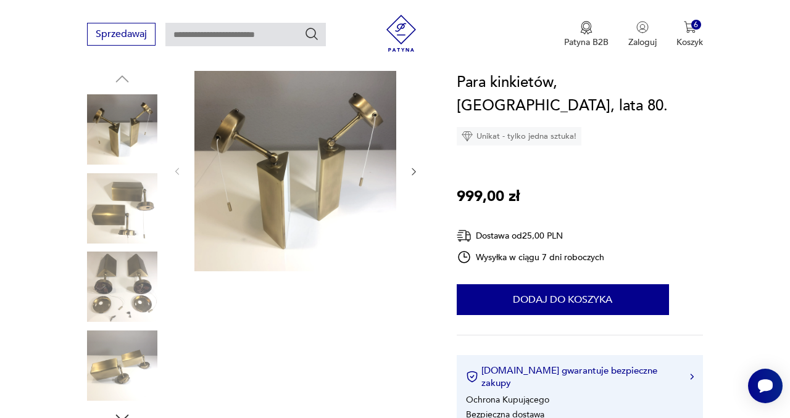
click at [130, 296] on img at bounding box center [122, 287] width 70 height 70
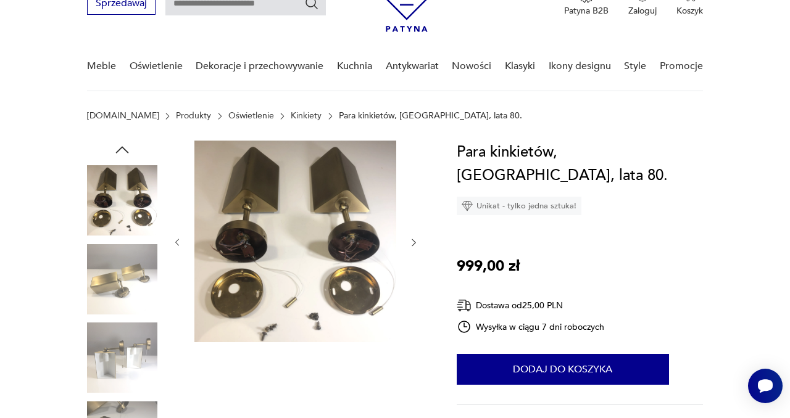
scroll to position [64, 0]
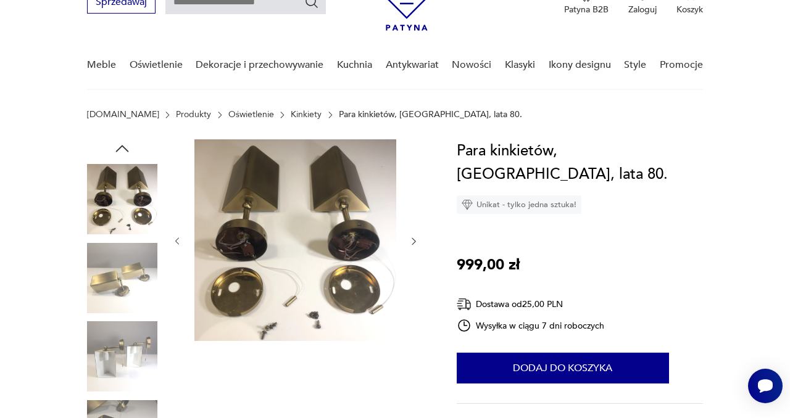
click at [127, 196] on img at bounding box center [122, 199] width 70 height 70
click at [124, 365] on img at bounding box center [122, 356] width 70 height 70
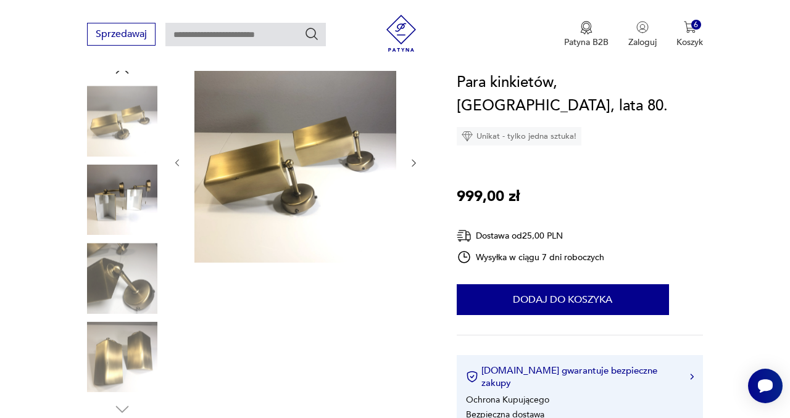
scroll to position [136, 0]
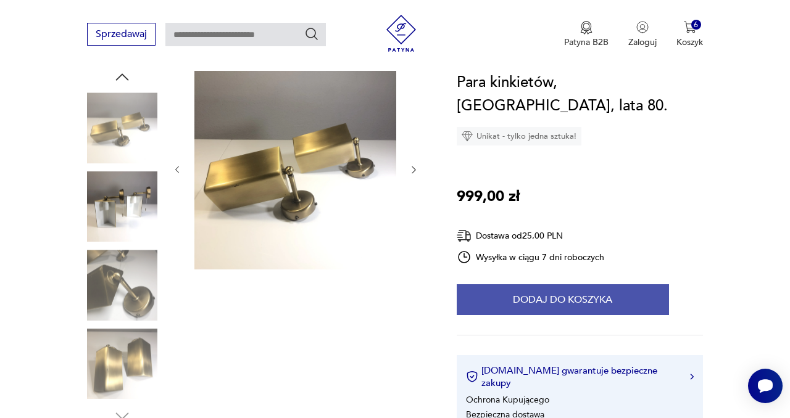
click at [539, 284] on button "Dodaj do koszyka" at bounding box center [563, 299] width 212 height 31
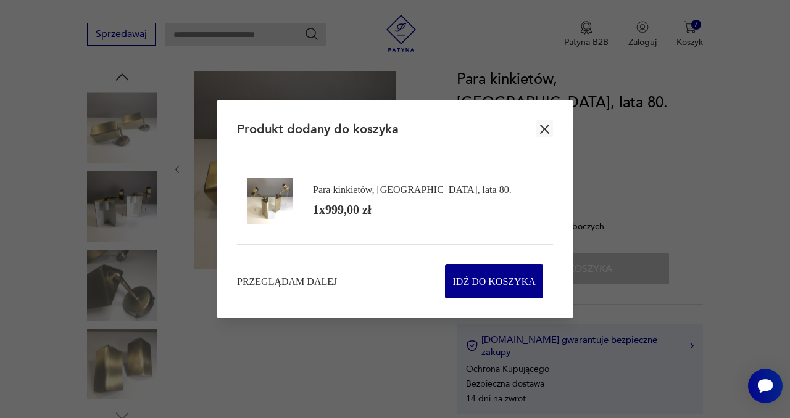
click at [544, 133] on icon "button" at bounding box center [544, 129] width 15 height 15
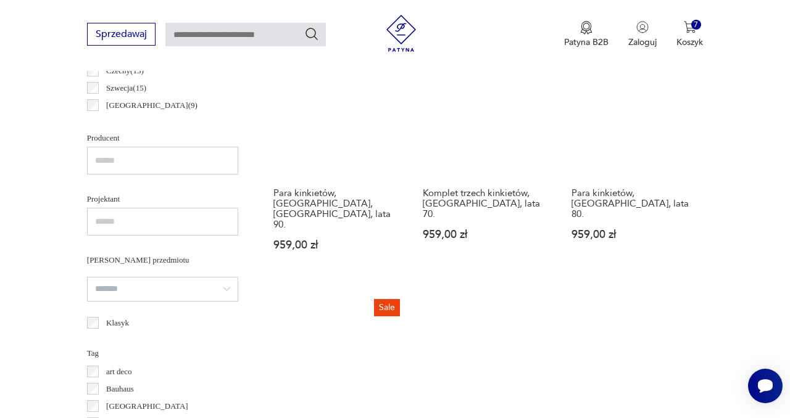
scroll to position [674, 0]
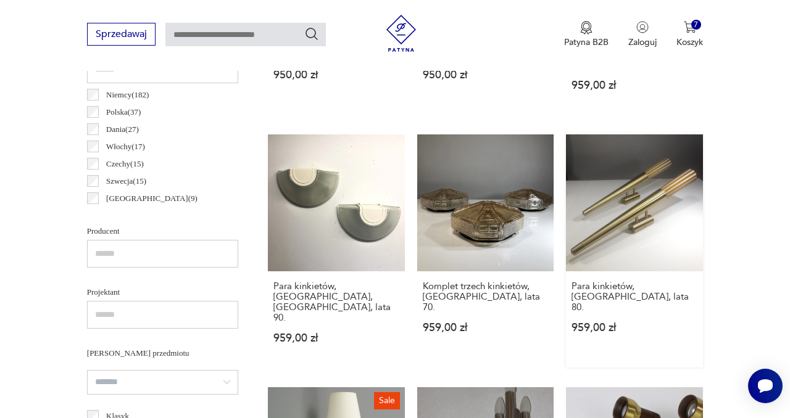
click at [619, 212] on link "Para kinkietów, [GEOGRAPHIC_DATA], lata 80. 959,00 zł" at bounding box center [634, 250] width 137 height 233
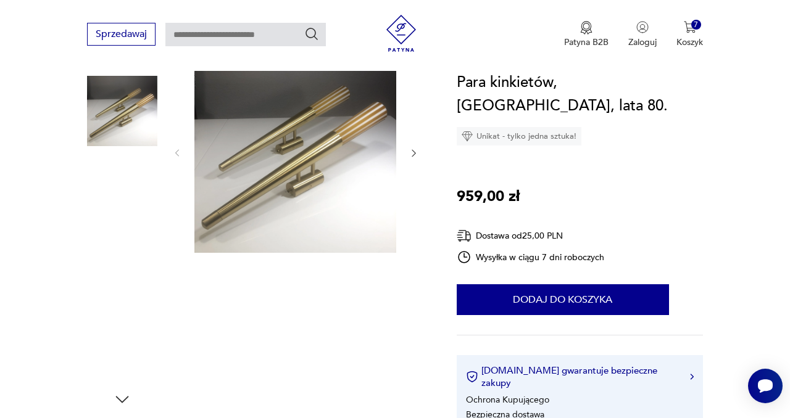
scroll to position [145, 0]
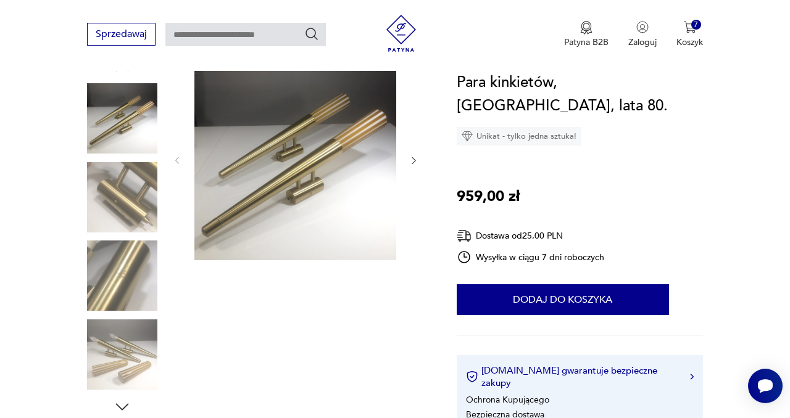
click at [107, 363] on img at bounding box center [122, 355] width 70 height 70
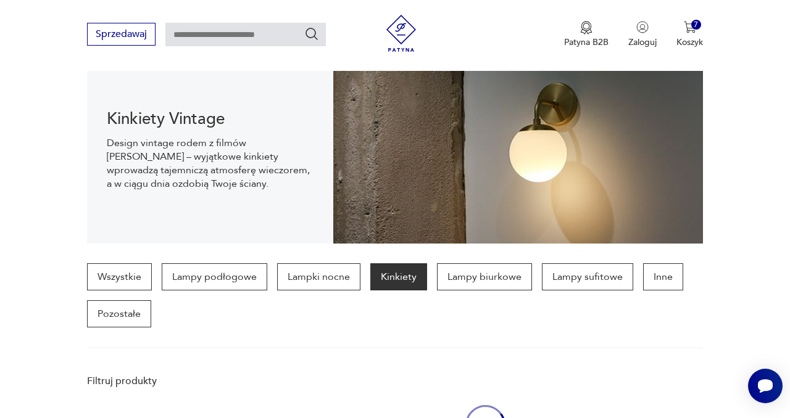
scroll to position [674, 0]
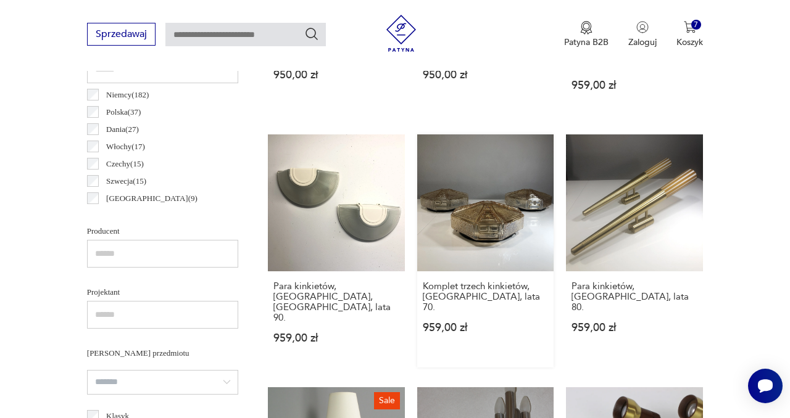
click at [486, 196] on link "Komplet trzech kinkietów, [GEOGRAPHIC_DATA], lata 70. 959,00 zł" at bounding box center [485, 250] width 137 height 233
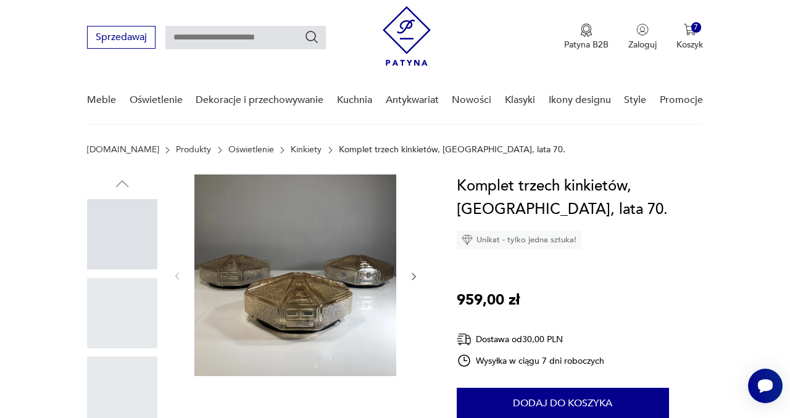
scroll to position [112, 0]
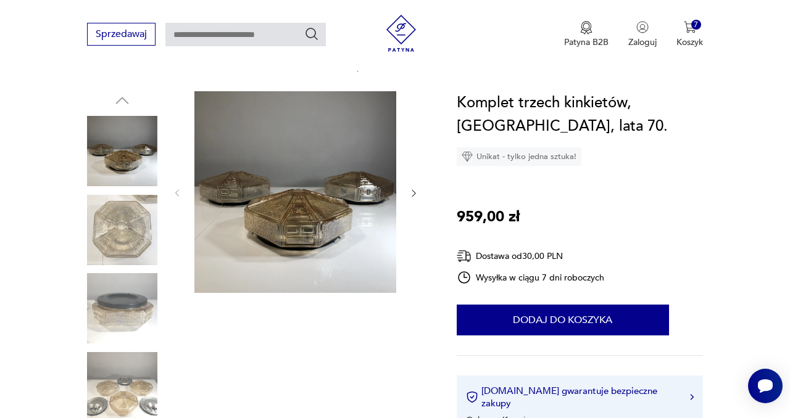
click at [121, 391] on img at bounding box center [122, 387] width 70 height 70
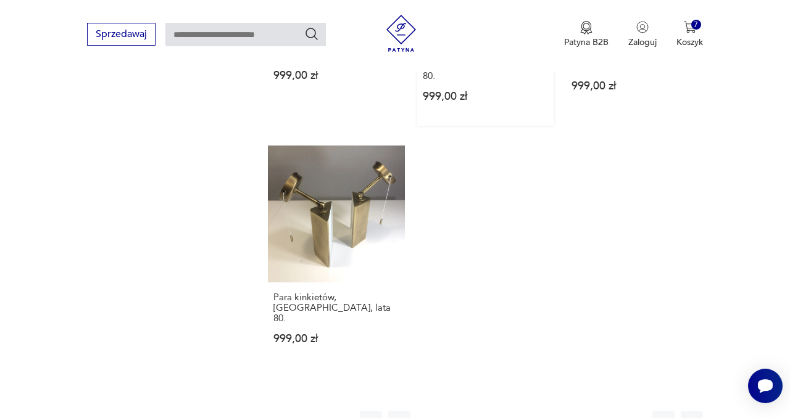
scroll to position [1774, 0]
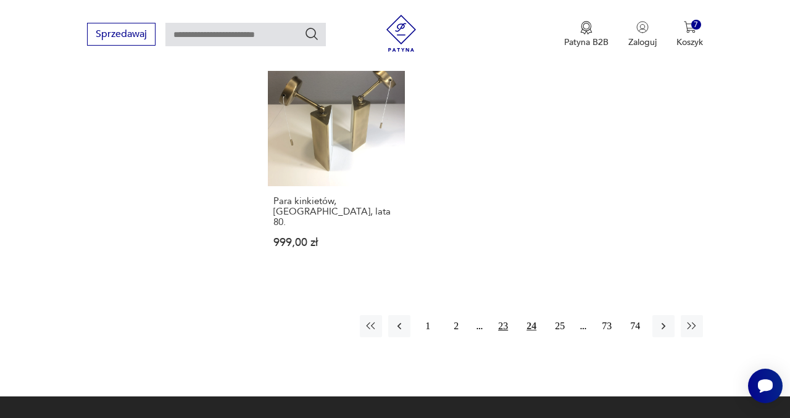
click at [502, 315] on button "23" at bounding box center [503, 326] width 22 height 22
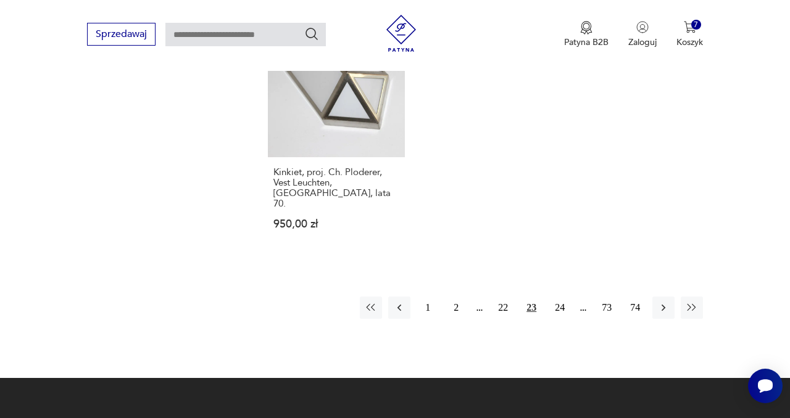
scroll to position [1769, 0]
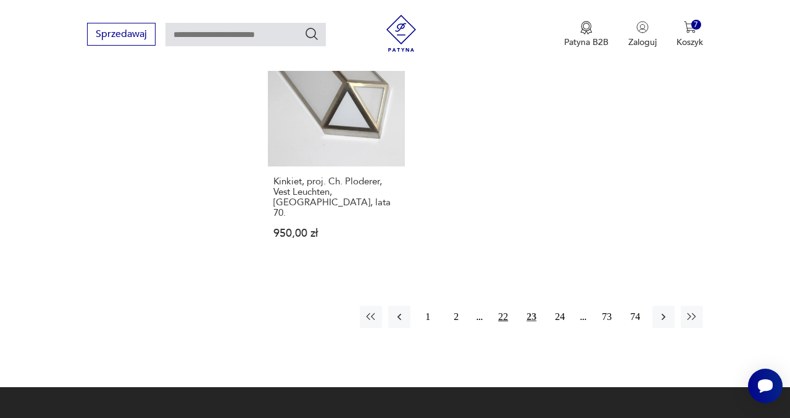
click at [502, 306] on button "22" at bounding box center [503, 317] width 22 height 22
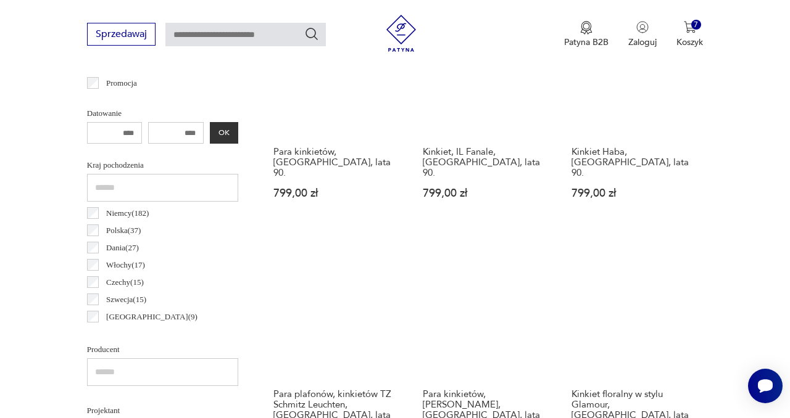
scroll to position [604, 0]
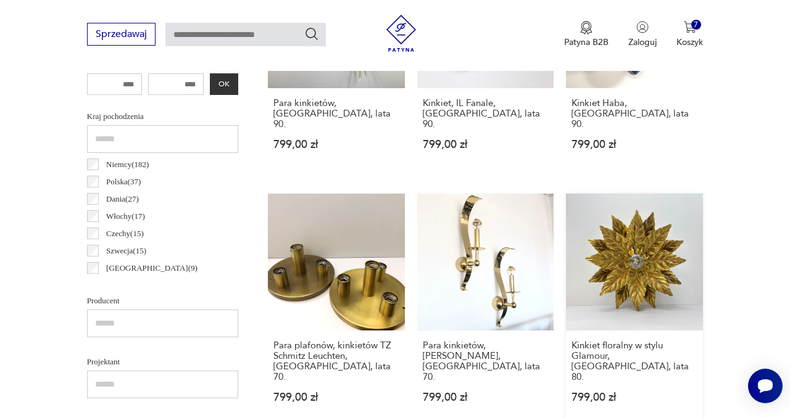
click at [646, 258] on link "Kinkiet floralny w stylu Glamour, [GEOGRAPHIC_DATA], lata 80. 799,00 zł" at bounding box center [634, 310] width 137 height 233
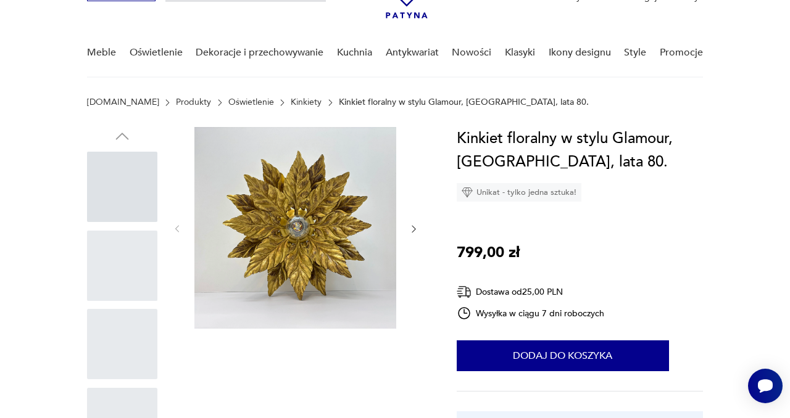
scroll to position [77, 0]
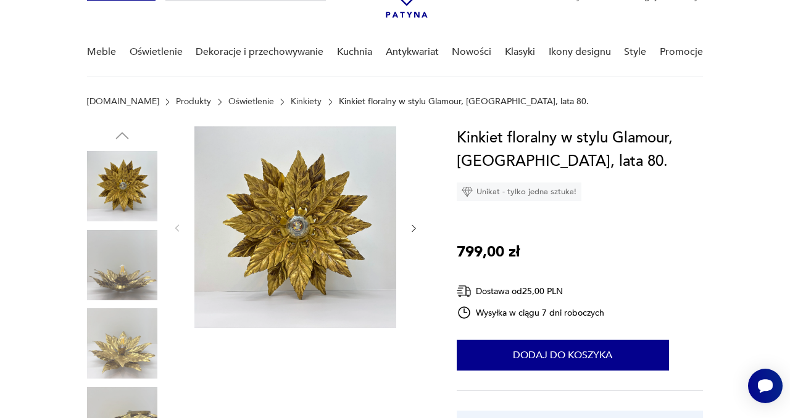
click at [139, 281] on img at bounding box center [122, 265] width 70 height 70
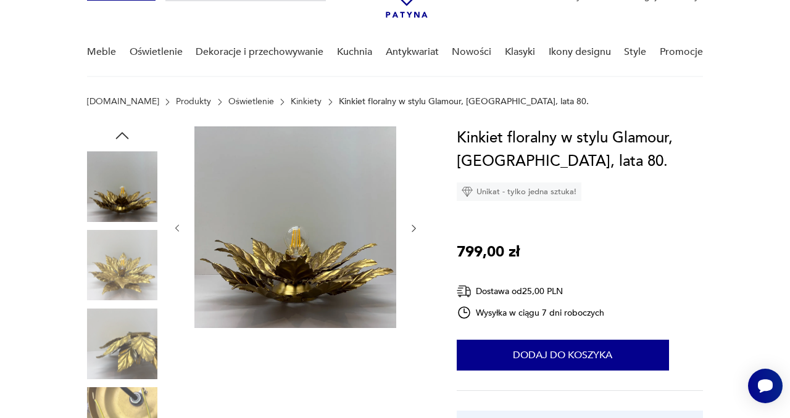
click at [126, 352] on img at bounding box center [122, 343] width 70 height 70
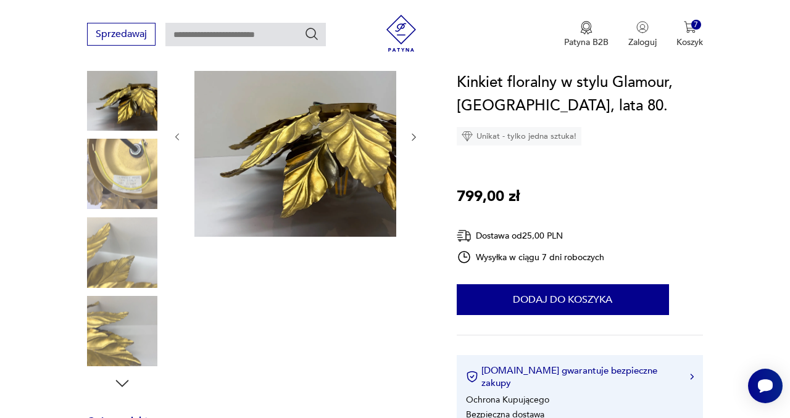
scroll to position [168, 0]
click at [123, 347] on img at bounding box center [122, 332] width 70 height 70
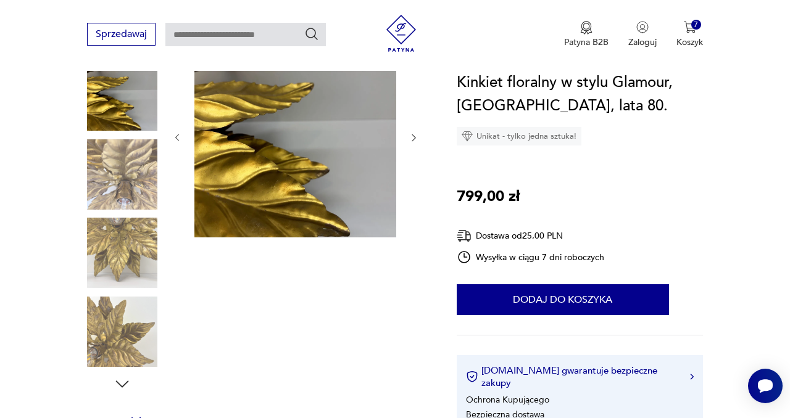
click at [120, 345] on img at bounding box center [122, 332] width 70 height 70
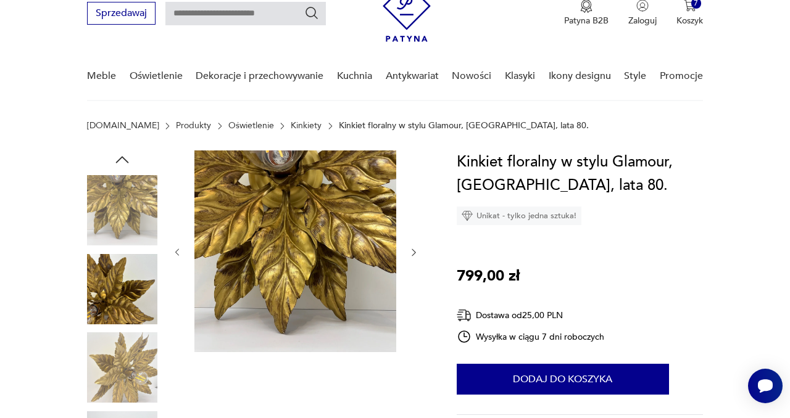
scroll to position [48, 0]
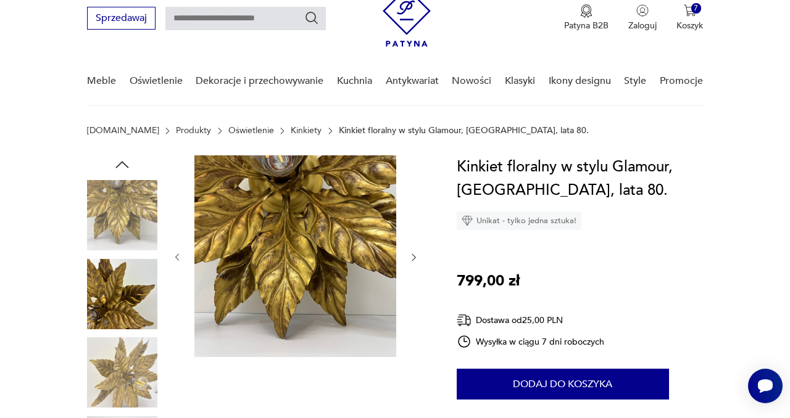
click at [130, 220] on img at bounding box center [122, 215] width 70 height 70
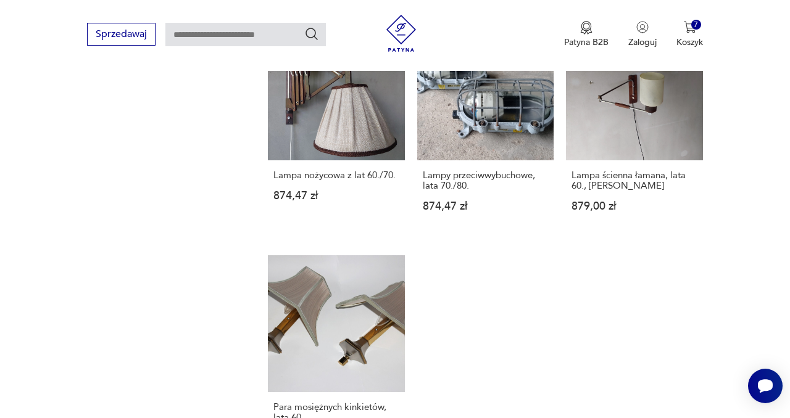
scroll to position [1672, 0]
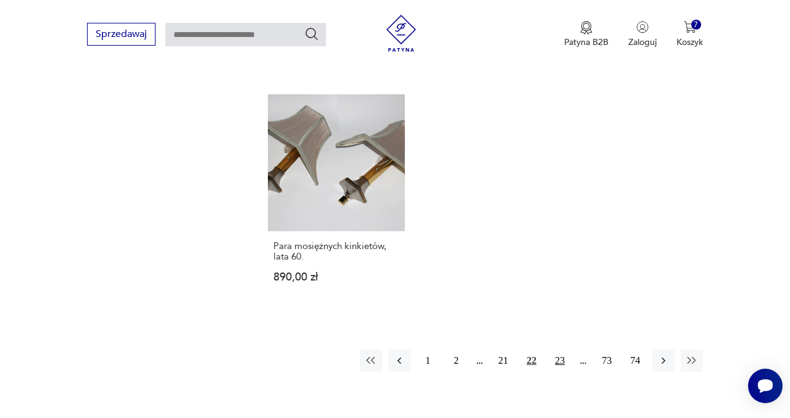
click at [560, 350] on button "23" at bounding box center [559, 361] width 22 height 22
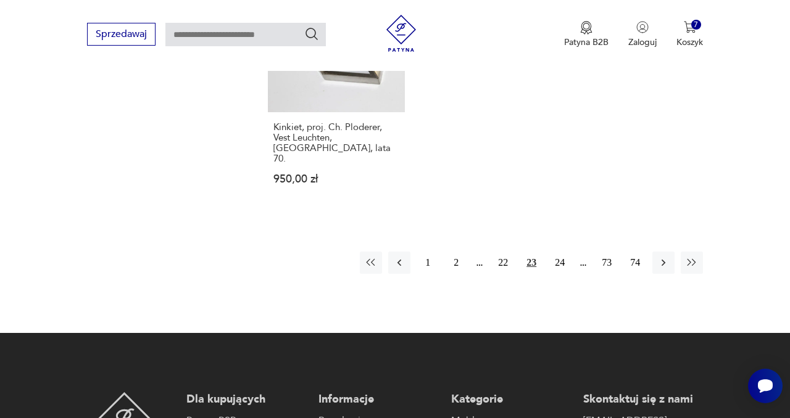
scroll to position [1817, 0]
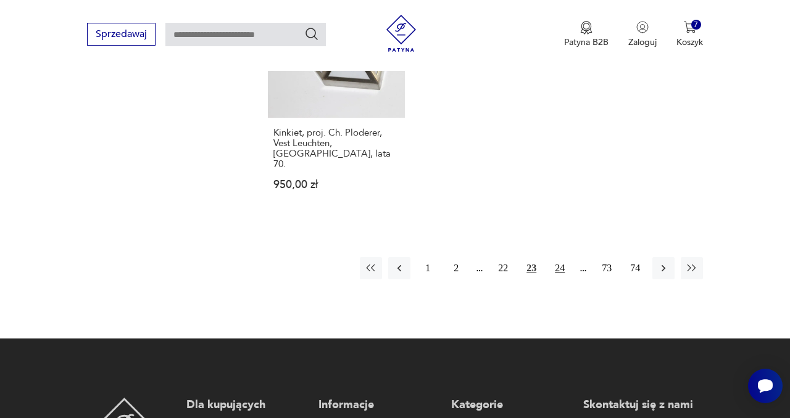
click at [560, 257] on button "24" at bounding box center [559, 268] width 22 height 22
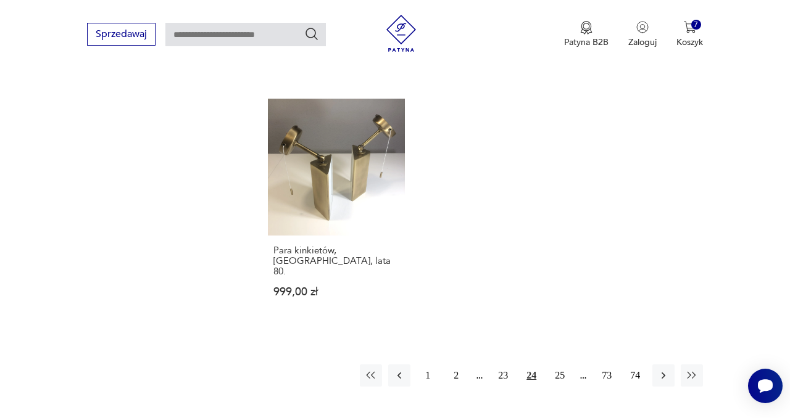
scroll to position [1837, 0]
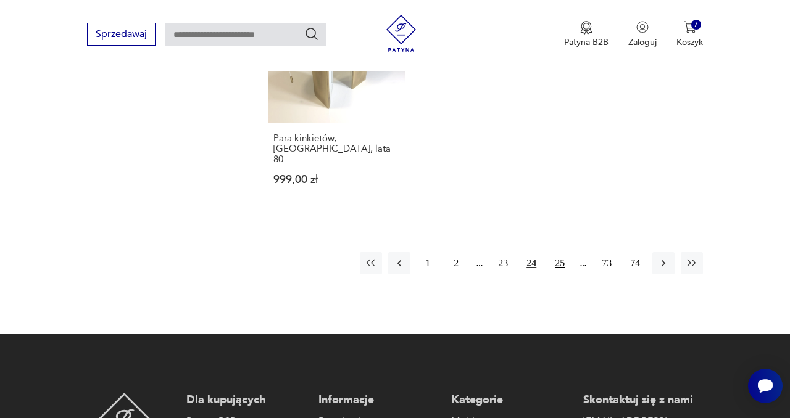
click at [559, 252] on button "25" at bounding box center [559, 263] width 22 height 22
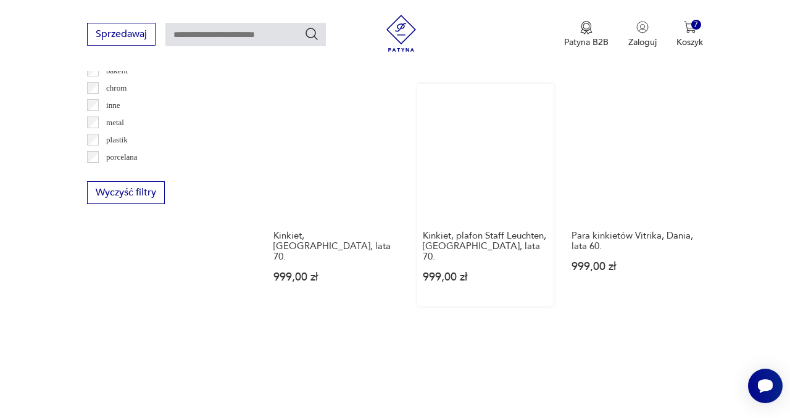
scroll to position [1186, 0]
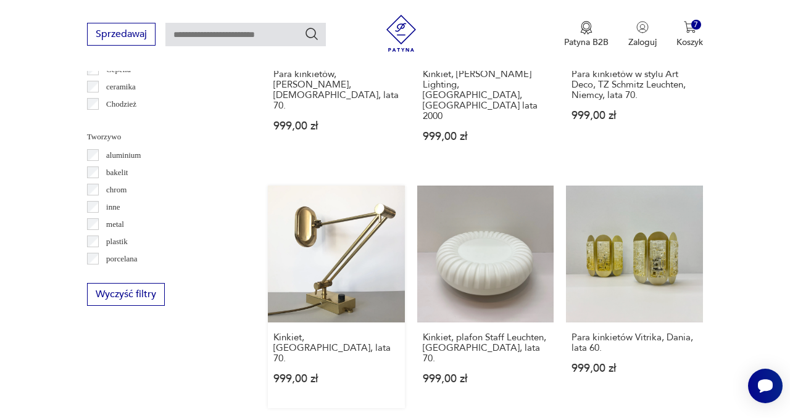
click at [340, 212] on link "Kinkiet, [GEOGRAPHIC_DATA], lata 70. 999,00 zł" at bounding box center [336, 297] width 137 height 223
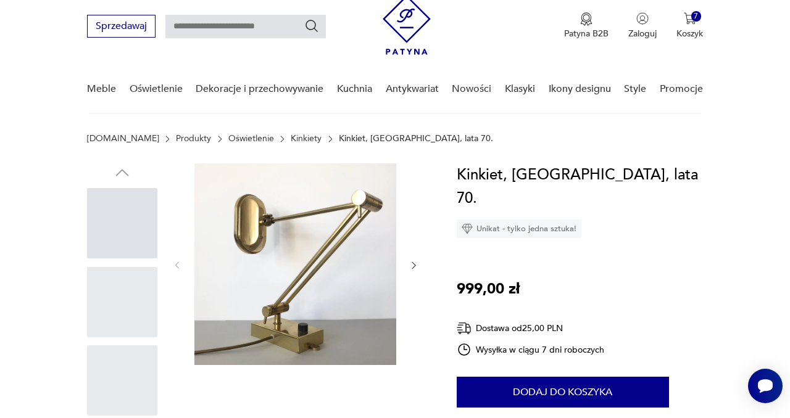
scroll to position [43, 0]
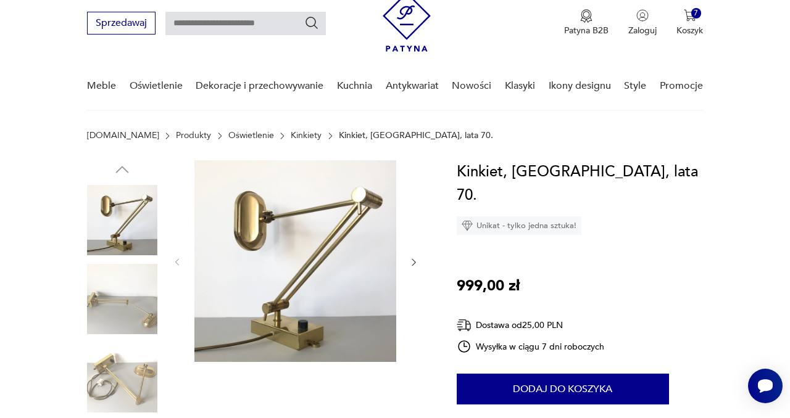
click at [139, 305] on img at bounding box center [122, 299] width 70 height 70
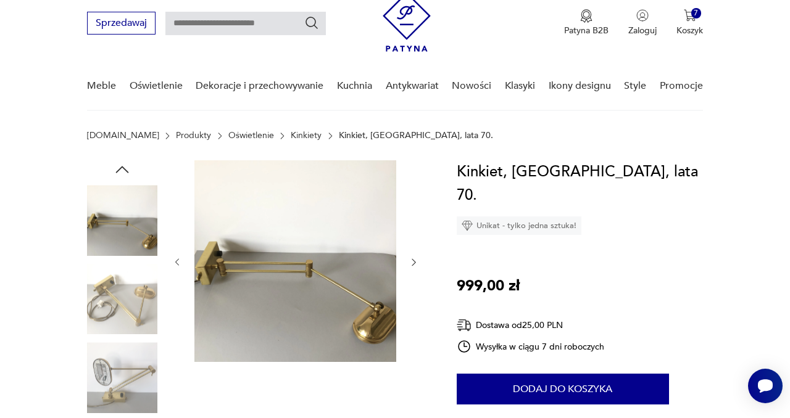
click at [139, 370] on img at bounding box center [122, 377] width 70 height 70
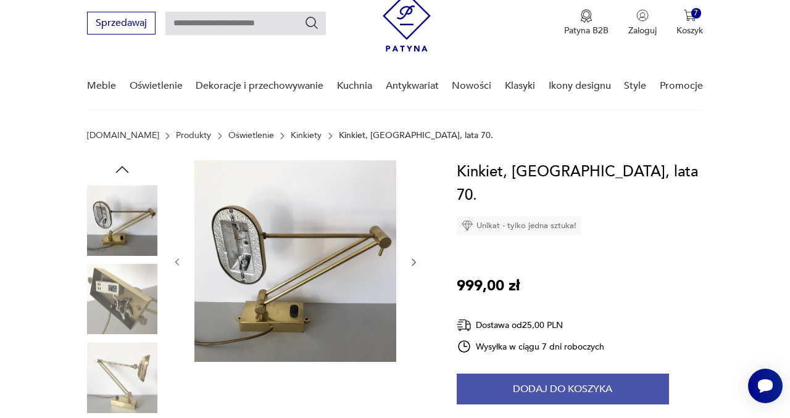
click at [560, 374] on button "Dodaj do koszyka" at bounding box center [563, 389] width 212 height 31
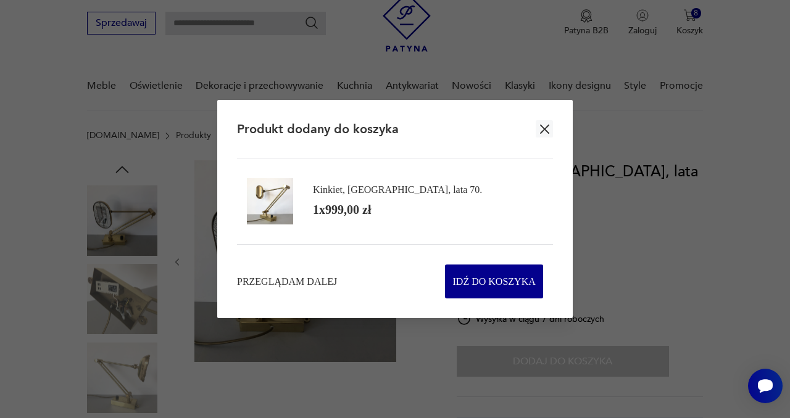
click at [542, 130] on icon "button" at bounding box center [544, 129] width 9 height 9
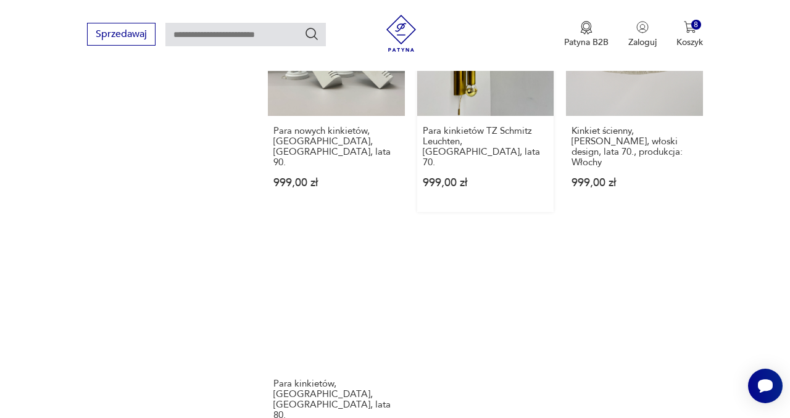
scroll to position [1637, 0]
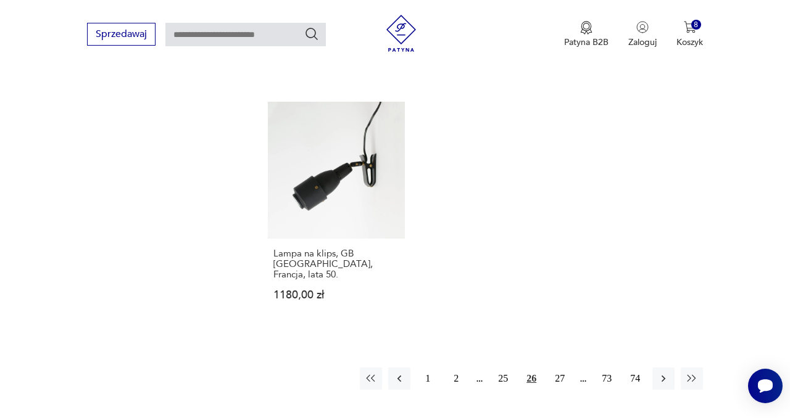
scroll to position [1779, 0]
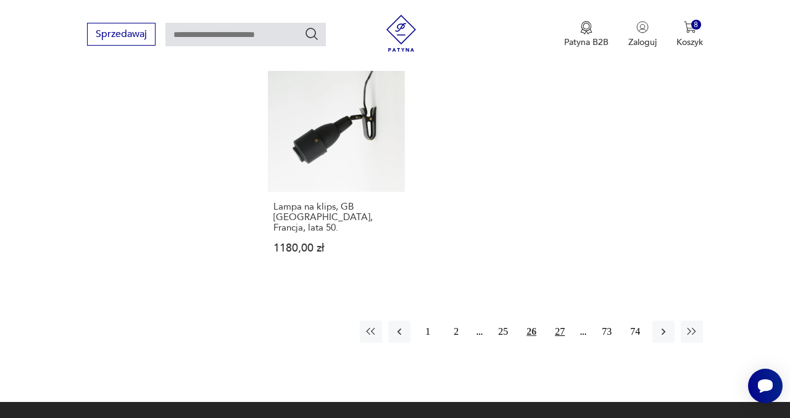
click at [560, 321] on button "27" at bounding box center [559, 332] width 22 height 22
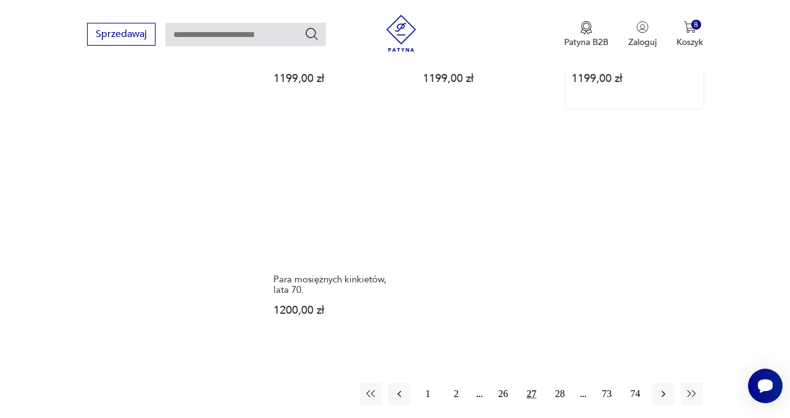
scroll to position [1790, 0]
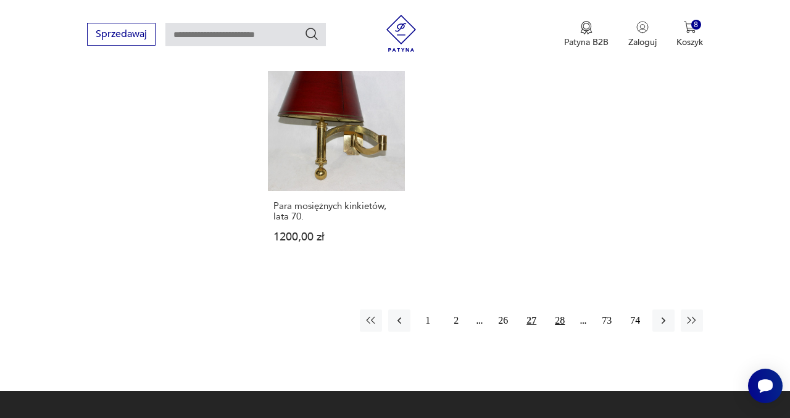
click at [560, 310] on button "28" at bounding box center [559, 321] width 22 height 22
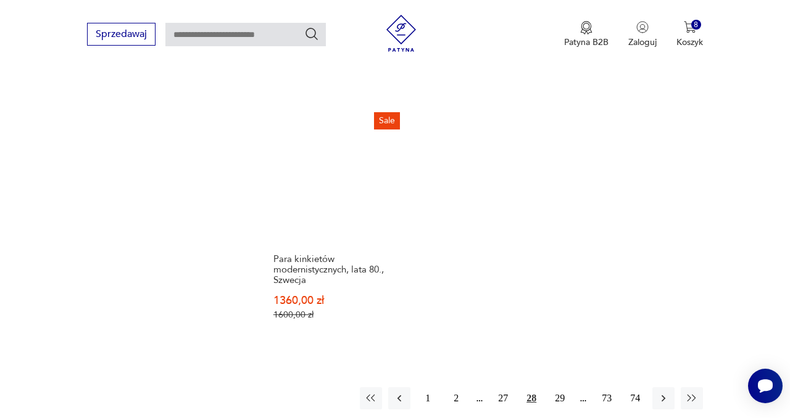
scroll to position [1692, 0]
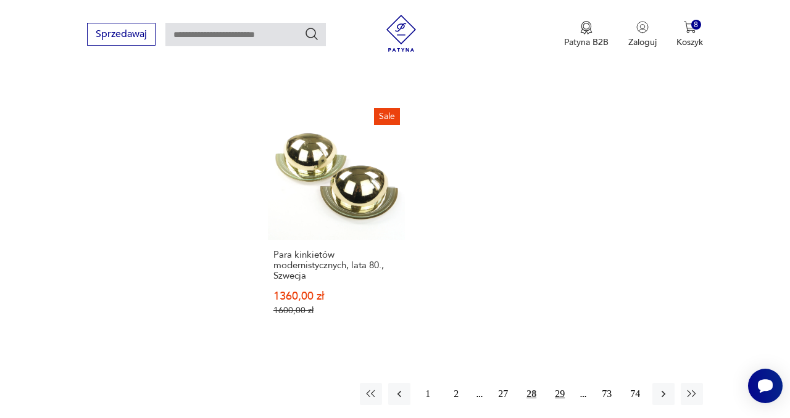
click at [559, 383] on button "29" at bounding box center [559, 394] width 22 height 22
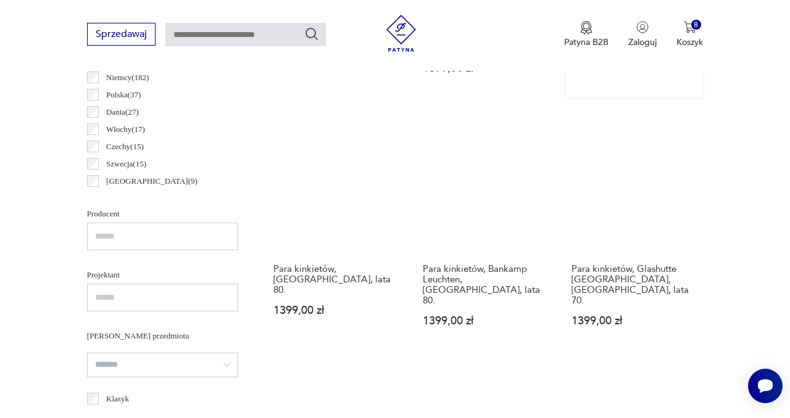
scroll to position [619, 0]
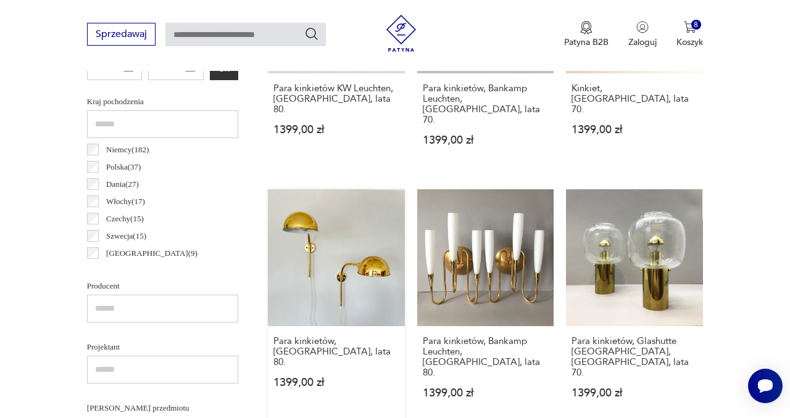
click at [329, 242] on link "Para kinkietów, [GEOGRAPHIC_DATA], lata 80. 1399,00 zł" at bounding box center [336, 305] width 137 height 233
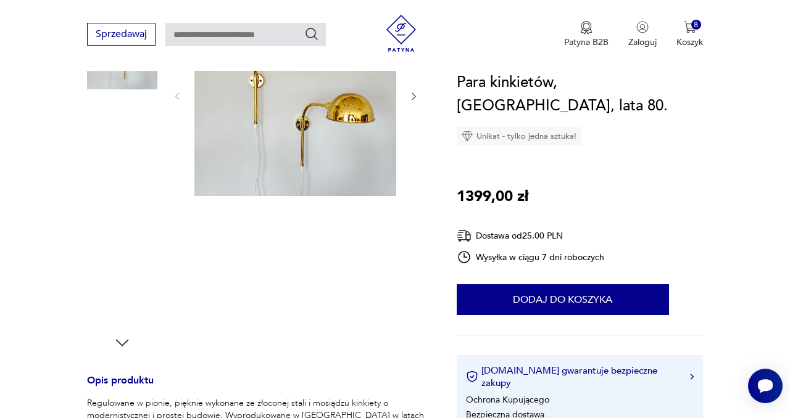
scroll to position [87, 0]
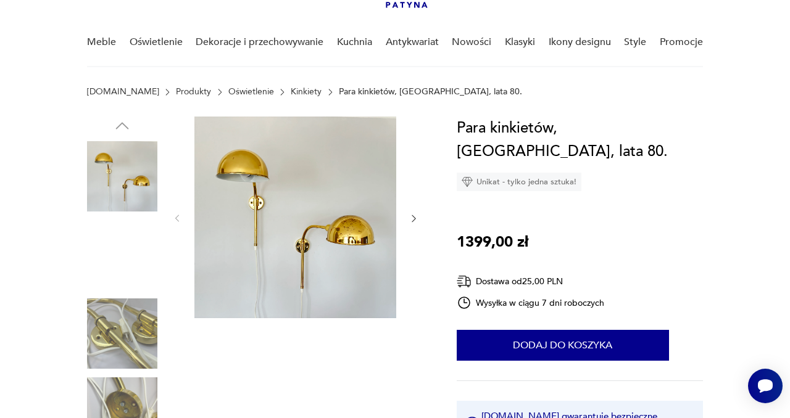
click at [136, 196] on img at bounding box center [122, 176] width 70 height 70
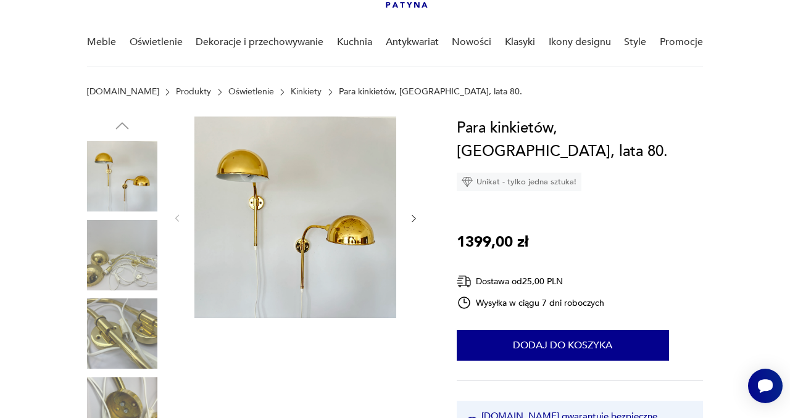
click at [138, 263] on img at bounding box center [122, 255] width 70 height 70
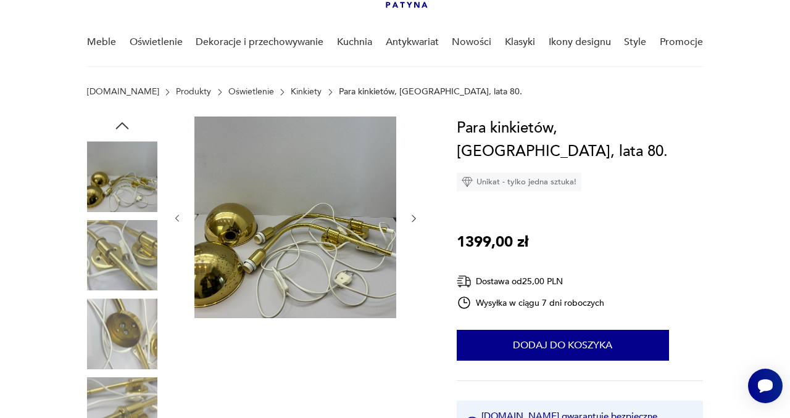
click at [128, 175] on img at bounding box center [122, 176] width 70 height 70
click at [132, 263] on img at bounding box center [122, 255] width 70 height 70
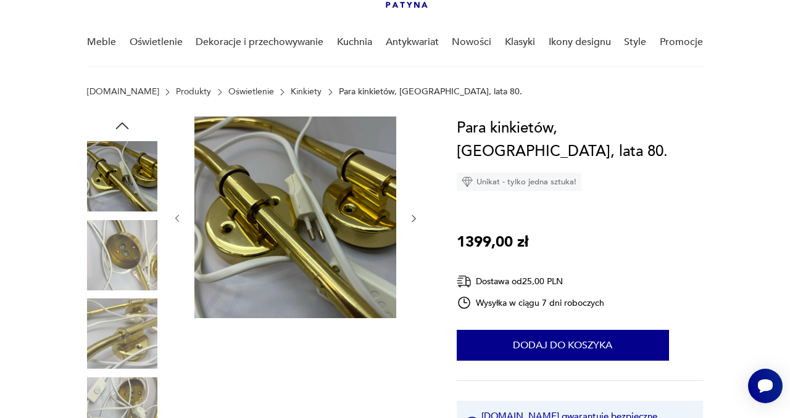
click at [139, 336] on img at bounding box center [122, 334] width 70 height 70
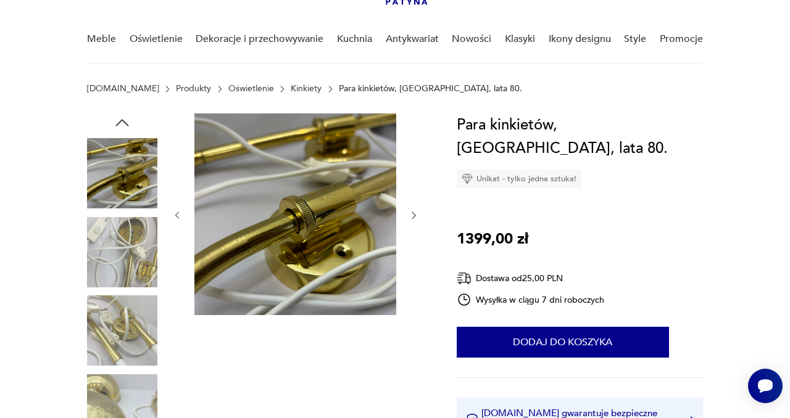
scroll to position [0, 0]
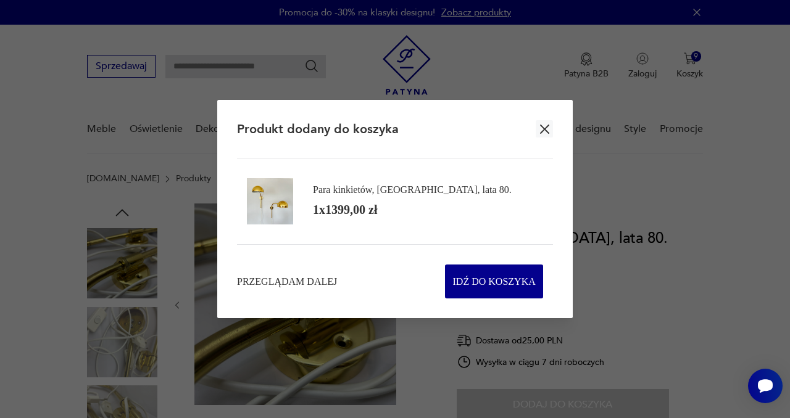
click at [272, 210] on img at bounding box center [270, 201] width 46 height 46
click at [541, 127] on icon "button" at bounding box center [544, 129] width 15 height 15
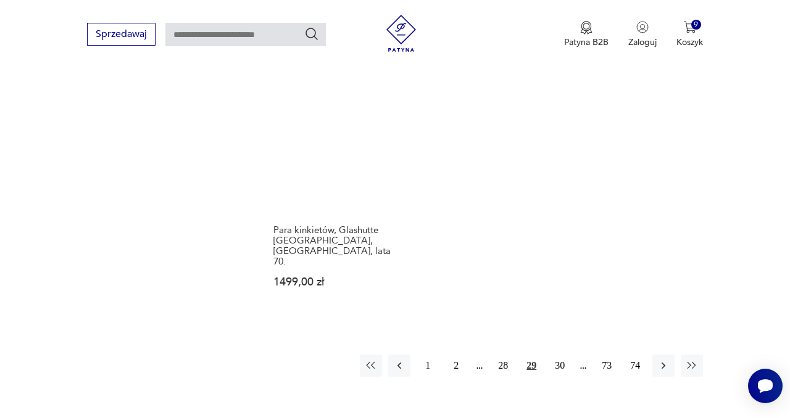
scroll to position [1753, 0]
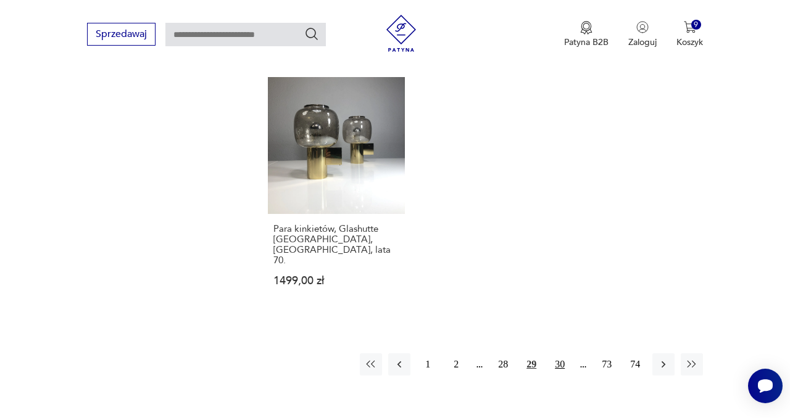
click at [561, 353] on button "30" at bounding box center [559, 364] width 22 height 22
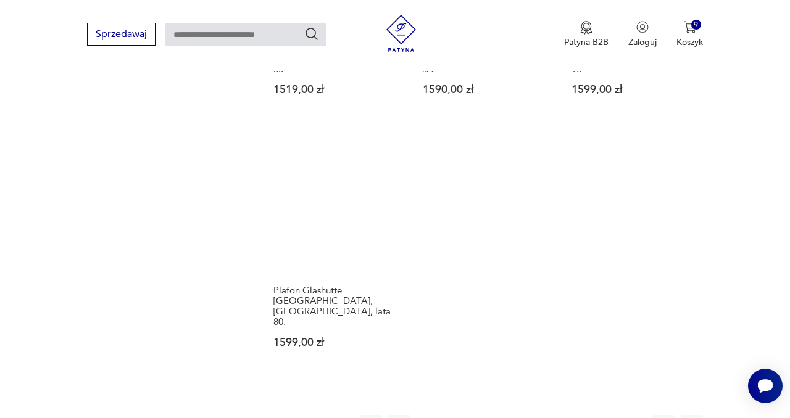
scroll to position [1797, 0]
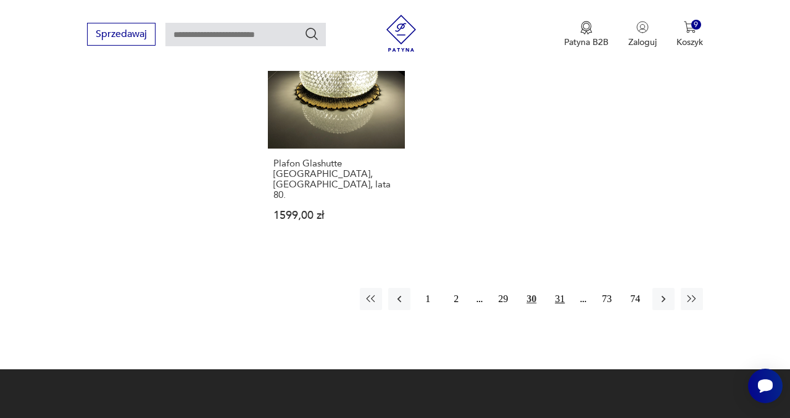
click at [558, 288] on button "31" at bounding box center [559, 299] width 22 height 22
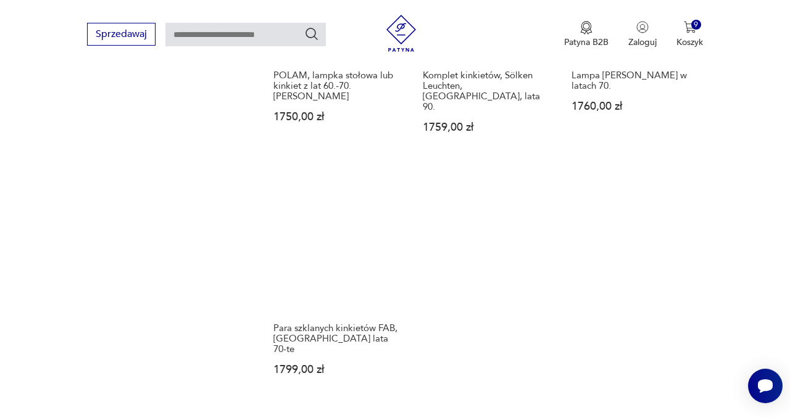
scroll to position [1849, 0]
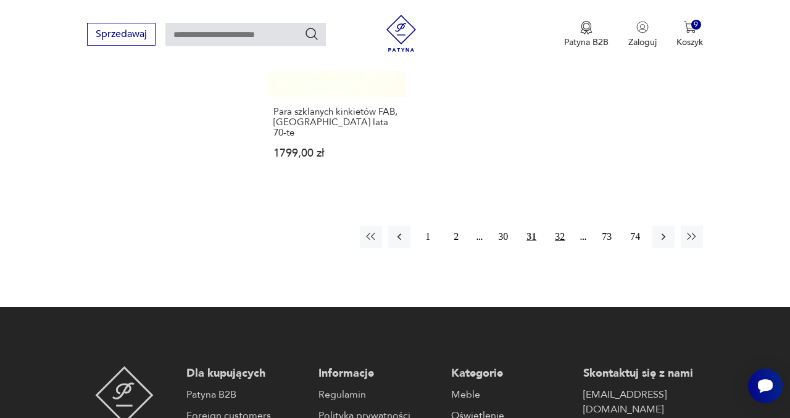
click at [558, 226] on button "32" at bounding box center [559, 237] width 22 height 22
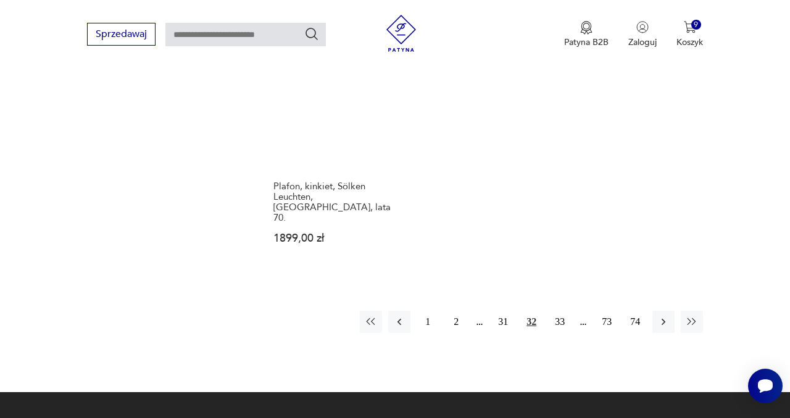
scroll to position [1829, 0]
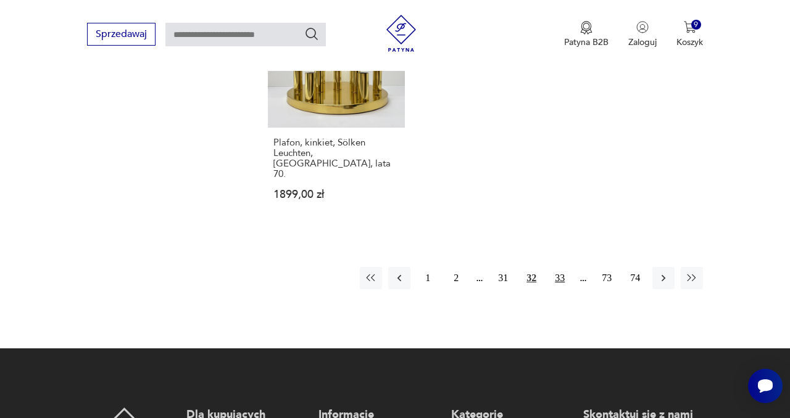
click at [558, 267] on button "33" at bounding box center [559, 278] width 22 height 22
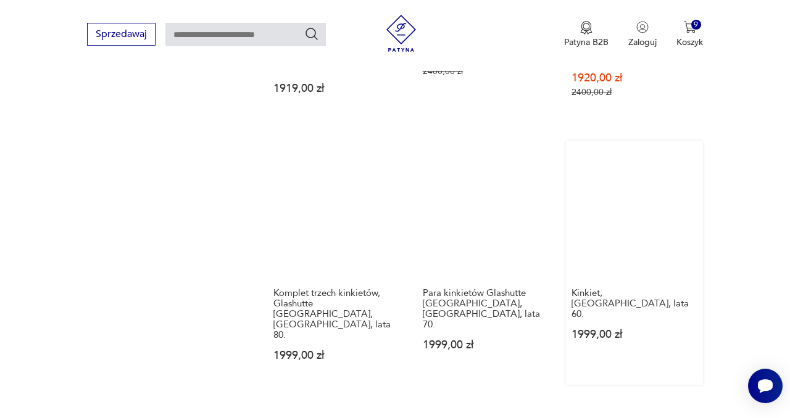
scroll to position [1389, 0]
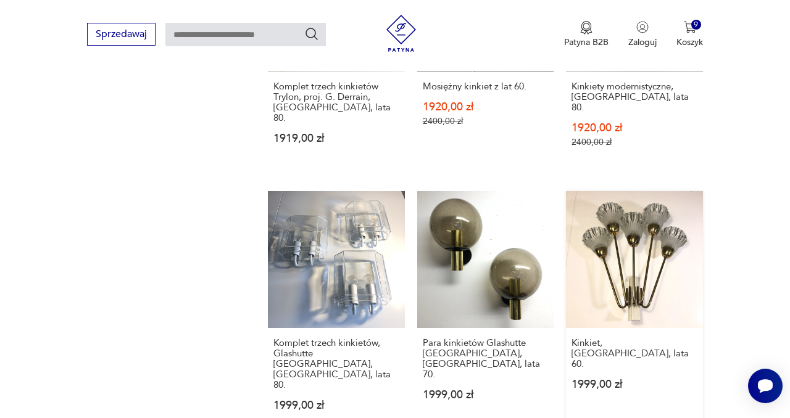
click at [635, 191] on link "Kinkiet, [GEOGRAPHIC_DATA], lata 60. 1999,00 zł" at bounding box center [634, 313] width 137 height 244
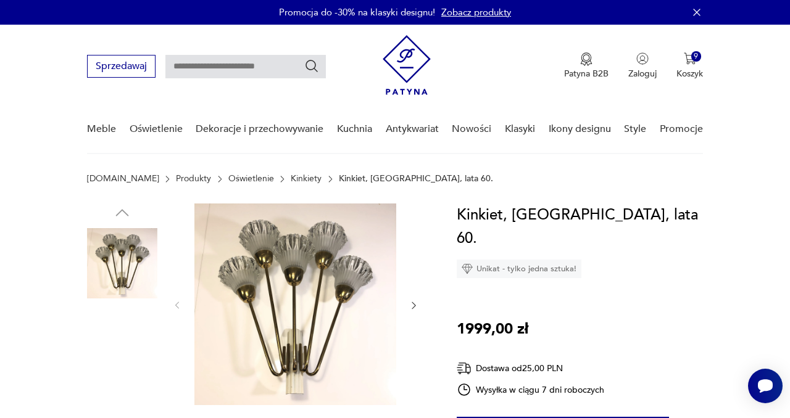
click at [136, 350] on img at bounding box center [122, 342] width 70 height 70
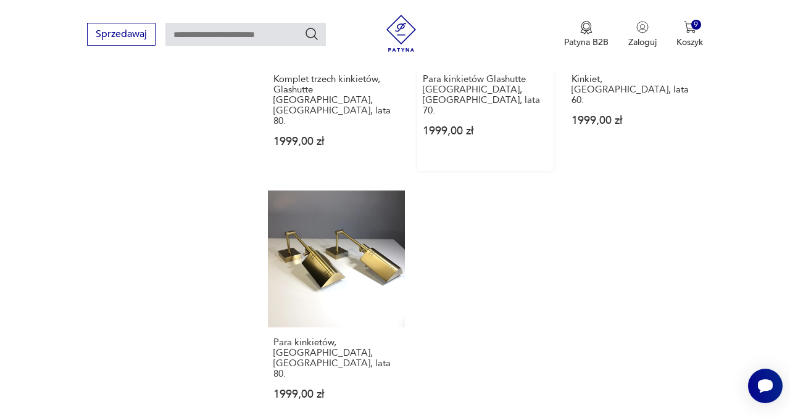
scroll to position [1759, 0]
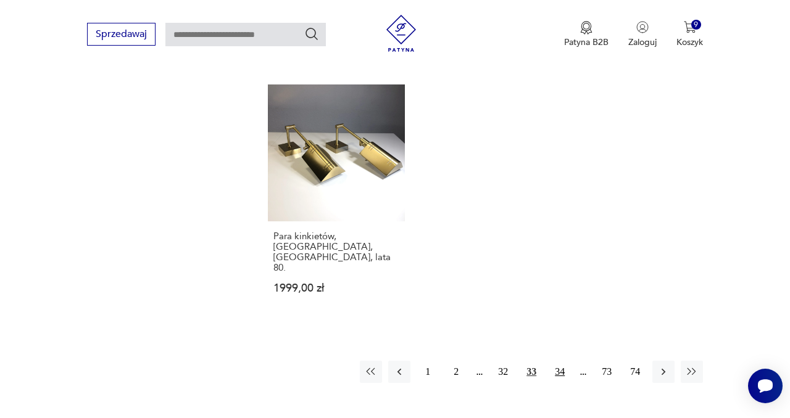
click at [561, 361] on button "34" at bounding box center [559, 372] width 22 height 22
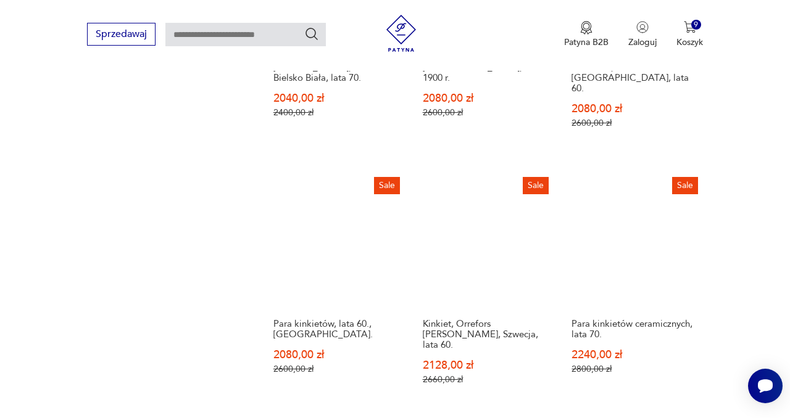
scroll to position [1703, 0]
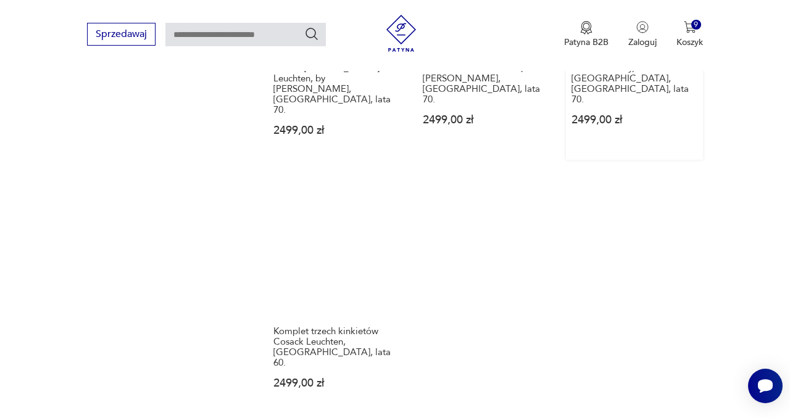
scroll to position [1722, 0]
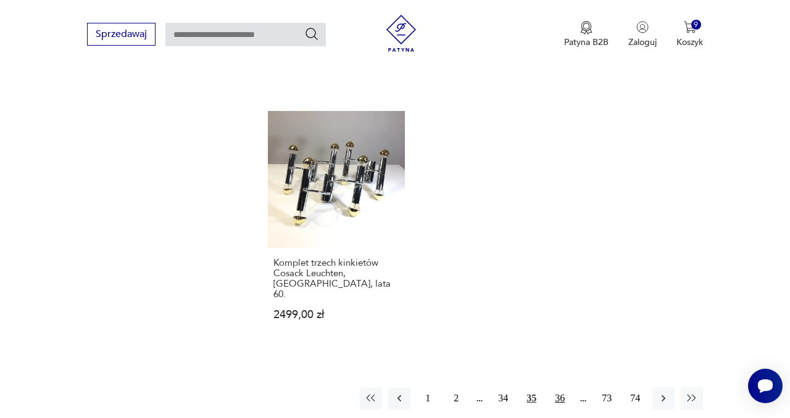
click at [561, 387] on button "36" at bounding box center [559, 398] width 22 height 22
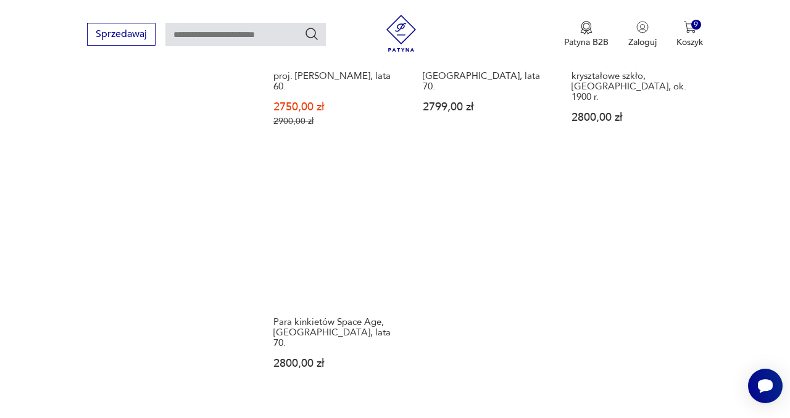
scroll to position [1686, 0]
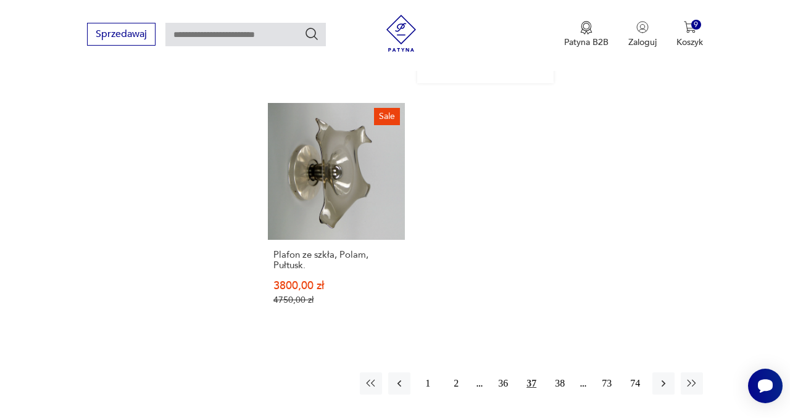
scroll to position [1799, 0]
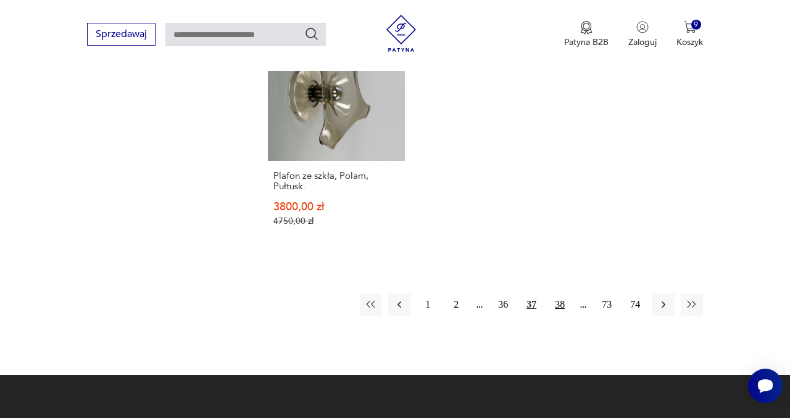
click at [560, 294] on button "38" at bounding box center [559, 305] width 22 height 22
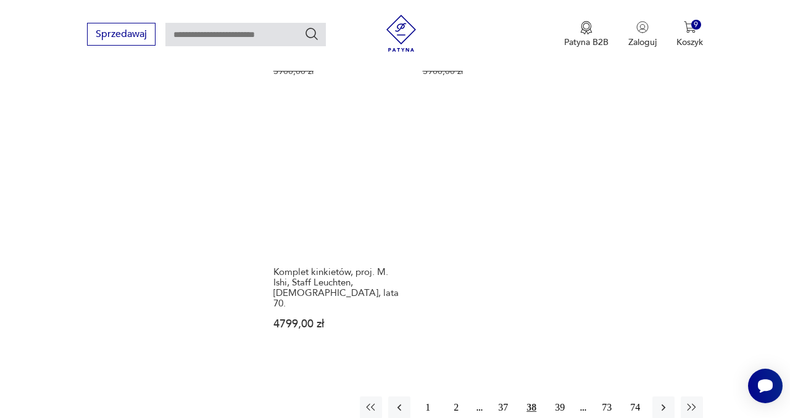
scroll to position [1825, 0]
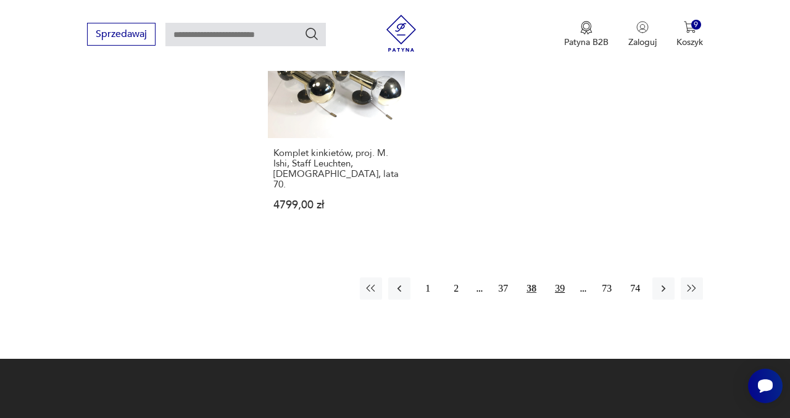
click at [559, 278] on button "39" at bounding box center [559, 289] width 22 height 22
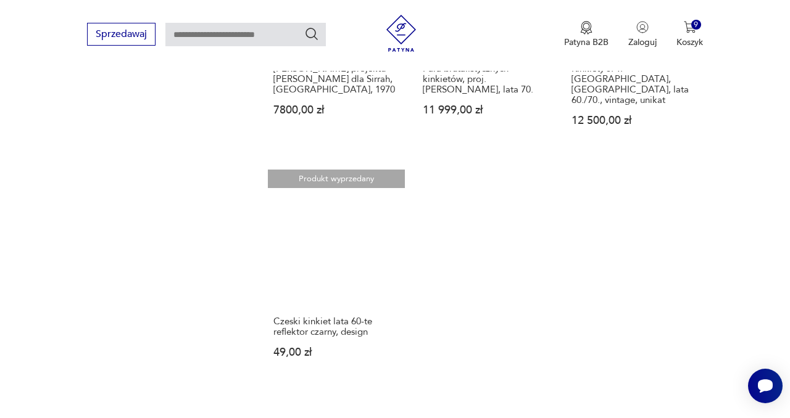
scroll to position [1759, 0]
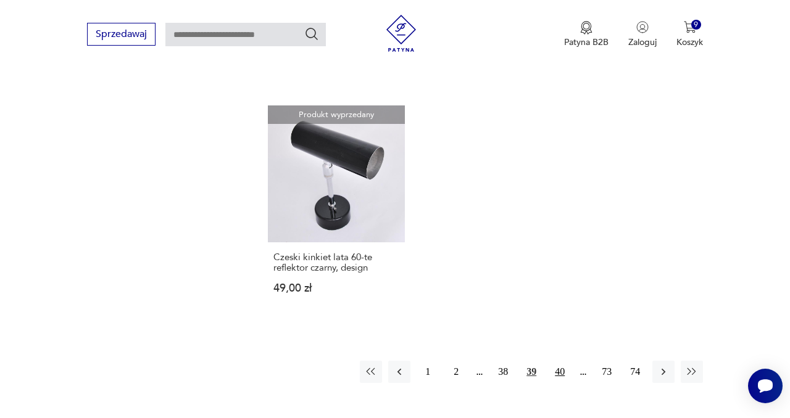
click at [559, 361] on button "40" at bounding box center [559, 372] width 22 height 22
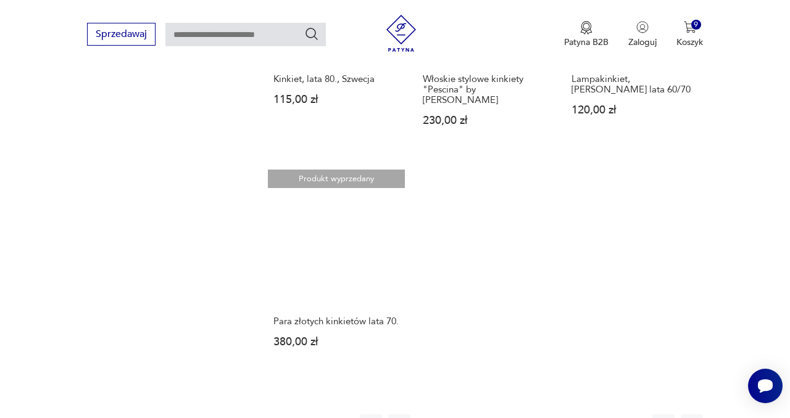
scroll to position [1643, 0]
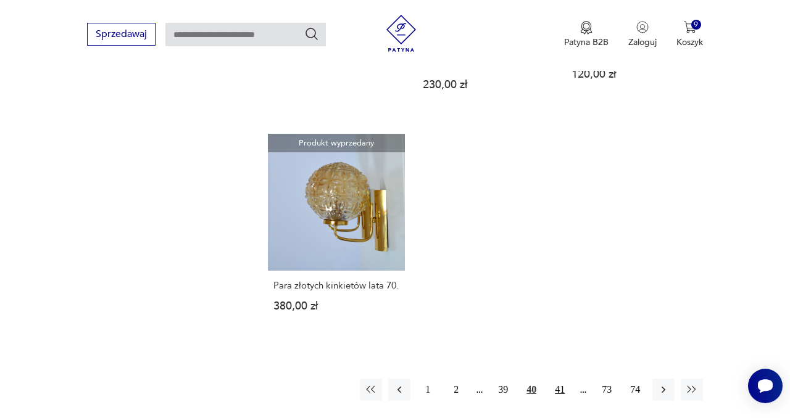
click at [558, 379] on button "41" at bounding box center [559, 390] width 22 height 22
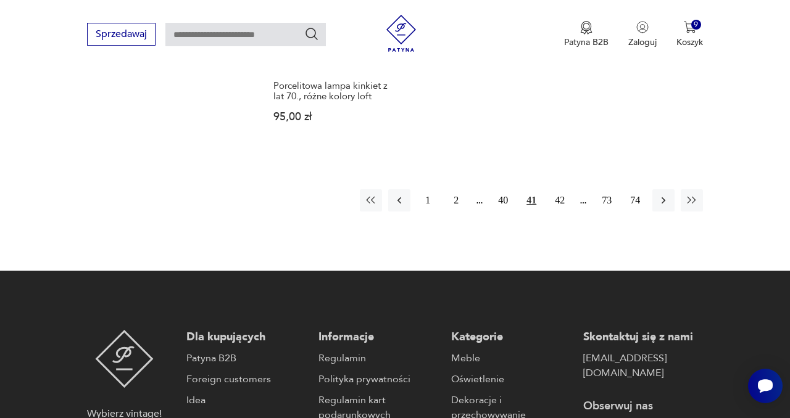
scroll to position [1894, 0]
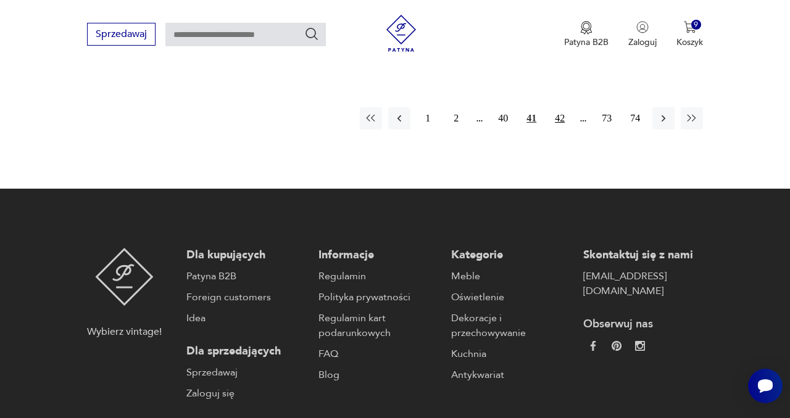
click at [560, 108] on button "42" at bounding box center [559, 118] width 22 height 22
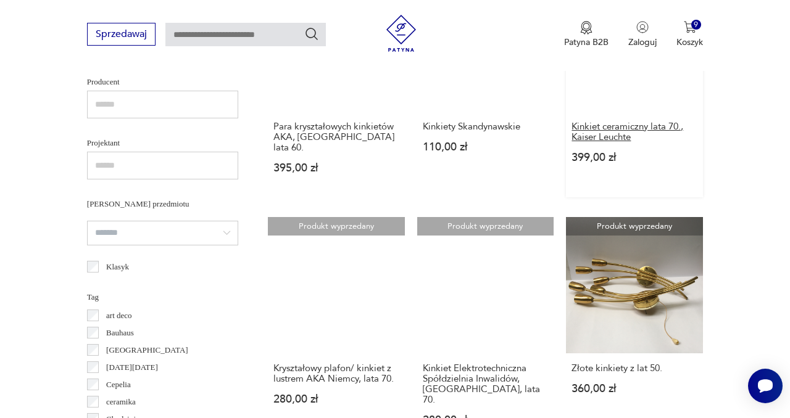
scroll to position [803, 0]
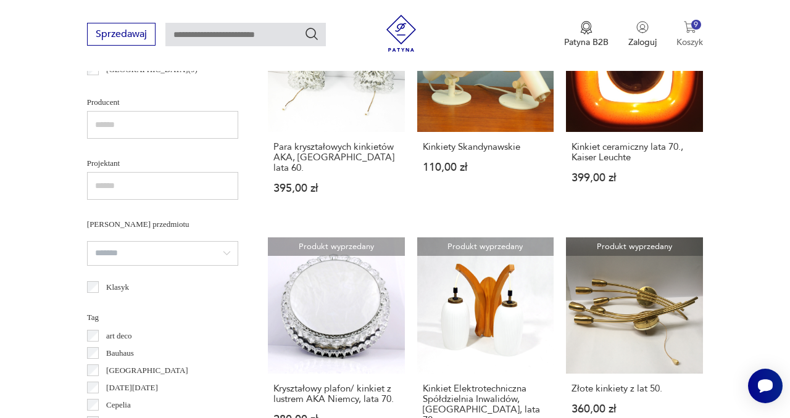
click at [691, 27] on img "button" at bounding box center [690, 27] width 12 height 12
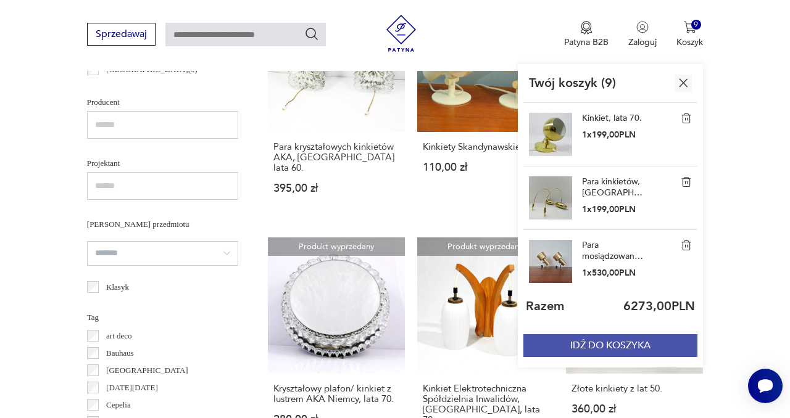
click at [616, 349] on button "IDŹ DO KOSZYKA" at bounding box center [610, 345] width 174 height 23
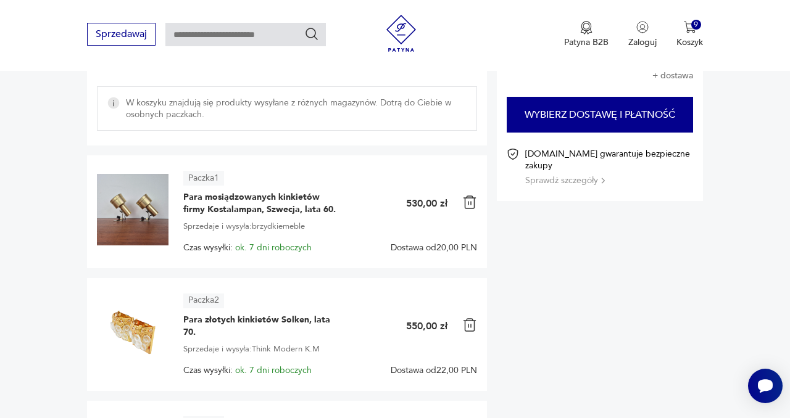
scroll to position [162, 0]
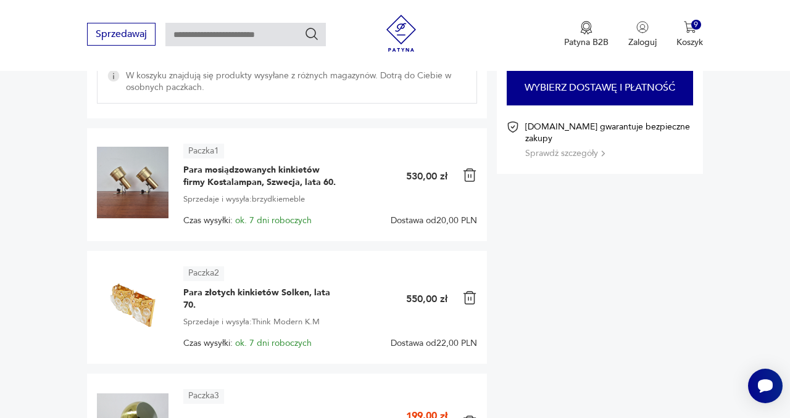
click at [469, 177] on img at bounding box center [469, 175] width 15 height 15
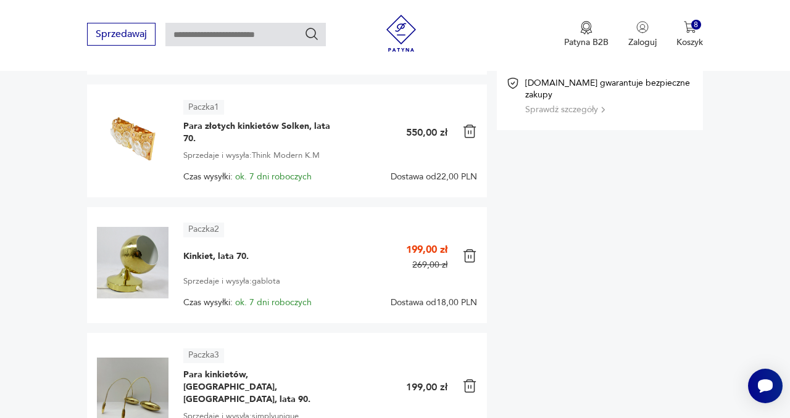
scroll to position [210, 0]
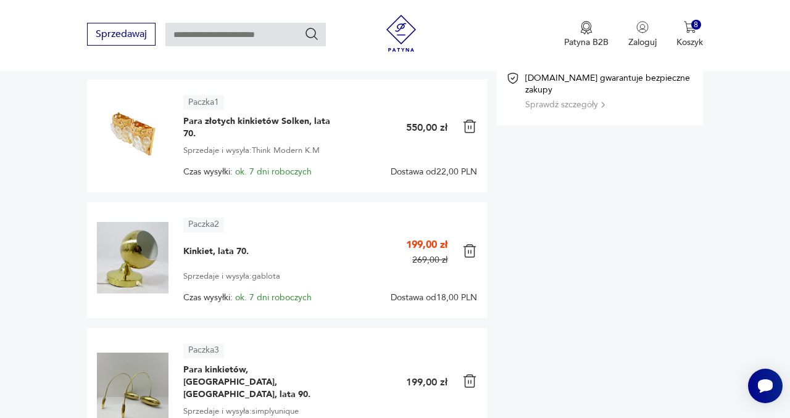
click at [470, 130] on img at bounding box center [469, 126] width 15 height 15
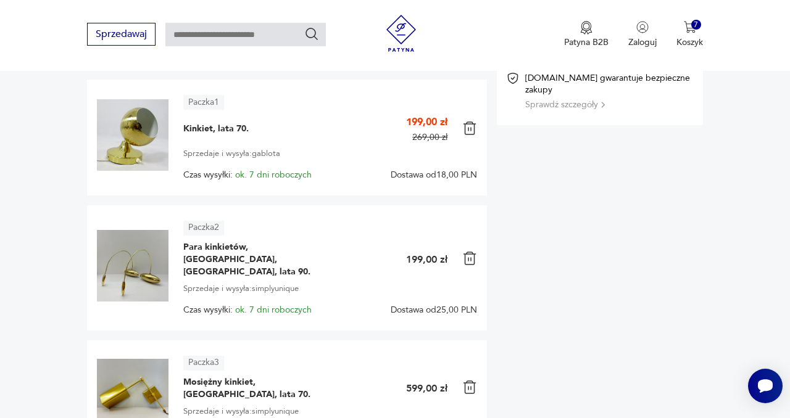
click at [471, 128] on img at bounding box center [469, 128] width 15 height 15
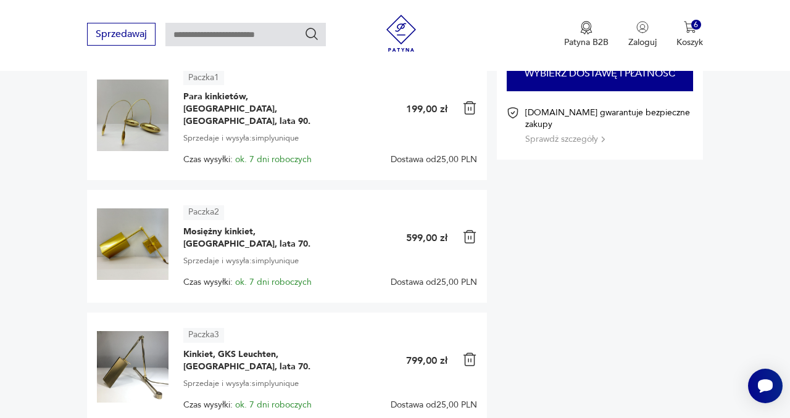
scroll to position [176, 0]
click at [470, 229] on img at bounding box center [469, 236] width 15 height 15
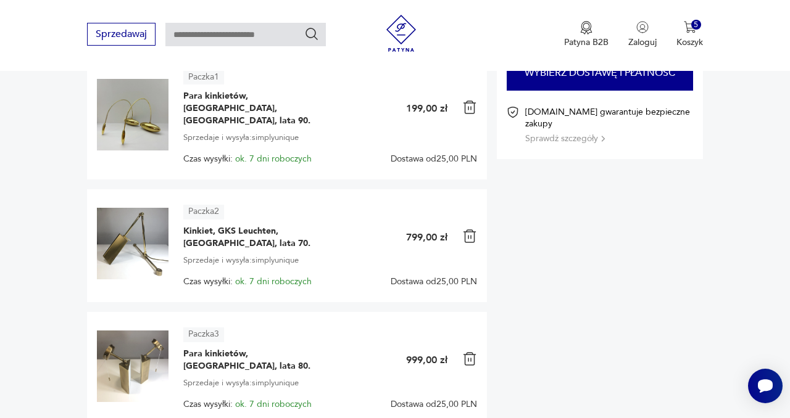
click at [469, 229] on img at bounding box center [469, 236] width 15 height 15
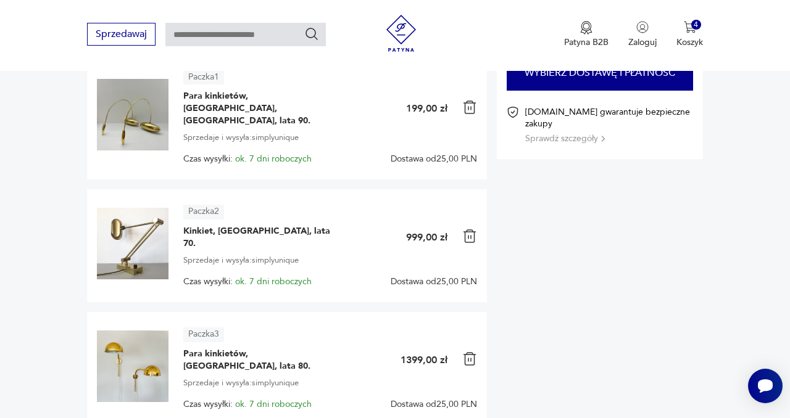
click at [470, 229] on img at bounding box center [469, 236] width 15 height 15
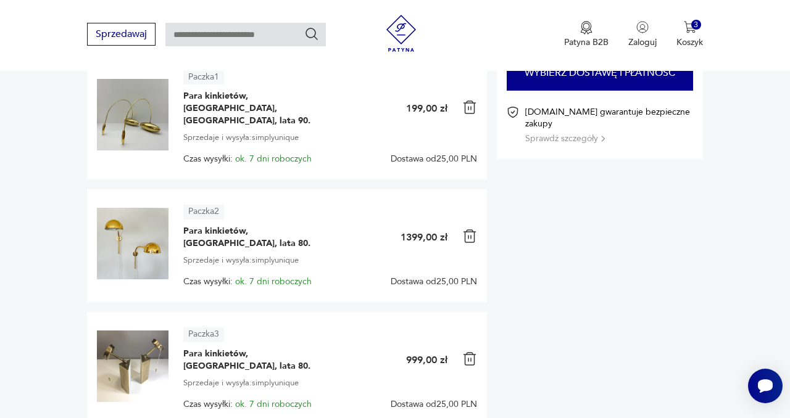
click at [465, 229] on img at bounding box center [469, 236] width 15 height 15
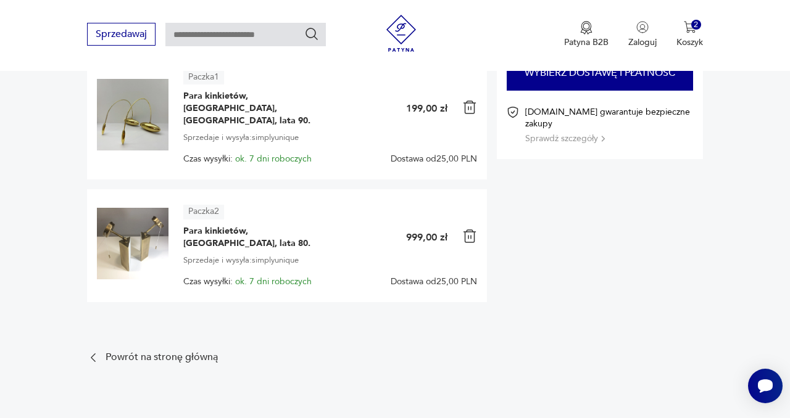
click at [468, 229] on img at bounding box center [469, 236] width 15 height 15
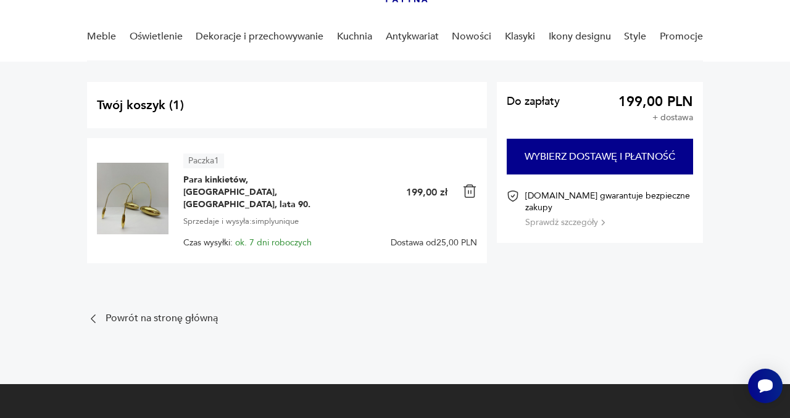
scroll to position [91, 0]
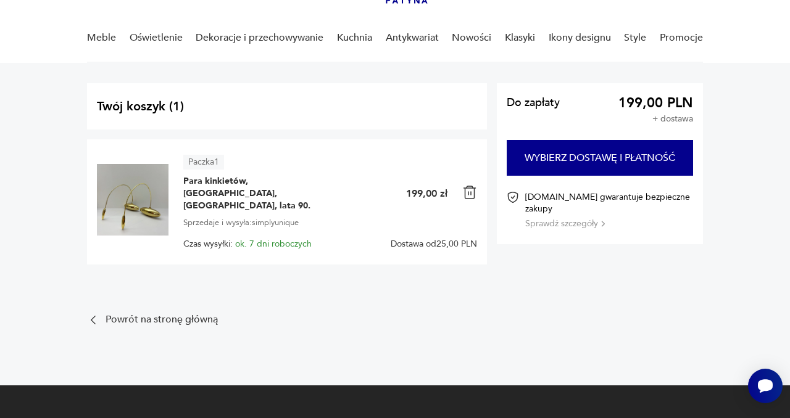
click at [136, 201] on img at bounding box center [133, 200] width 72 height 72
click at [265, 179] on span "Para kinkietów, [GEOGRAPHIC_DATA], [GEOGRAPHIC_DATA], lata 90." at bounding box center [260, 193] width 154 height 37
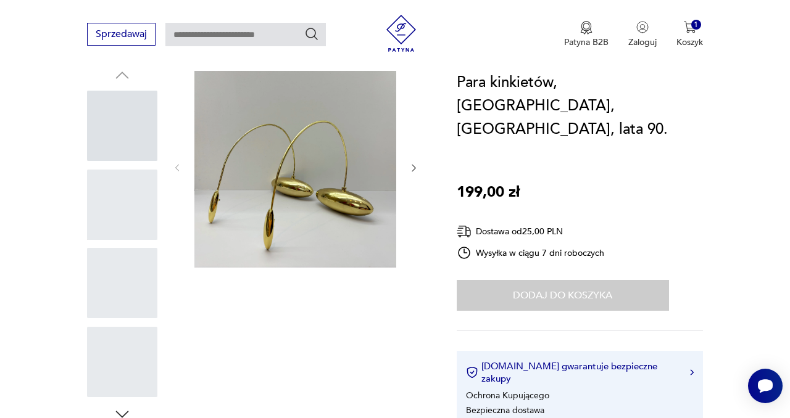
scroll to position [163, 0]
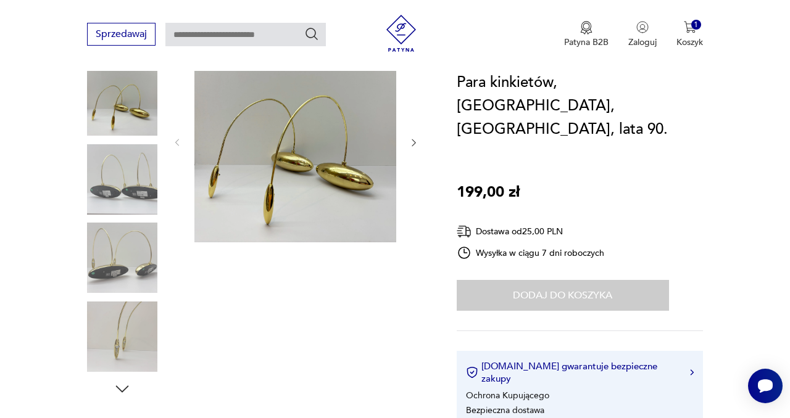
click at [141, 201] on img at bounding box center [122, 179] width 70 height 70
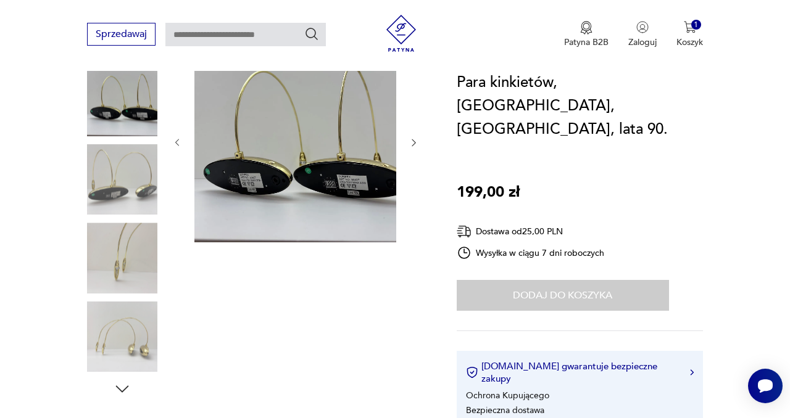
click at [133, 250] on img at bounding box center [122, 258] width 70 height 70
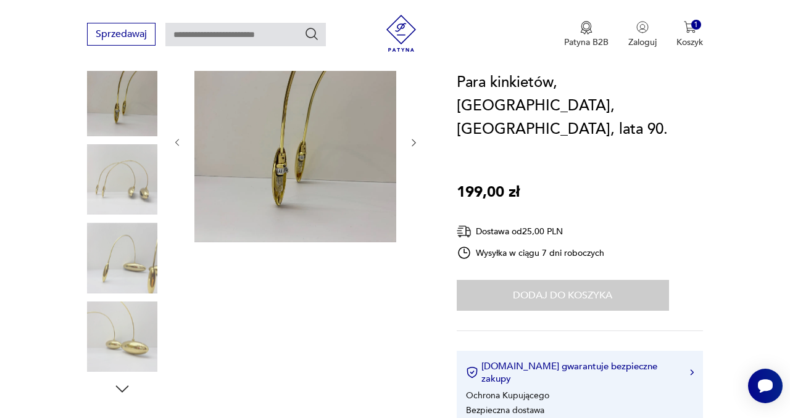
click at [131, 320] on img at bounding box center [122, 337] width 70 height 70
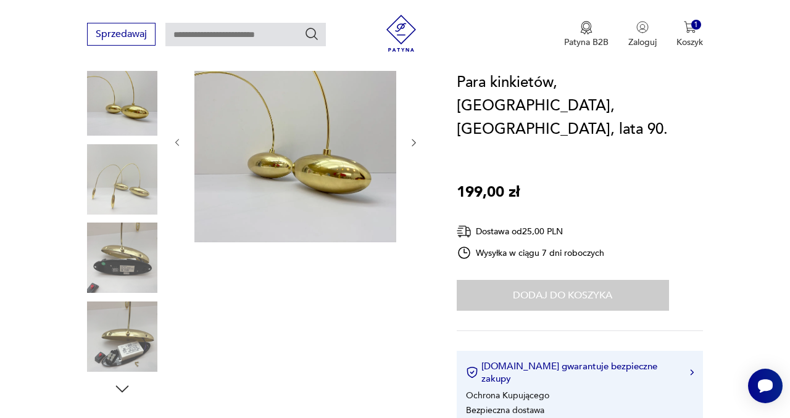
click at [133, 269] on img at bounding box center [122, 258] width 70 height 70
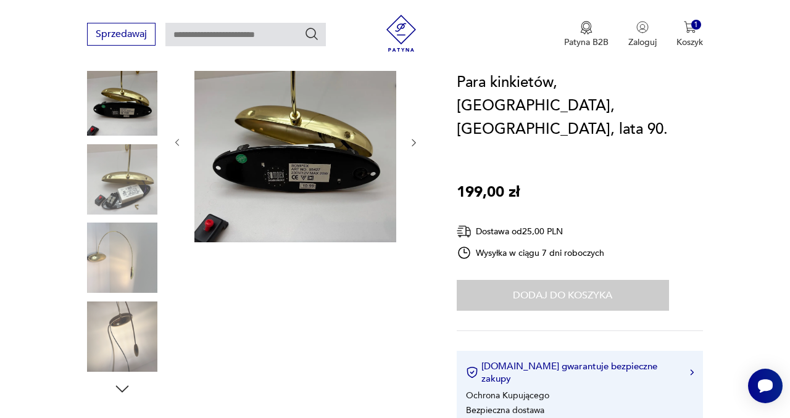
click at [130, 275] on img at bounding box center [122, 258] width 70 height 70
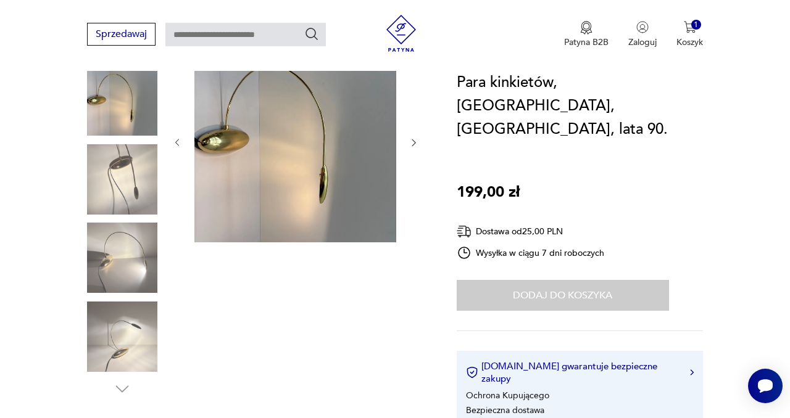
click at [143, 341] on img at bounding box center [122, 337] width 70 height 70
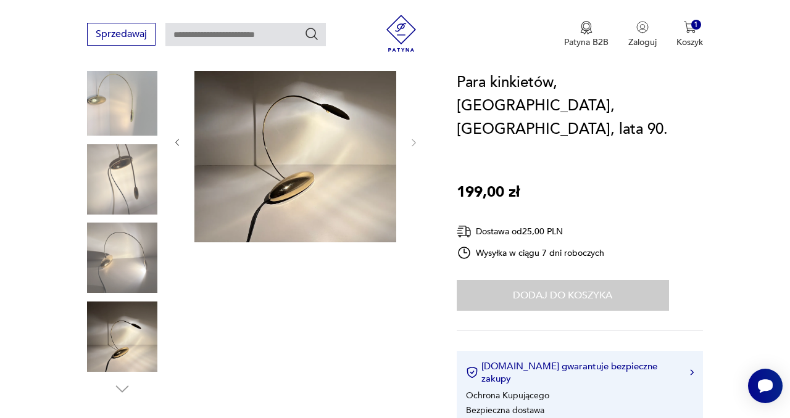
click at [131, 271] on img at bounding box center [122, 258] width 70 height 70
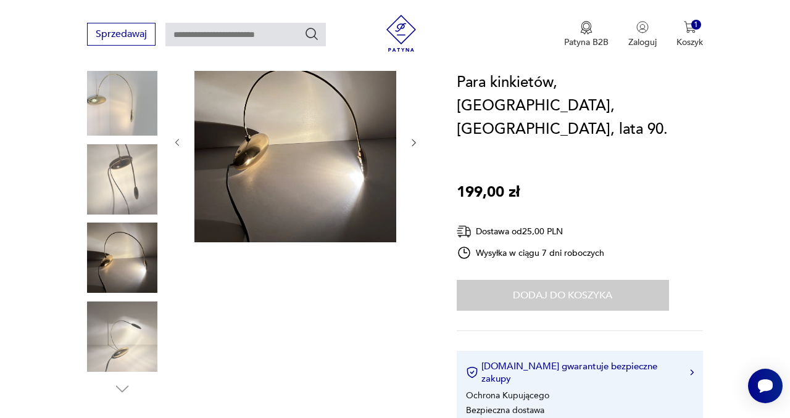
click at [134, 345] on img at bounding box center [122, 337] width 70 height 70
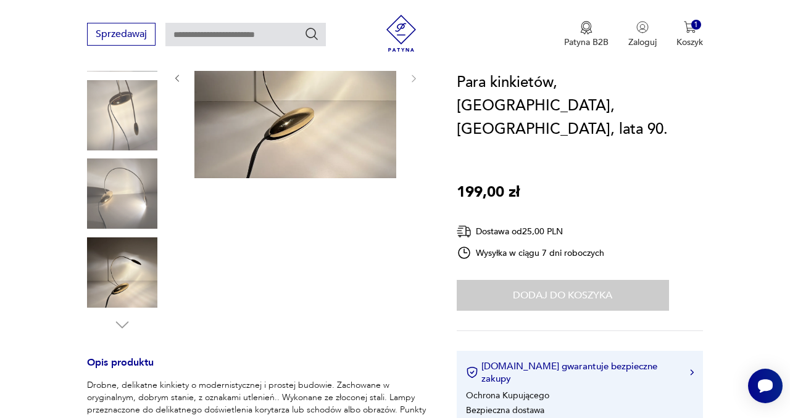
scroll to position [108, 0]
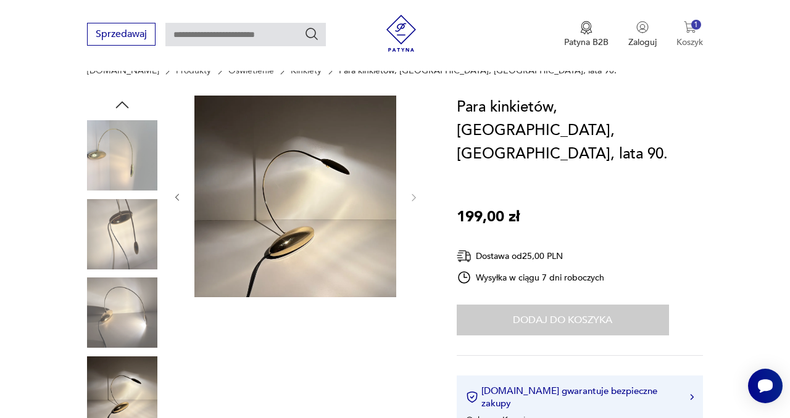
click at [690, 27] on img "button" at bounding box center [690, 27] width 12 height 12
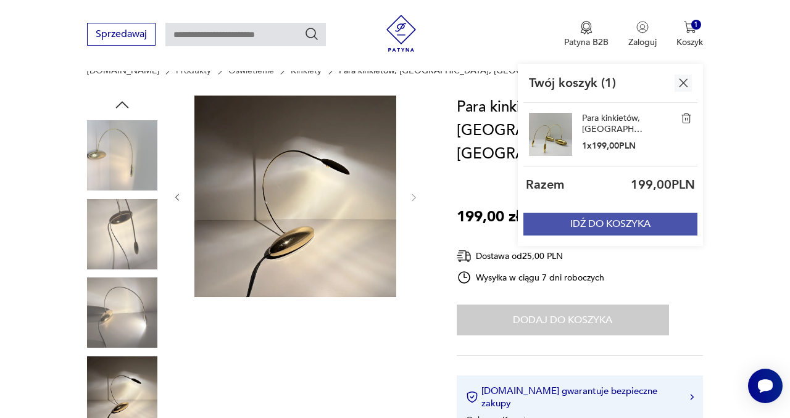
click at [624, 219] on button "IDŹ DO KOSZYKA" at bounding box center [610, 224] width 174 height 23
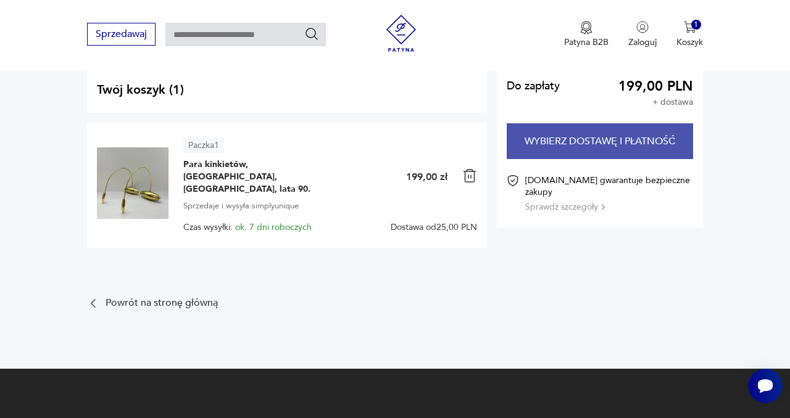
click at [619, 138] on button "Wybierz dostawę i płatność" at bounding box center [599, 141] width 186 height 36
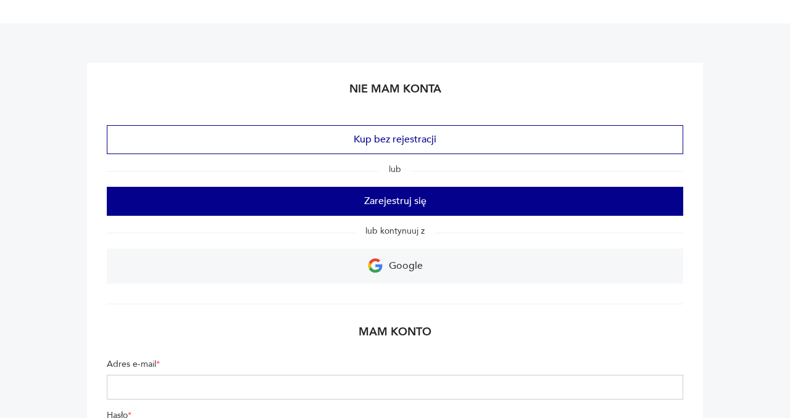
scroll to position [83, 0]
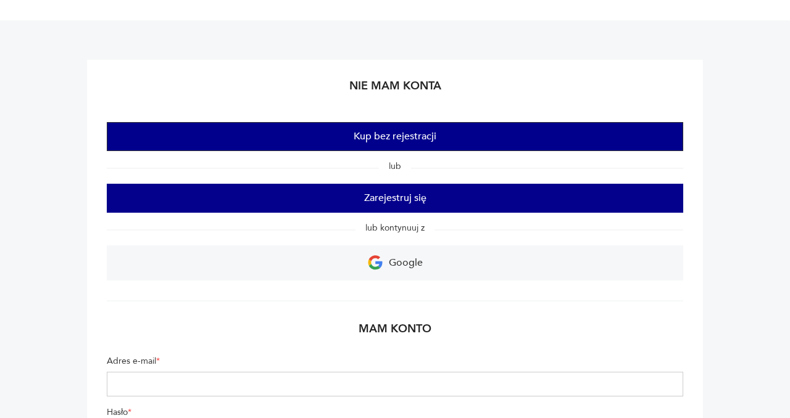
click at [402, 139] on button "Kup bez rejestracji" at bounding box center [395, 136] width 576 height 29
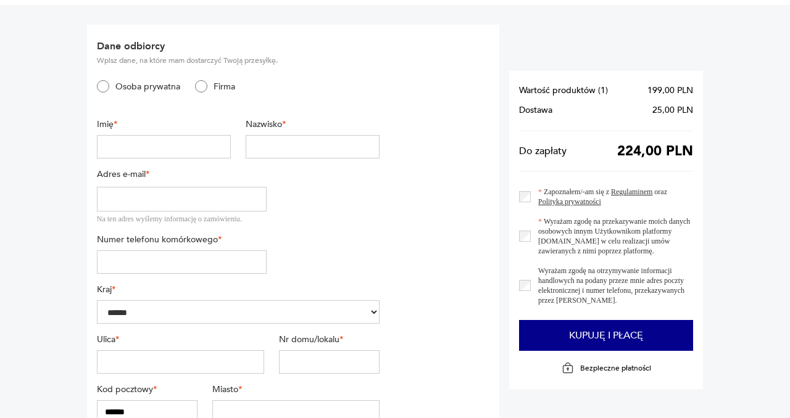
scroll to position [67, 0]
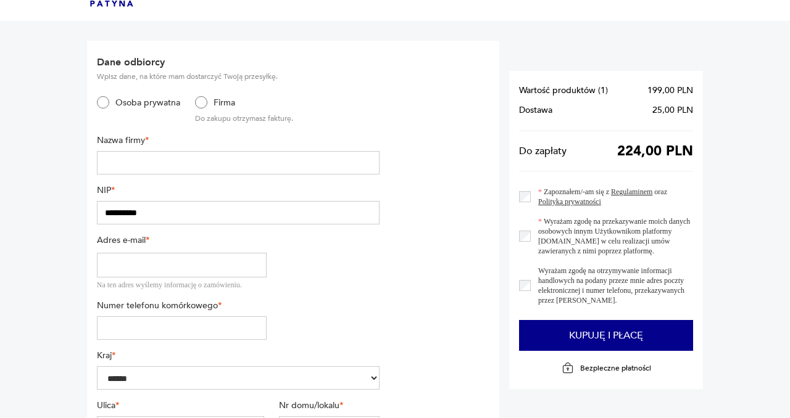
click at [133, 165] on input "text" at bounding box center [238, 162] width 283 height 23
type input "**********"
type input "*********"
type input "********"
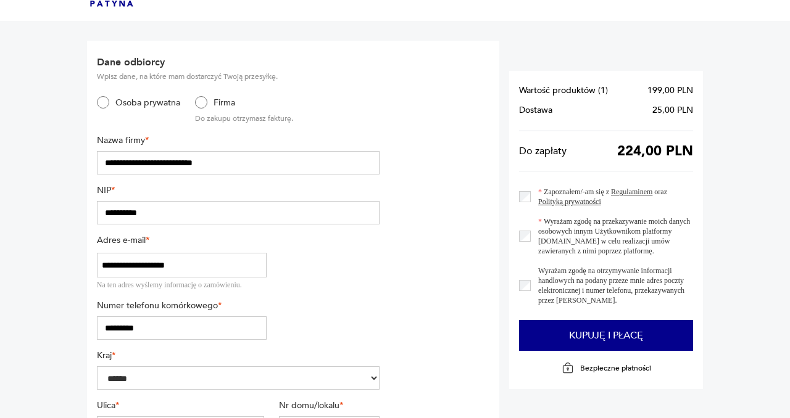
type input "**"
type input "******"
type input "*********"
click at [122, 217] on input "**********" at bounding box center [238, 212] width 283 height 23
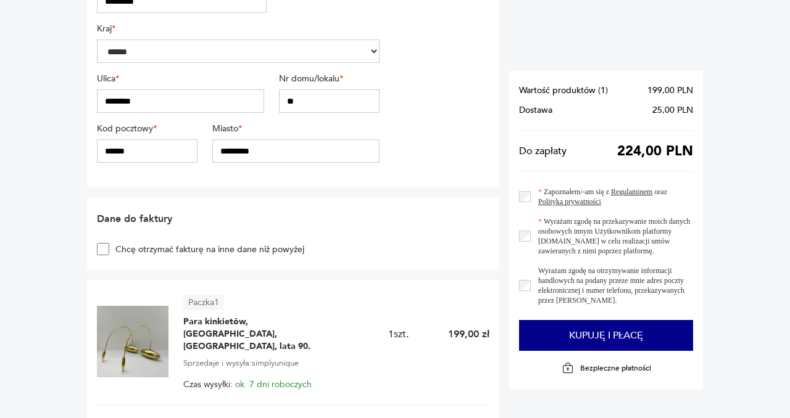
scroll to position [424, 0]
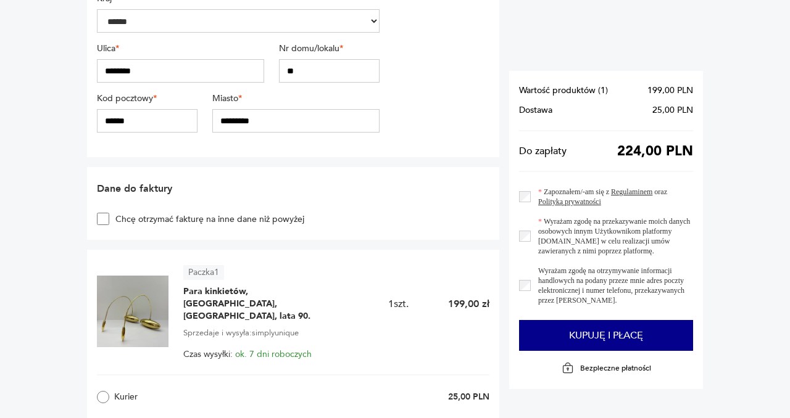
type input "**********"
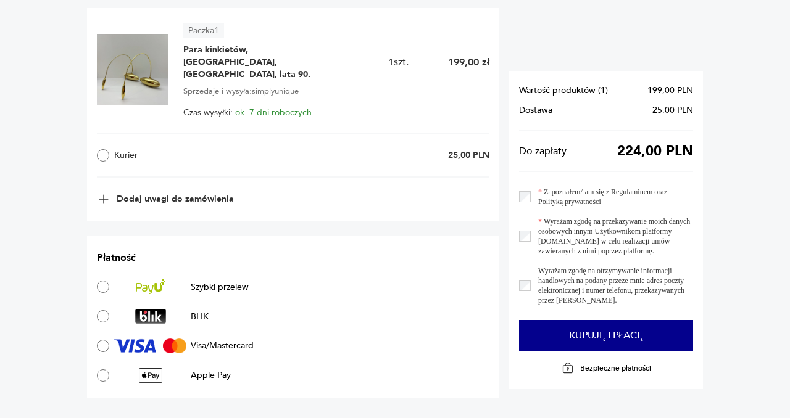
scroll to position [667, 0]
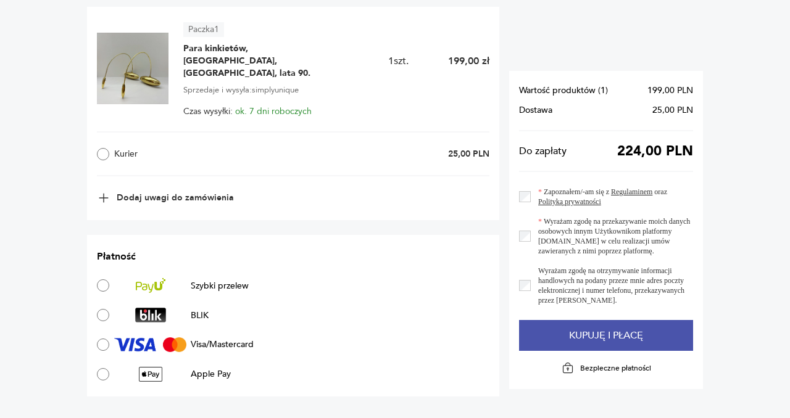
click at [587, 332] on button "Kupuję i płacę" at bounding box center [606, 335] width 174 height 31
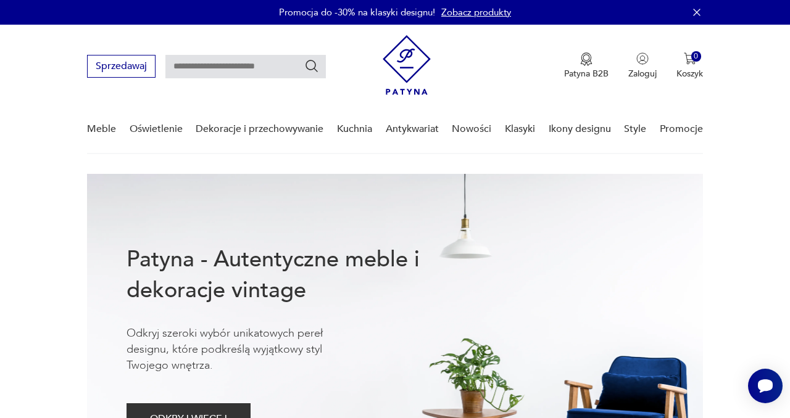
click at [221, 65] on input "text" at bounding box center [245, 66] width 160 height 23
type input "******"
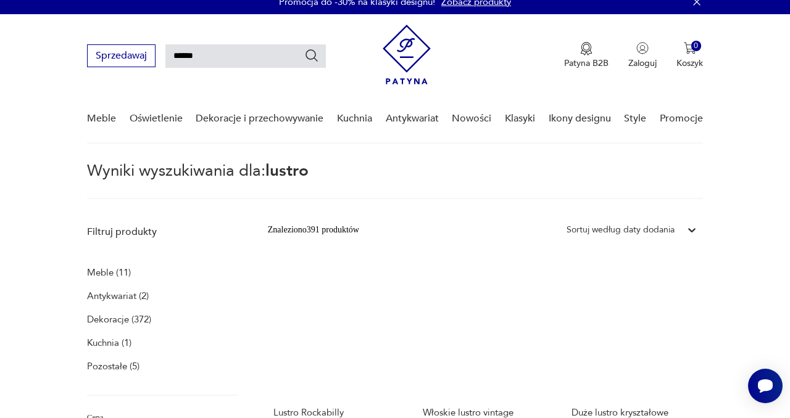
scroll to position [12, 0]
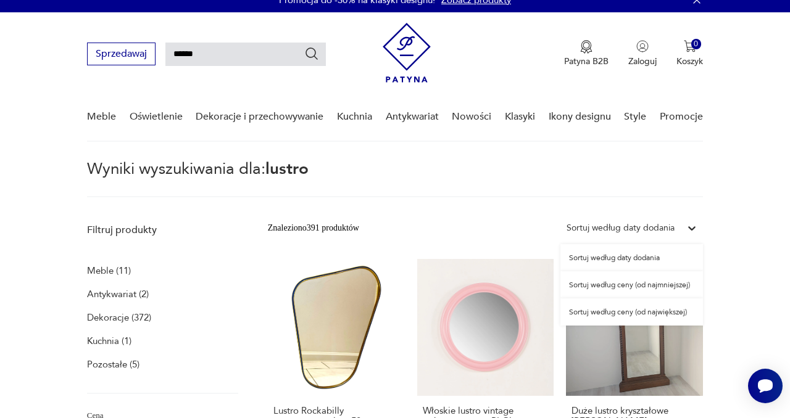
click at [610, 227] on div "Sortuj według daty dodania" at bounding box center [620, 228] width 108 height 14
click at [661, 284] on div "Sortuj według ceny (od najmniejszej)" at bounding box center [631, 284] width 143 height 27
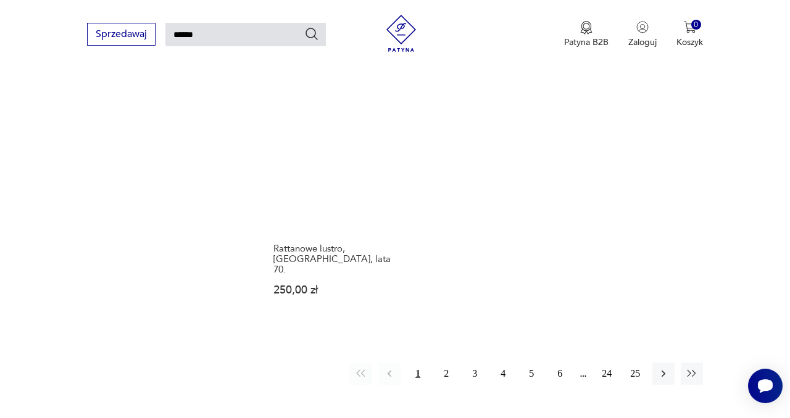
scroll to position [1510, 0]
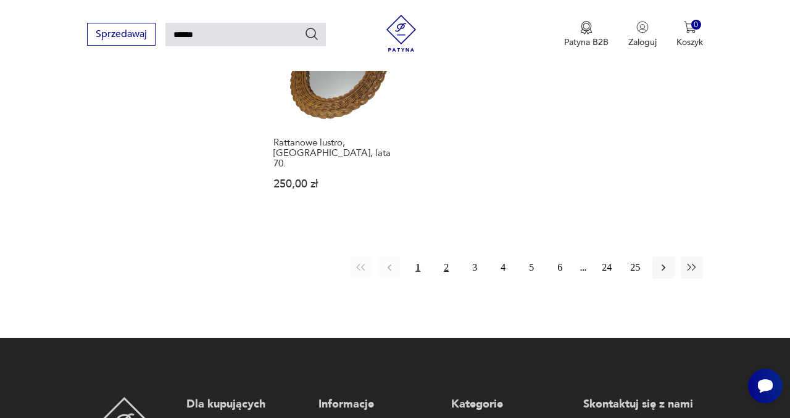
click at [446, 257] on button "2" at bounding box center [446, 268] width 22 height 22
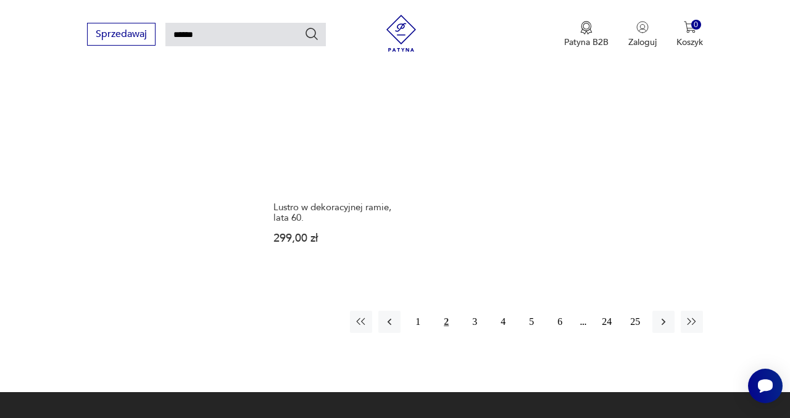
scroll to position [1444, 0]
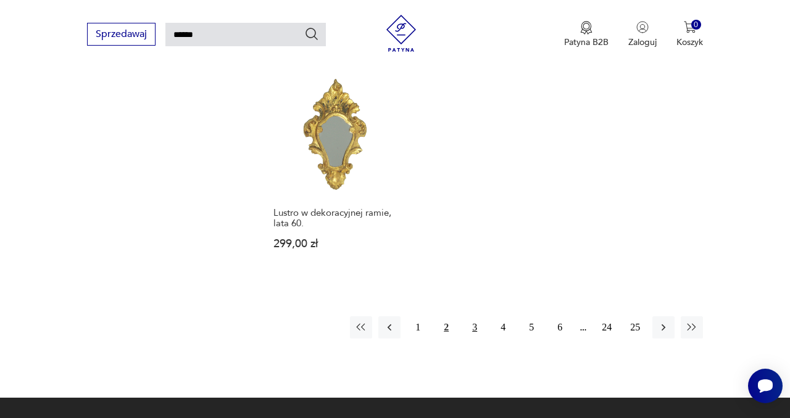
click at [476, 316] on button "3" at bounding box center [474, 327] width 22 height 22
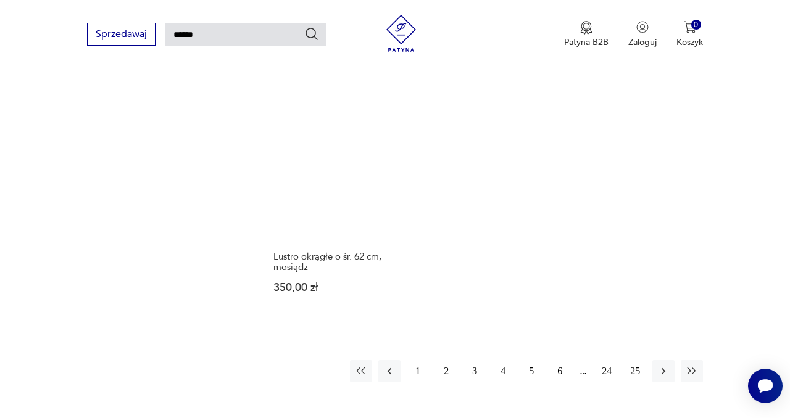
scroll to position [1434, 0]
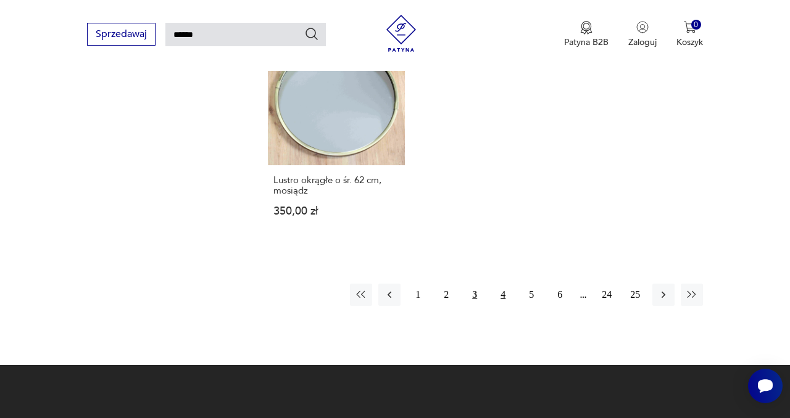
click at [505, 288] on button "4" at bounding box center [503, 295] width 22 height 22
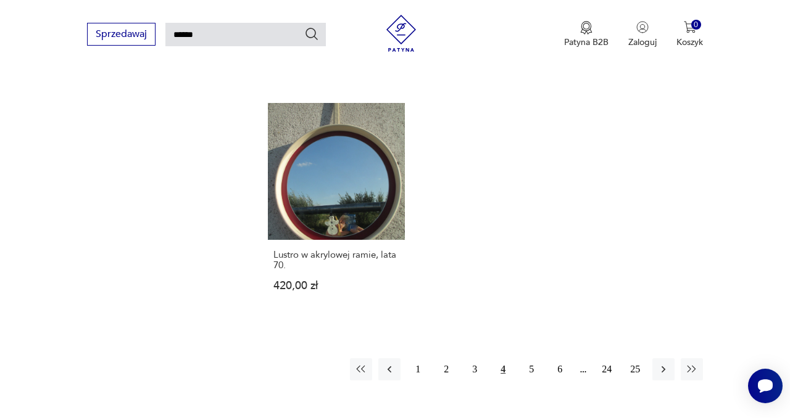
scroll to position [1339, 0]
click at [532, 369] on button "5" at bounding box center [531, 369] width 22 height 22
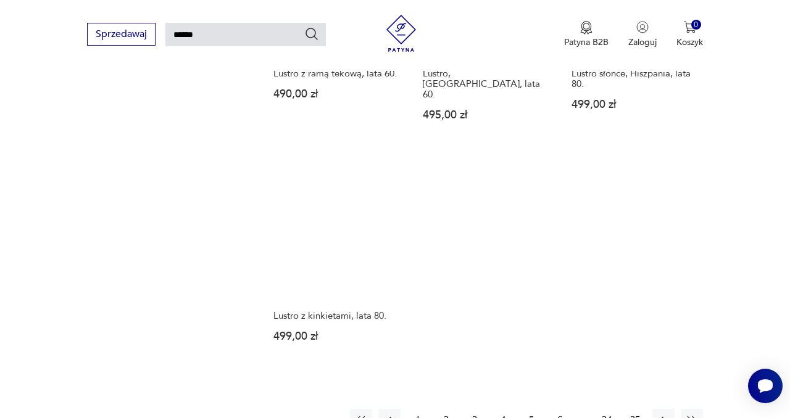
scroll to position [1336, 0]
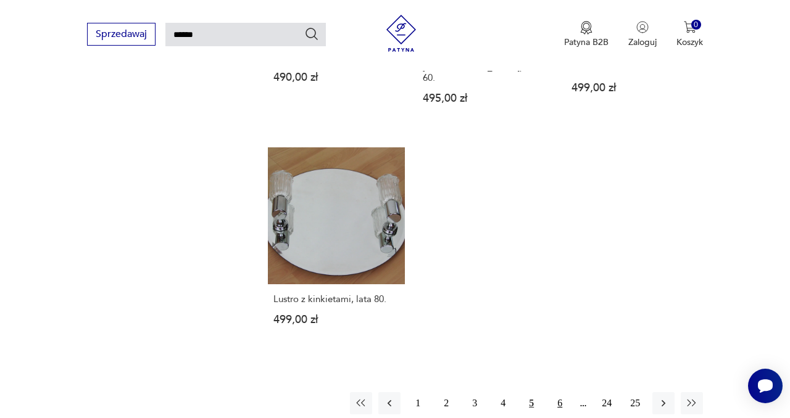
click at [562, 392] on button "6" at bounding box center [559, 403] width 22 height 22
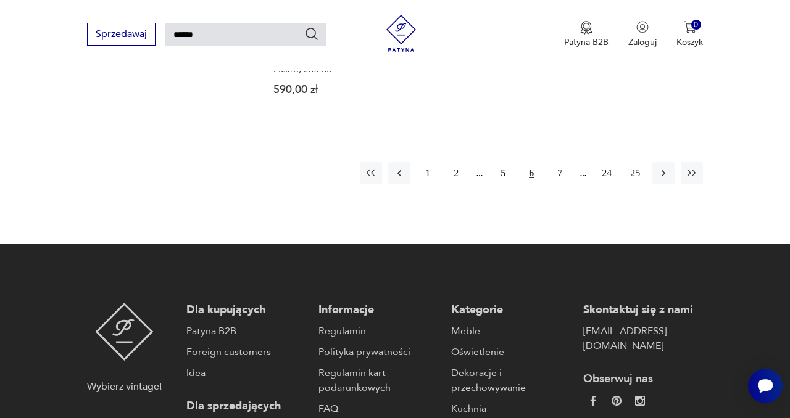
scroll to position [1528, 0]
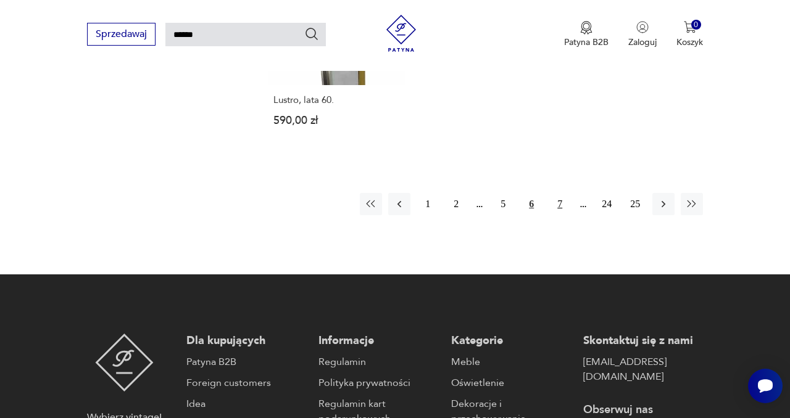
click at [560, 193] on button "7" at bounding box center [559, 204] width 22 height 22
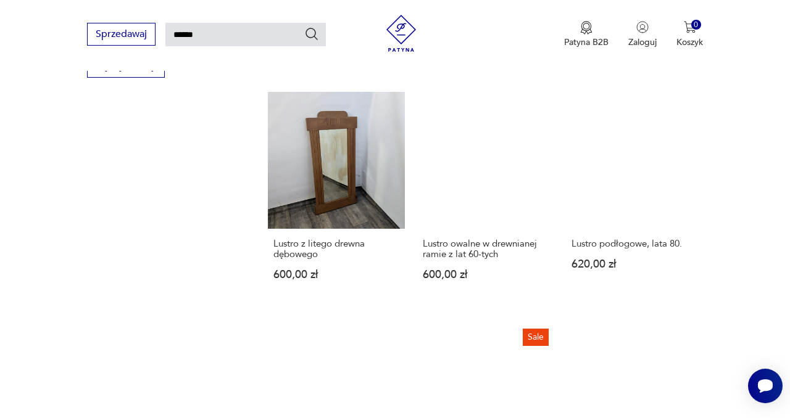
scroll to position [854, 0]
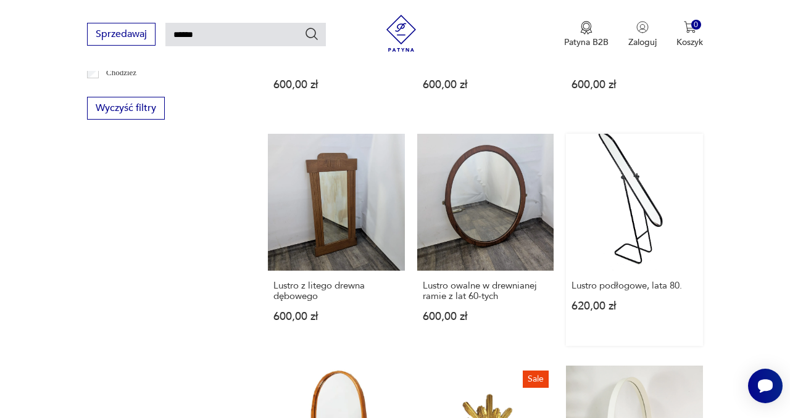
click at [630, 192] on link "Lustro podłogowe, lata 80. 620,00 zł" at bounding box center [634, 240] width 137 height 212
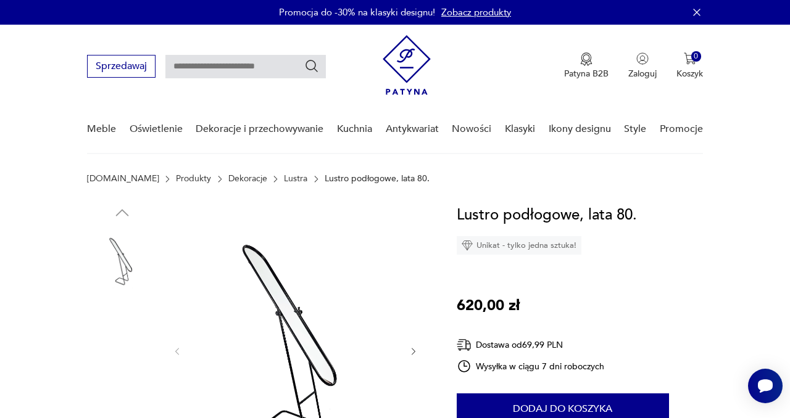
scroll to position [126, 0]
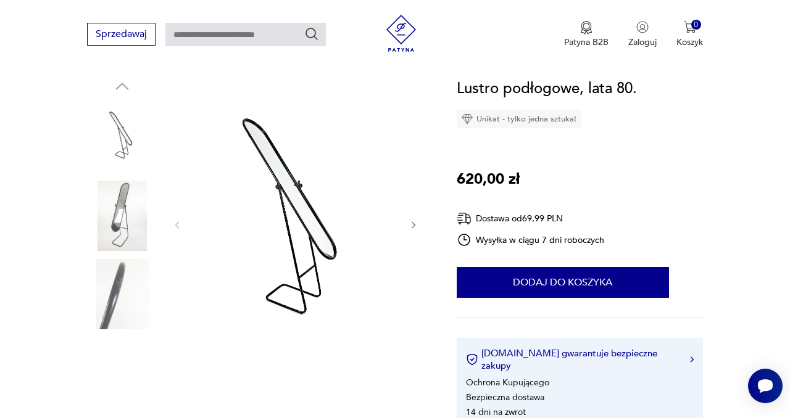
click at [120, 227] on img at bounding box center [122, 216] width 70 height 70
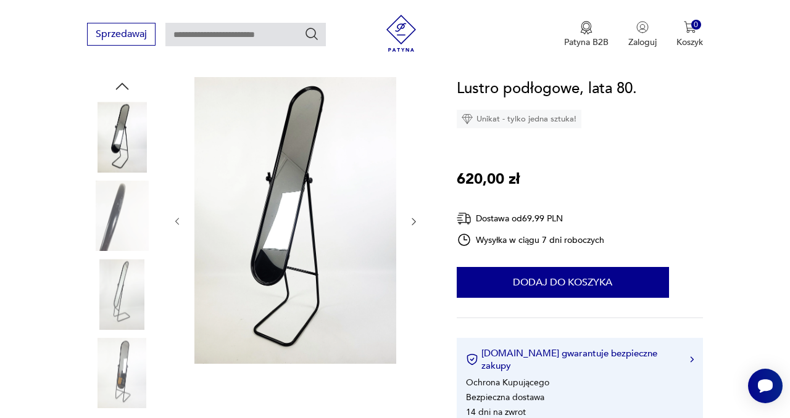
click at [130, 299] on img at bounding box center [122, 294] width 70 height 70
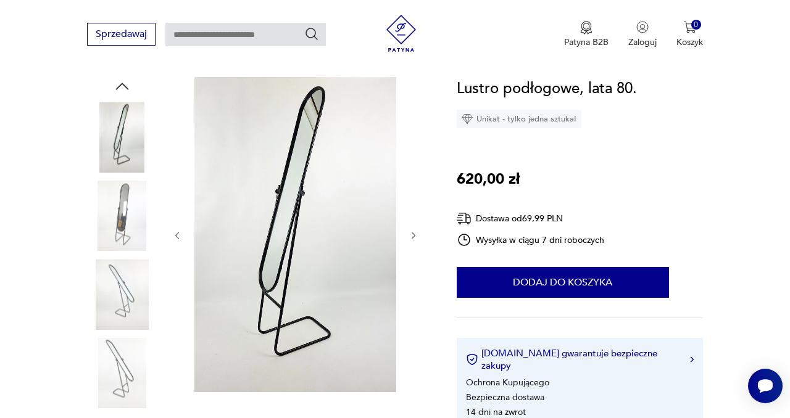
click at [131, 310] on img at bounding box center [122, 294] width 70 height 70
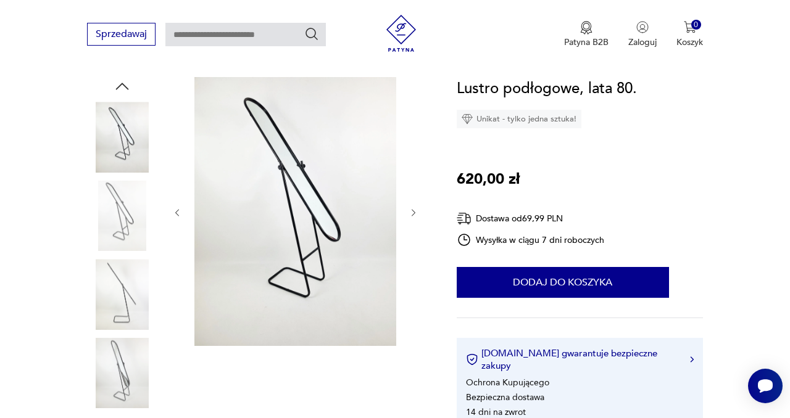
click at [133, 382] on img at bounding box center [122, 373] width 70 height 70
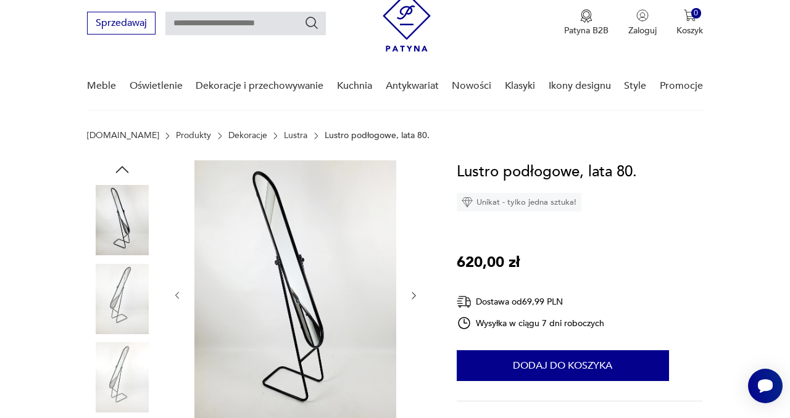
scroll to position [58, 0]
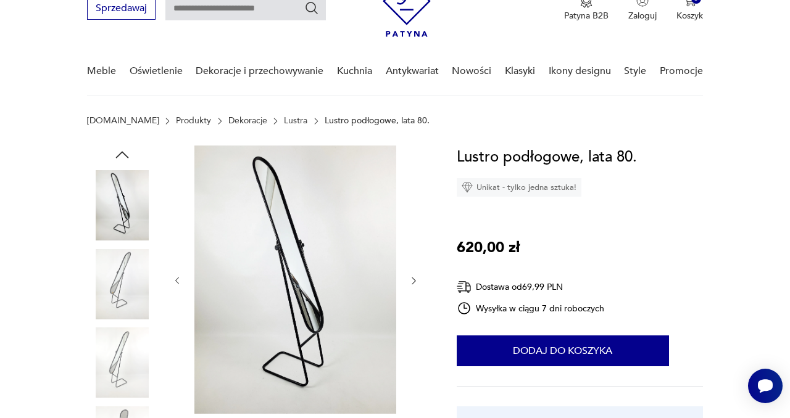
type input "******"
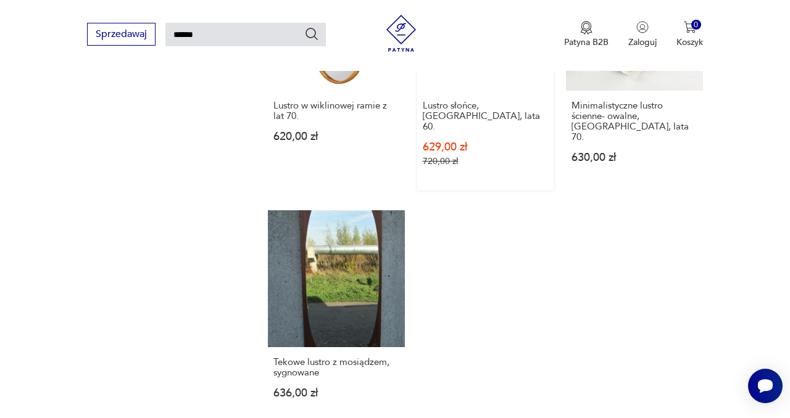
scroll to position [1389, 0]
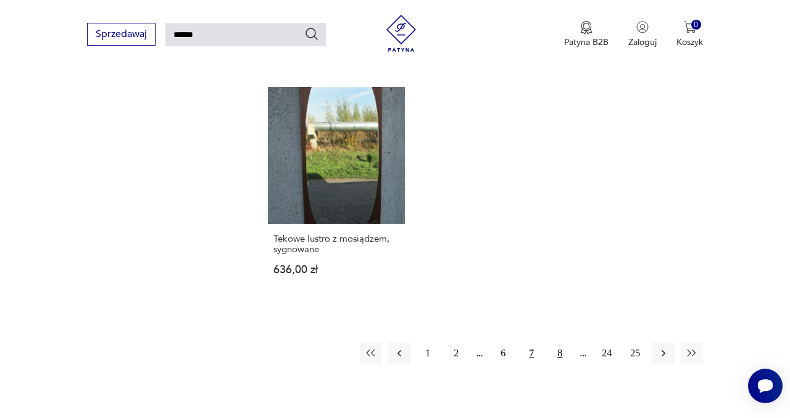
click at [558, 342] on button "8" at bounding box center [559, 353] width 22 height 22
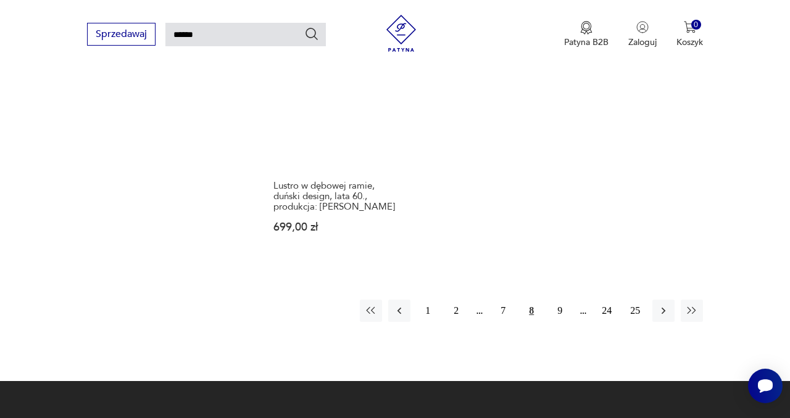
scroll to position [1423, 0]
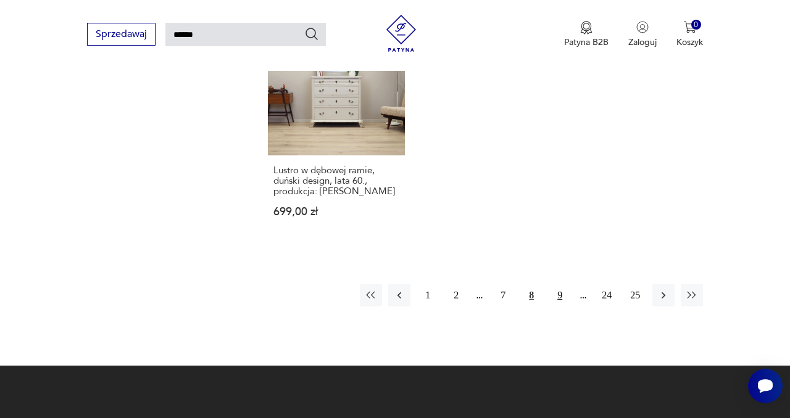
click at [560, 285] on button "9" at bounding box center [559, 295] width 22 height 22
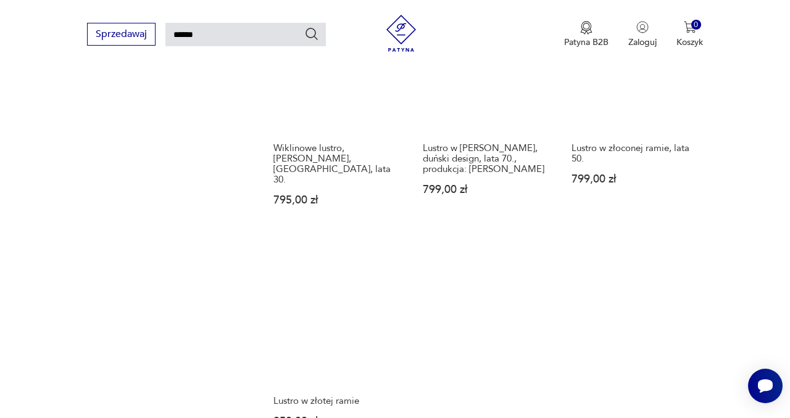
scroll to position [1256, 0]
